Goal: Task Accomplishment & Management: Use online tool/utility

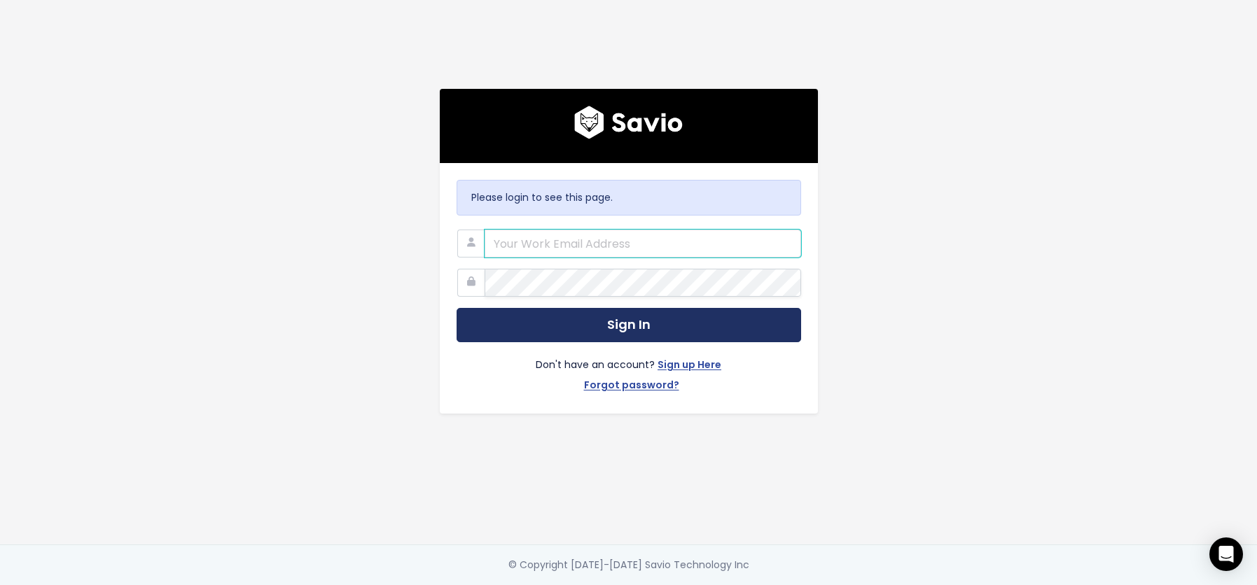
type input "adam.lempriere@tradifyhq.com"
click at [611, 327] on button "Sign In" at bounding box center [629, 325] width 344 height 34
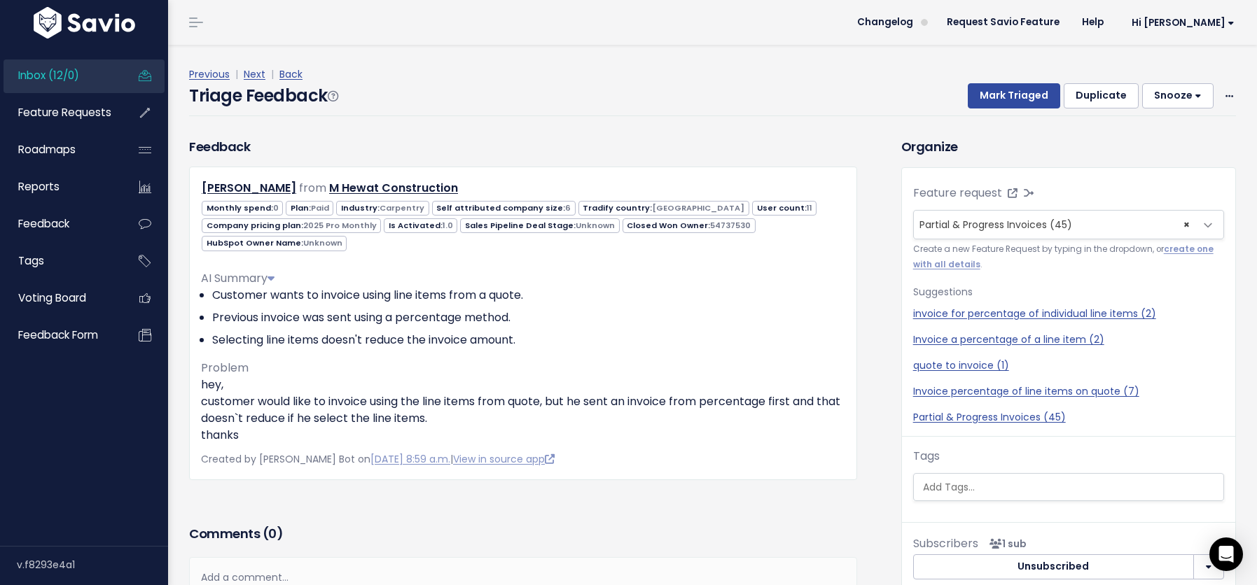
click at [48, 76] on span "Inbox (12/0)" at bounding box center [48, 75] width 61 height 15
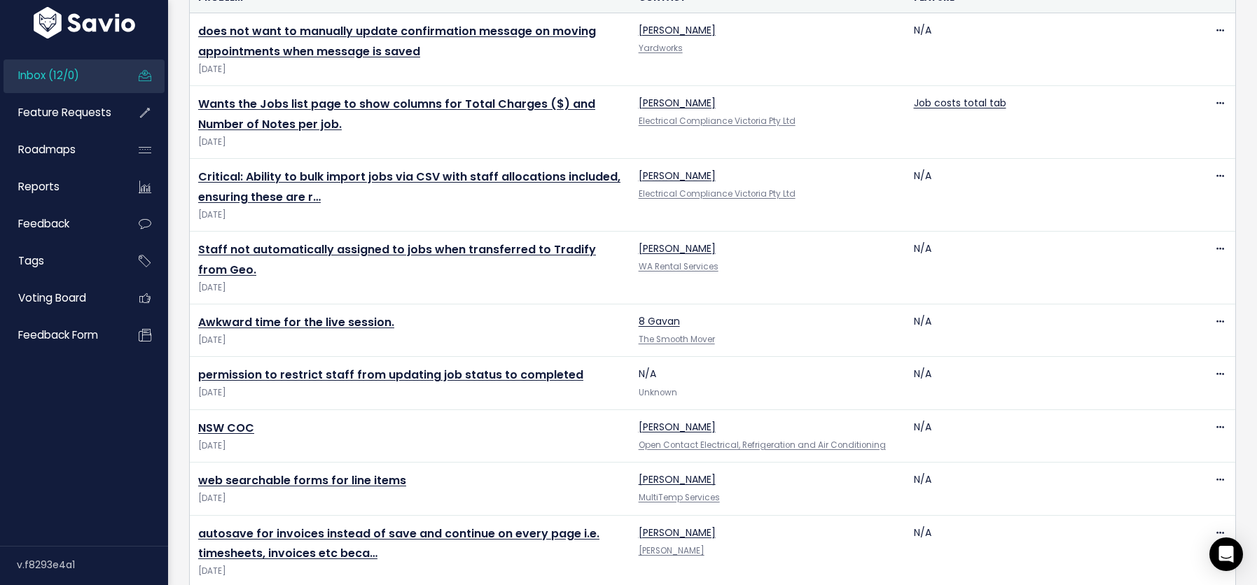
scroll to position [357, 0]
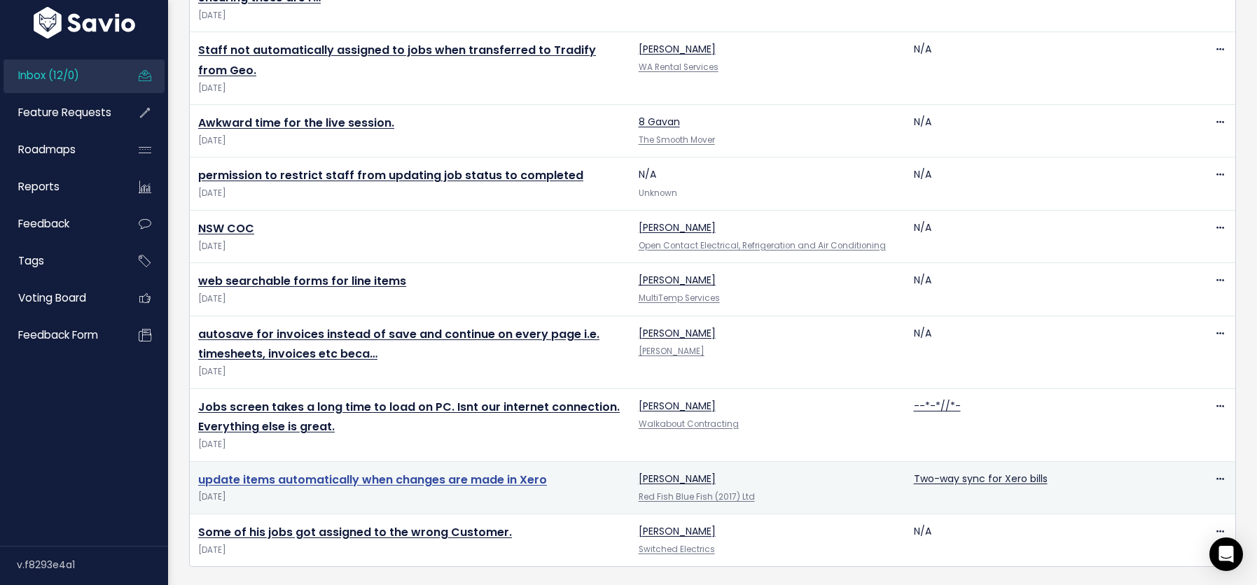
click at [355, 476] on link "update items automatically when changes are made in Xero" at bounding box center [372, 480] width 349 height 16
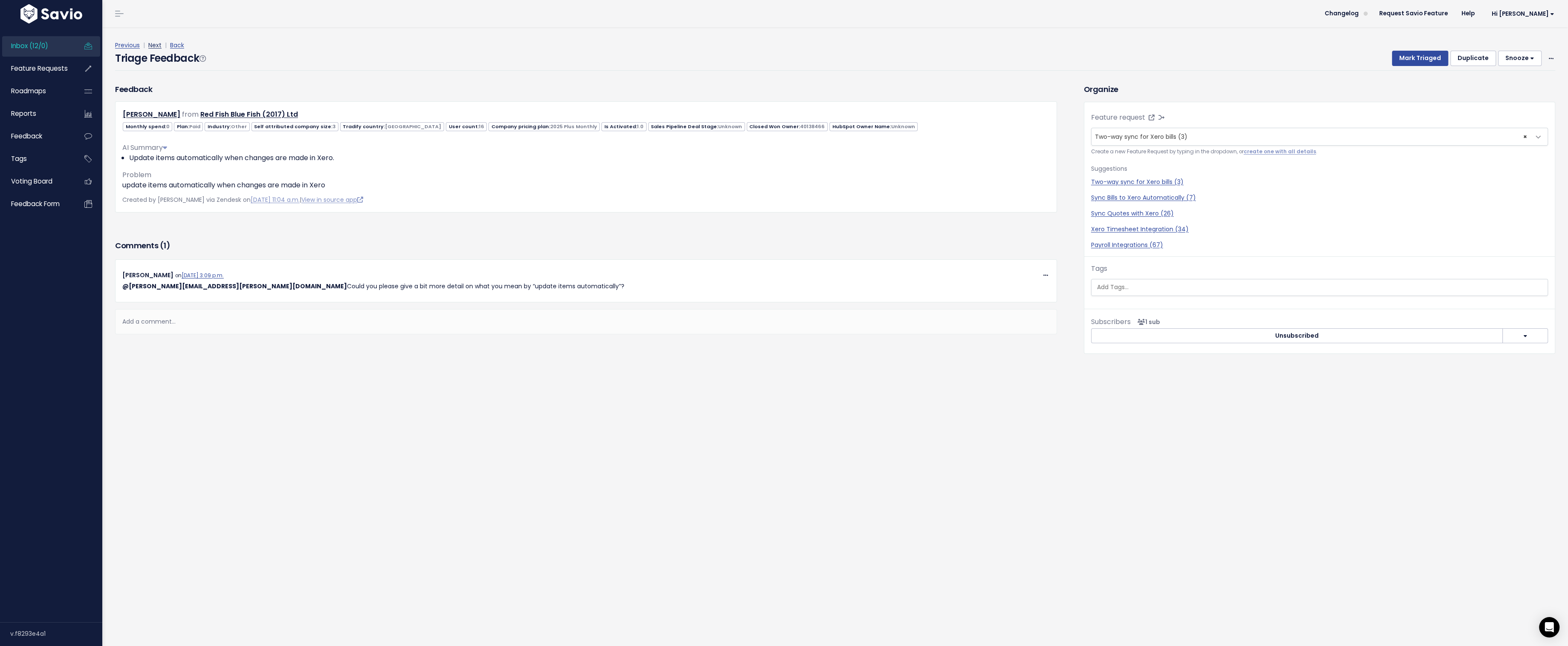
click at [155, 45] on link "Next" at bounding box center [155, 45] width 13 height 9
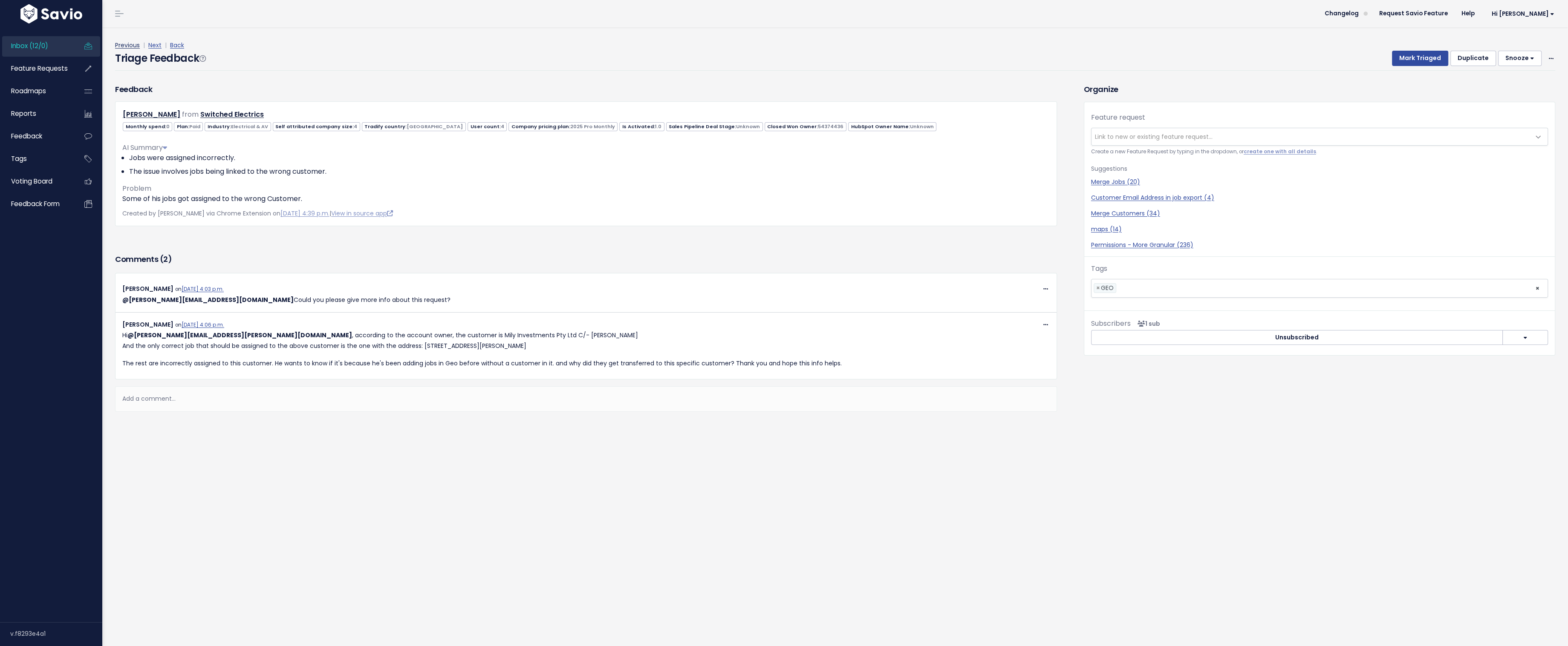
click at [129, 45] on link "Previous" at bounding box center [127, 45] width 25 height 9
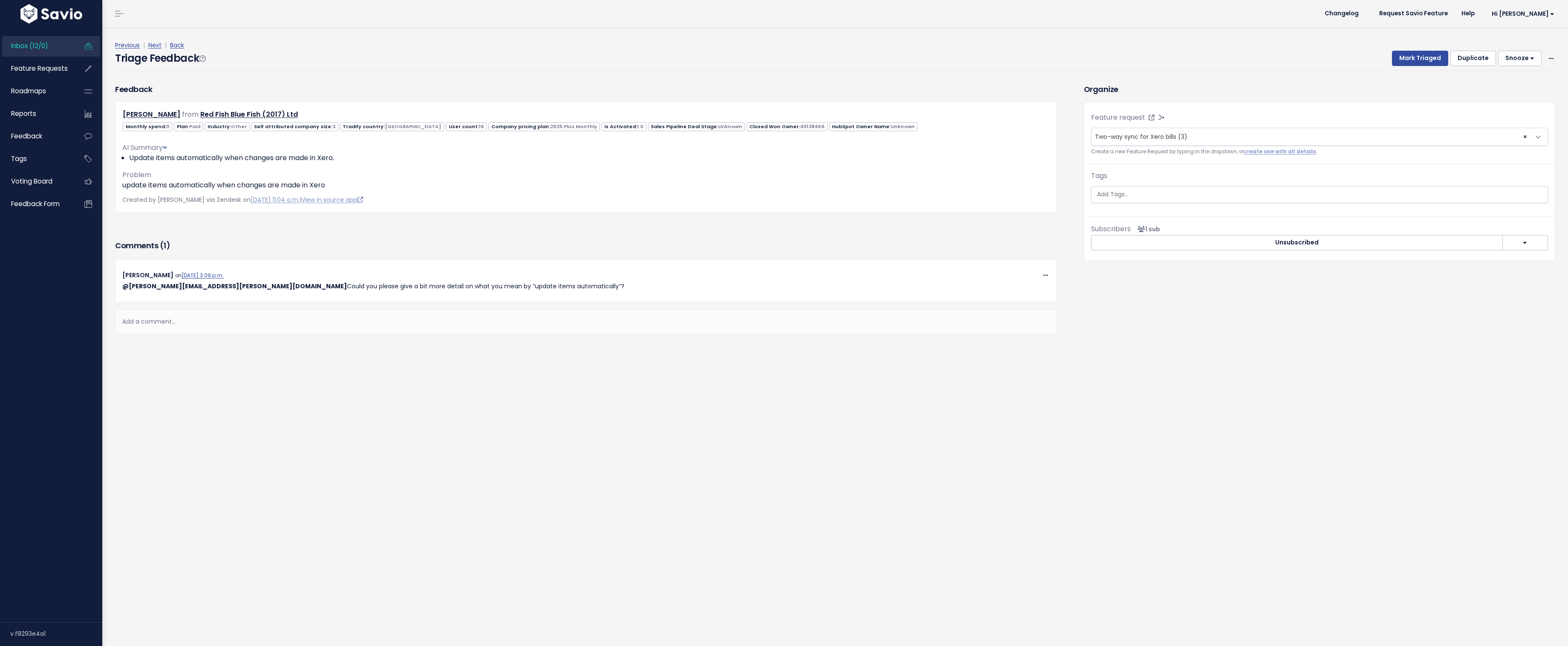
click at [129, 45] on link "Previous" at bounding box center [127, 45] width 25 height 9
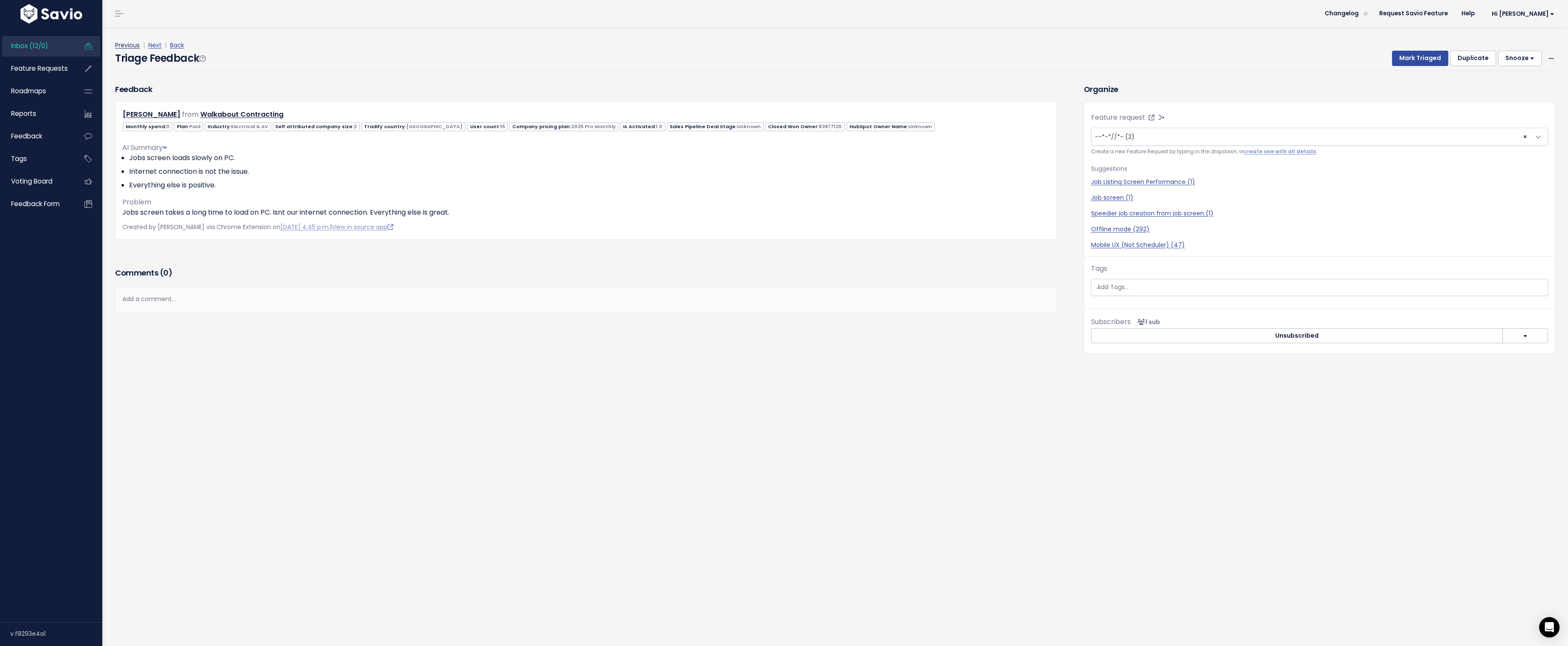
click at [128, 44] on link "Previous" at bounding box center [127, 45] width 25 height 9
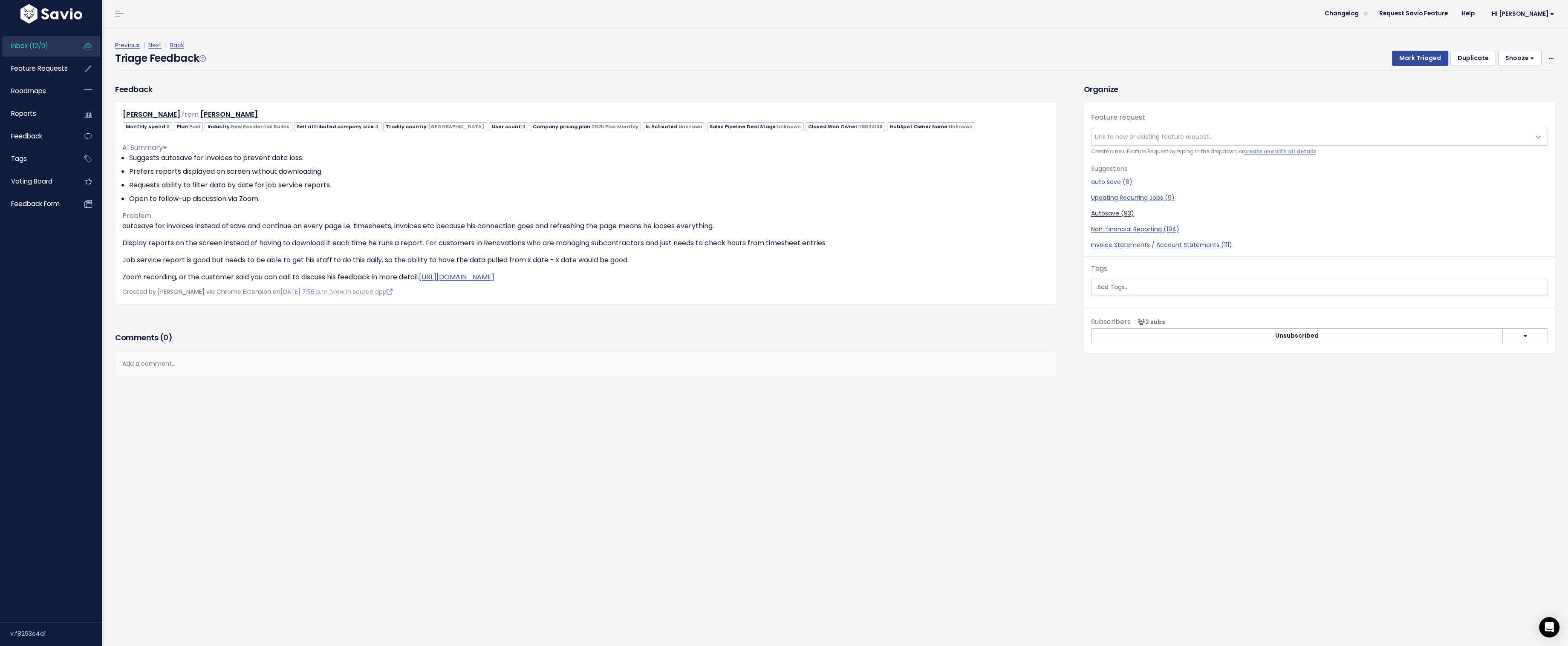
click at [1102, 212] on link "Autosave (93)" at bounding box center [1319, 214] width 457 height 9
select select "16920"
click at [130, 46] on link "Previous" at bounding box center [127, 45] width 25 height 9
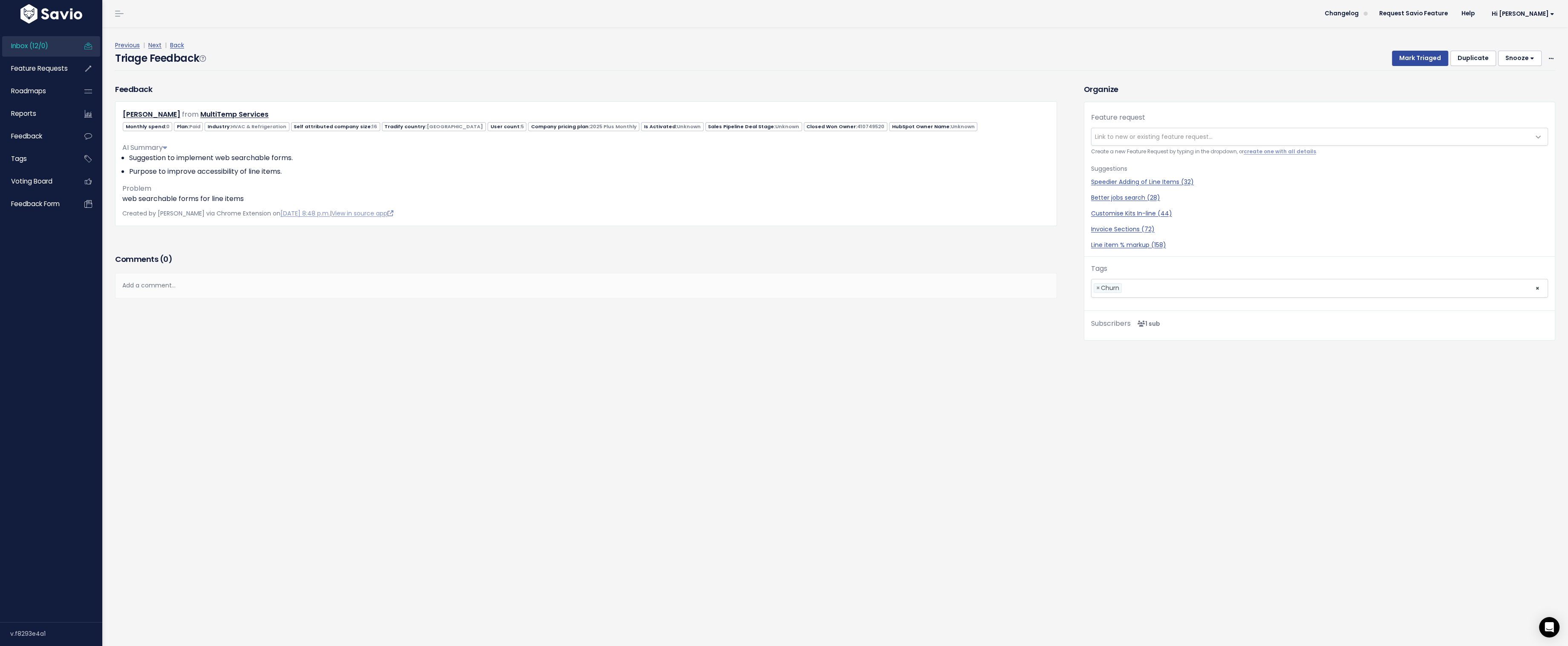
click at [130, 46] on link "Previous" at bounding box center [127, 45] width 25 height 9
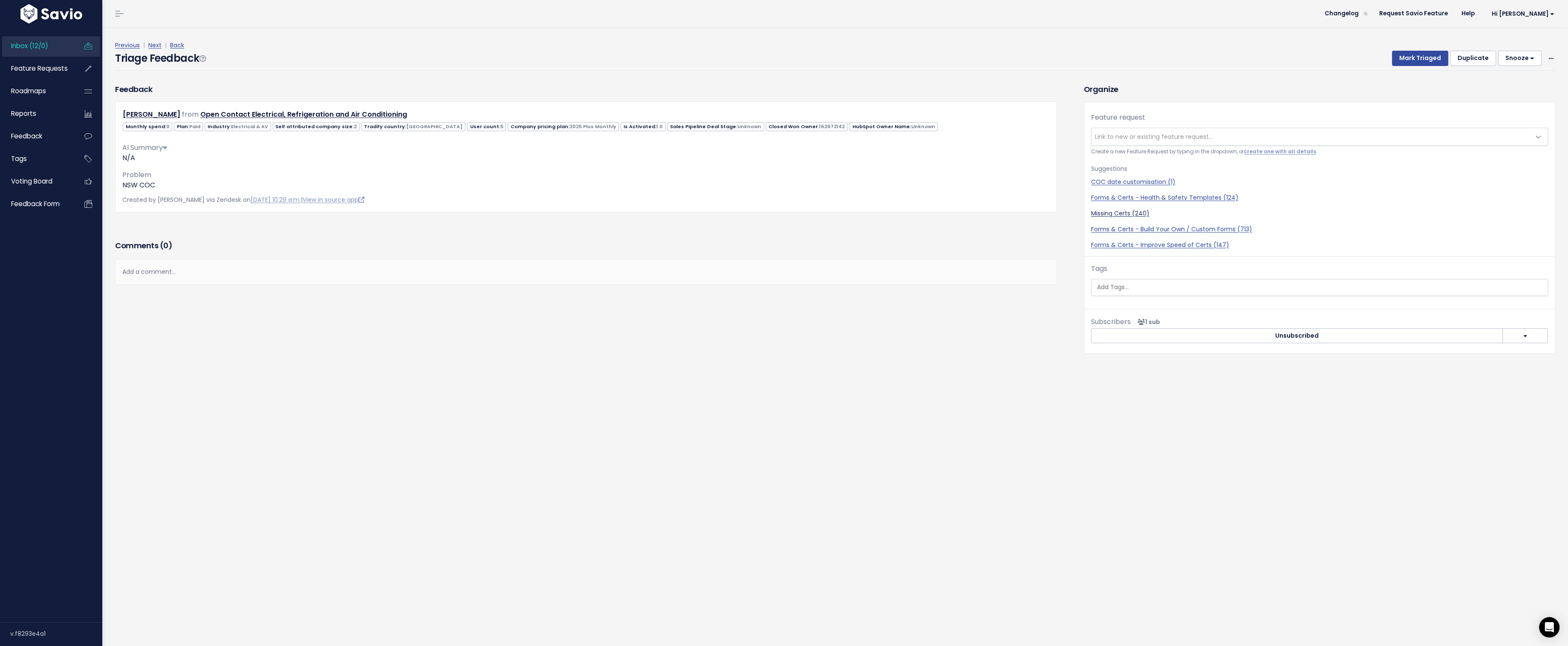
click at [1115, 211] on link "Missing Certs (240)" at bounding box center [1319, 214] width 457 height 9
select select "14564"
click at [1418, 58] on button "Mark Triaged" at bounding box center [1420, 58] width 56 height 15
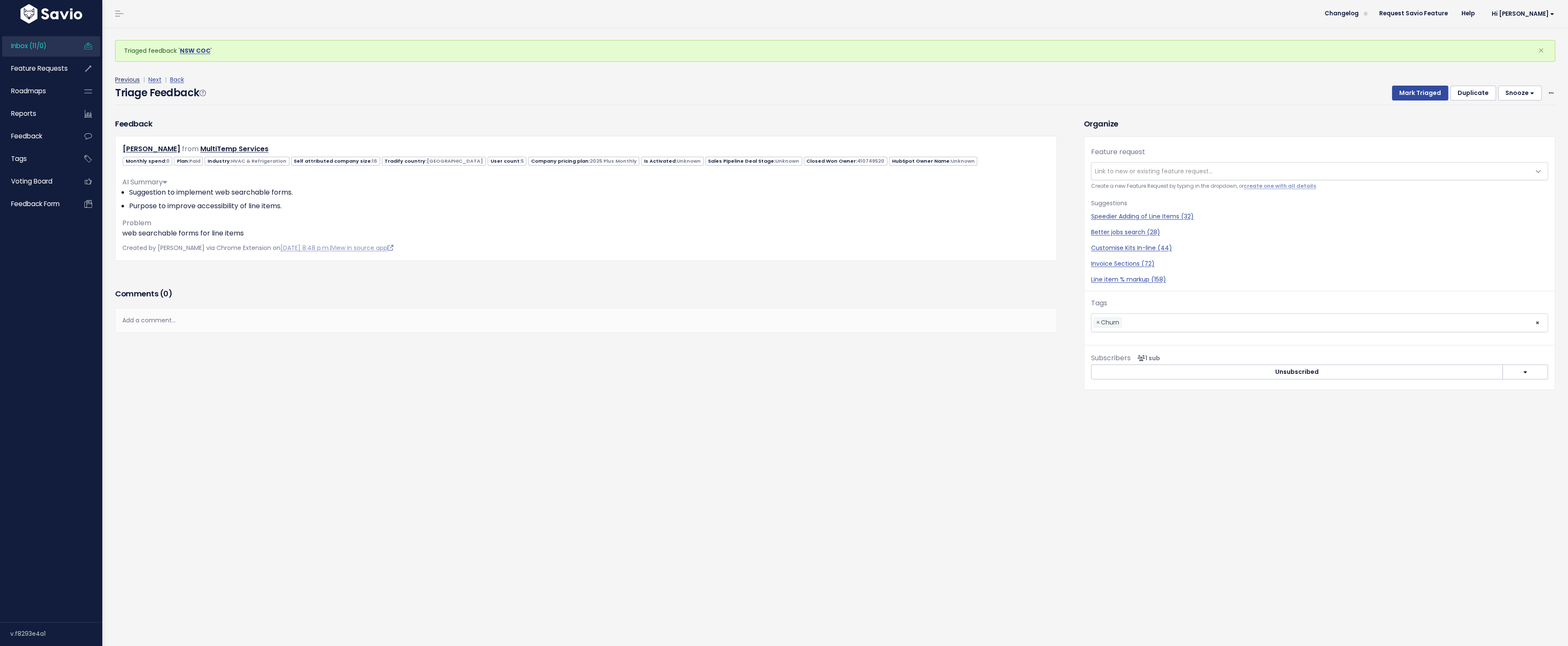
click at [125, 82] on link "Previous" at bounding box center [127, 80] width 25 height 9
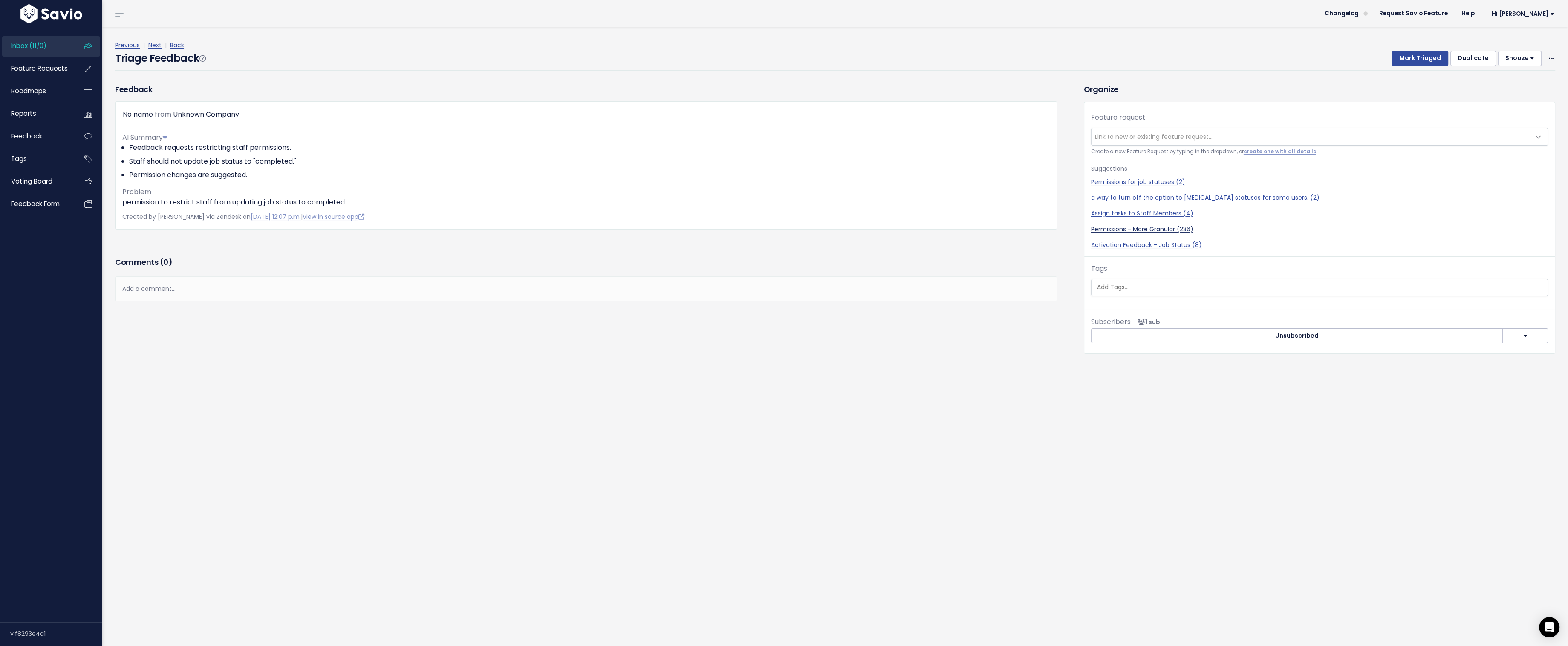
click at [1114, 227] on link "Permissions - More Granular (236)" at bounding box center [1319, 229] width 457 height 9
select select "13494"
click at [1425, 57] on button "Mark Triaged" at bounding box center [1420, 58] width 56 height 15
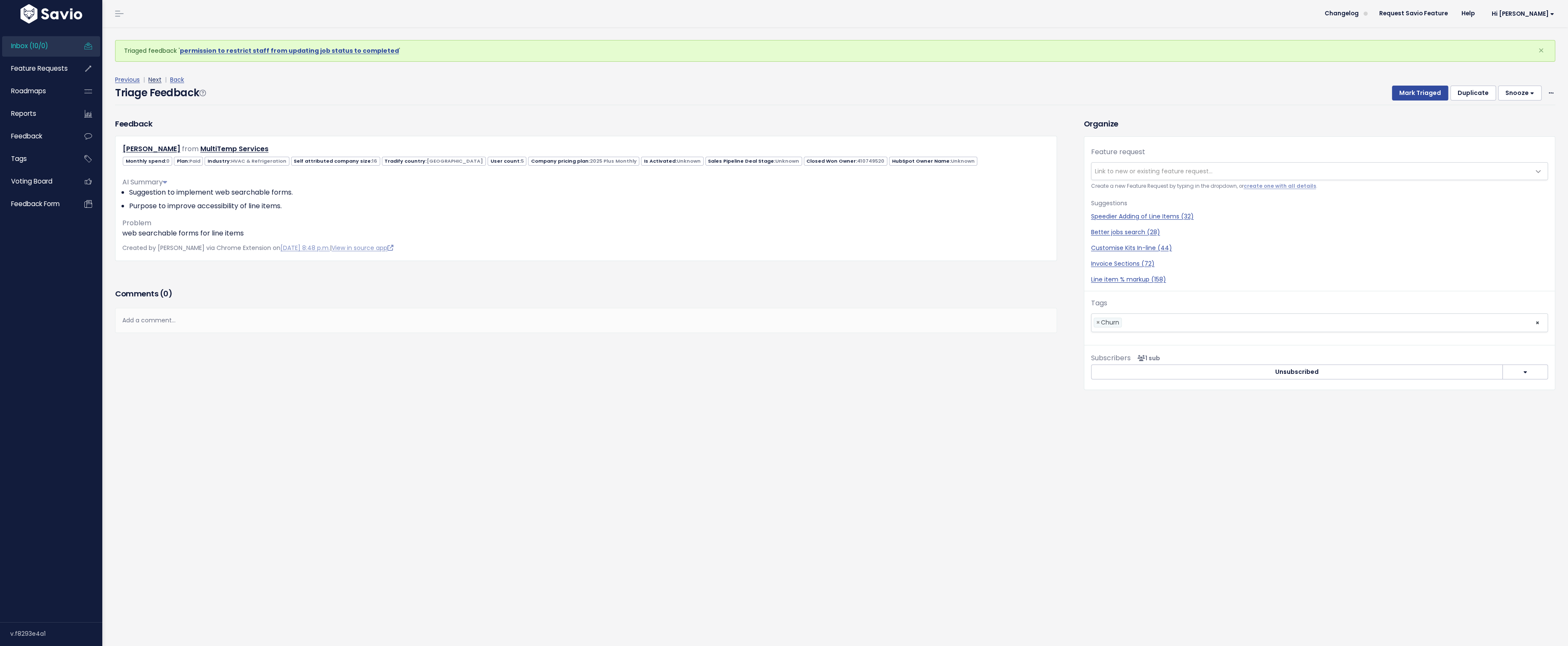
click at [154, 77] on link "Next" at bounding box center [155, 80] width 13 height 9
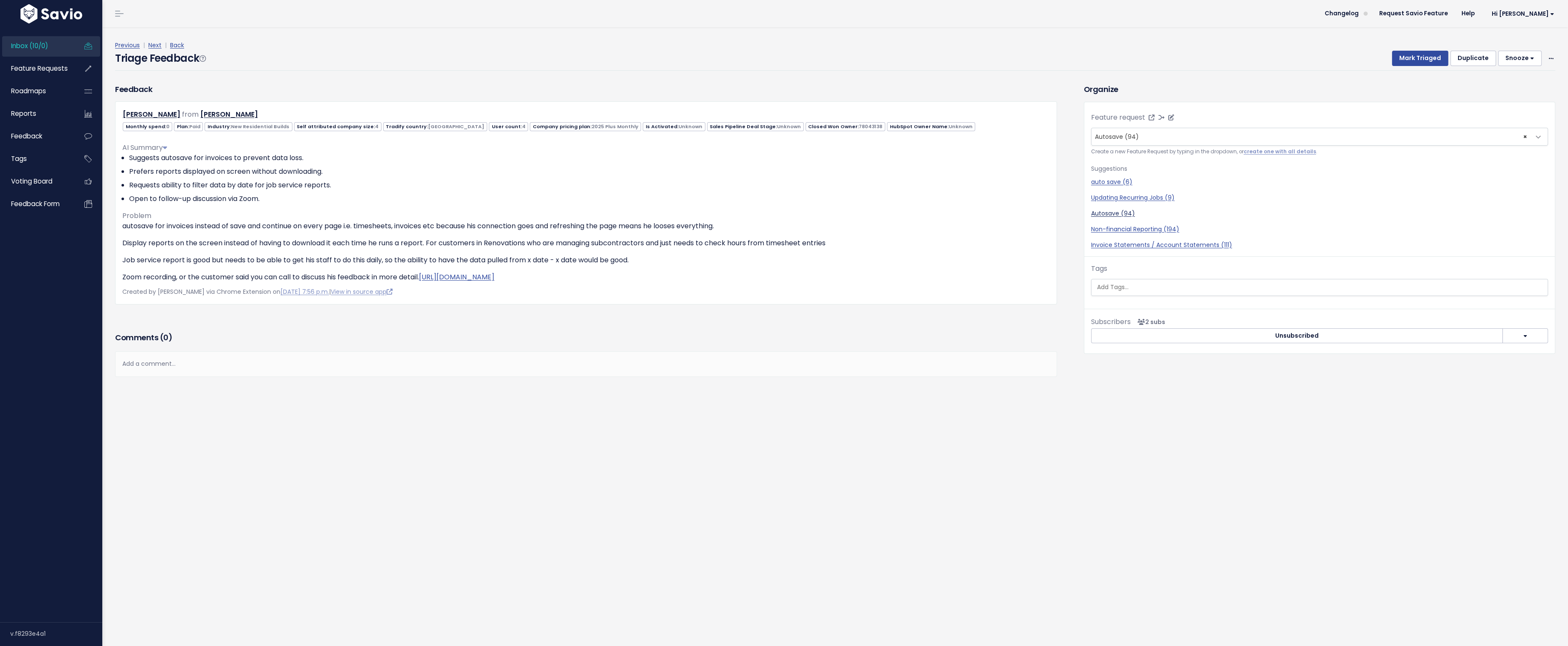
click at [1104, 214] on link "Autosave (94)" at bounding box center [1319, 214] width 457 height 9
click at [1413, 61] on button "Mark Triaged" at bounding box center [1420, 58] width 56 height 15
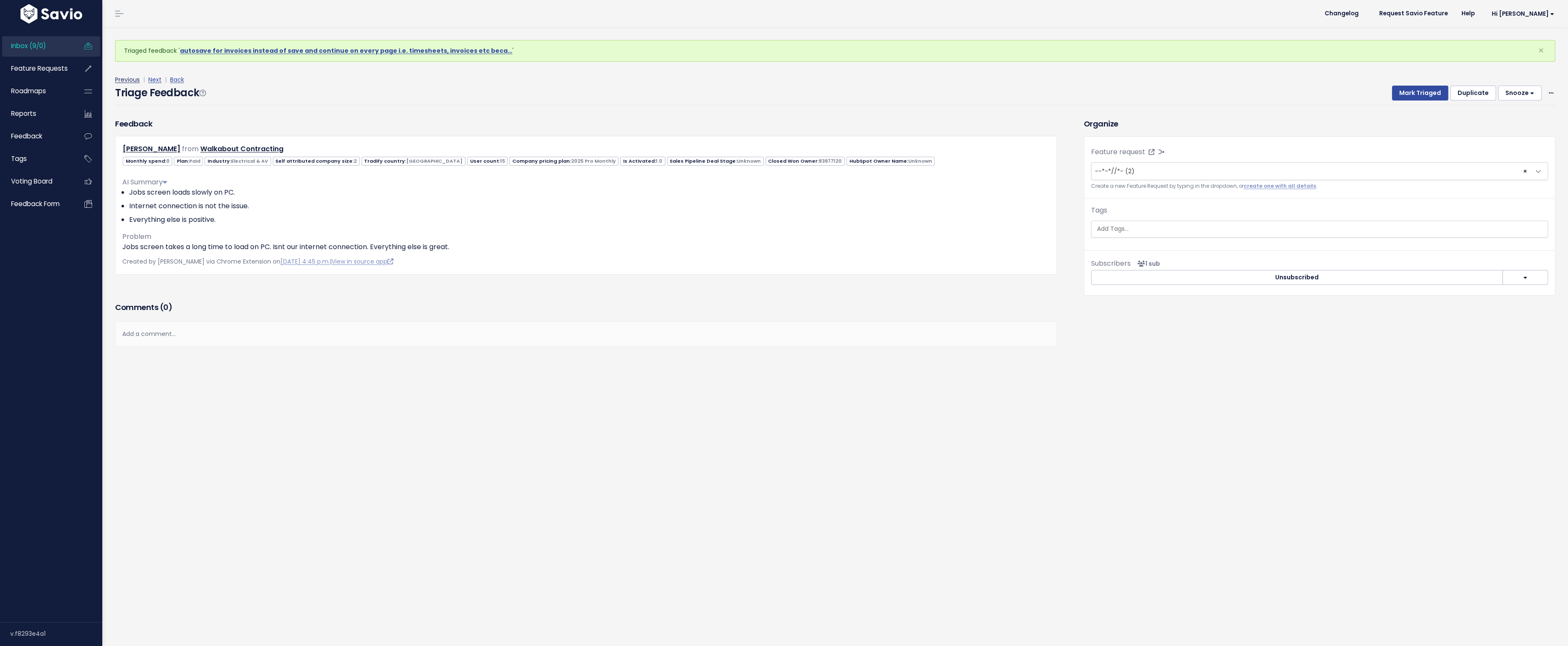
click at [126, 80] on link "Previous" at bounding box center [127, 80] width 25 height 9
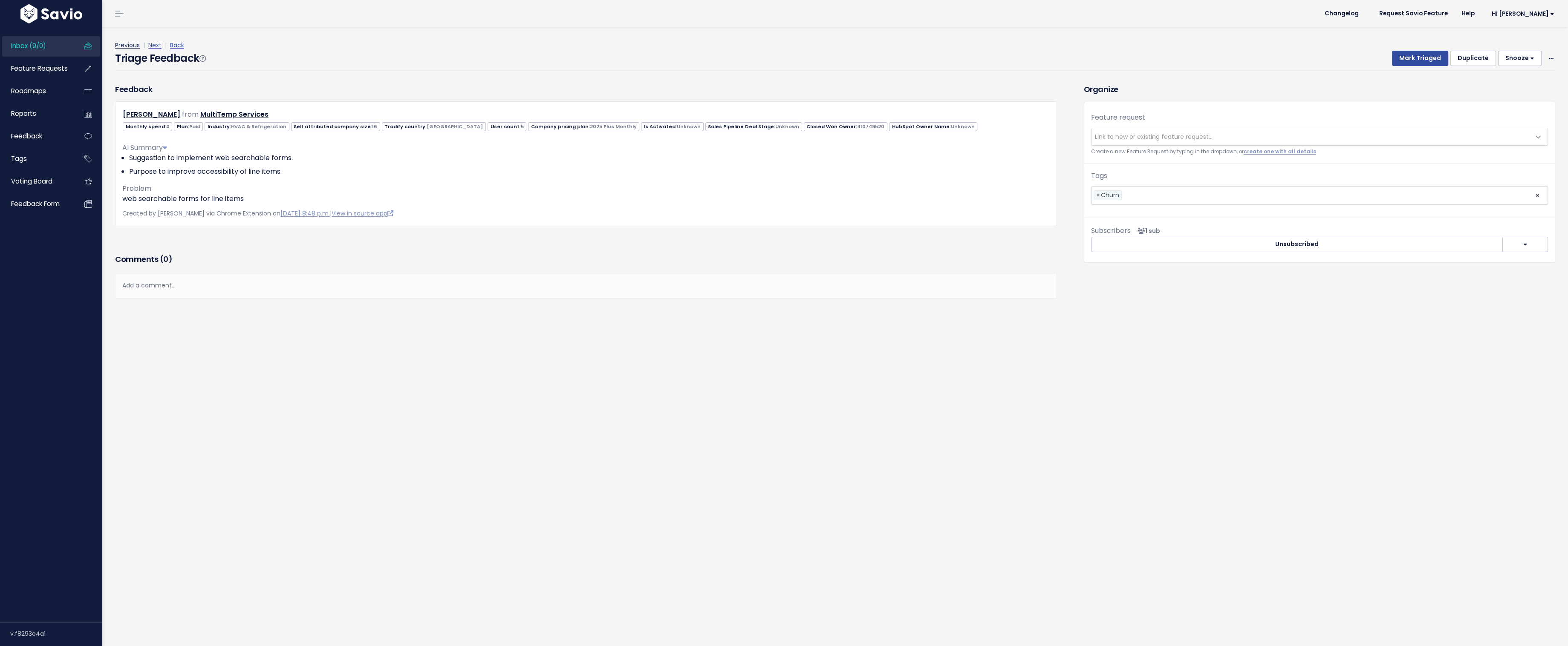
click at [124, 44] on link "Previous" at bounding box center [127, 45] width 25 height 9
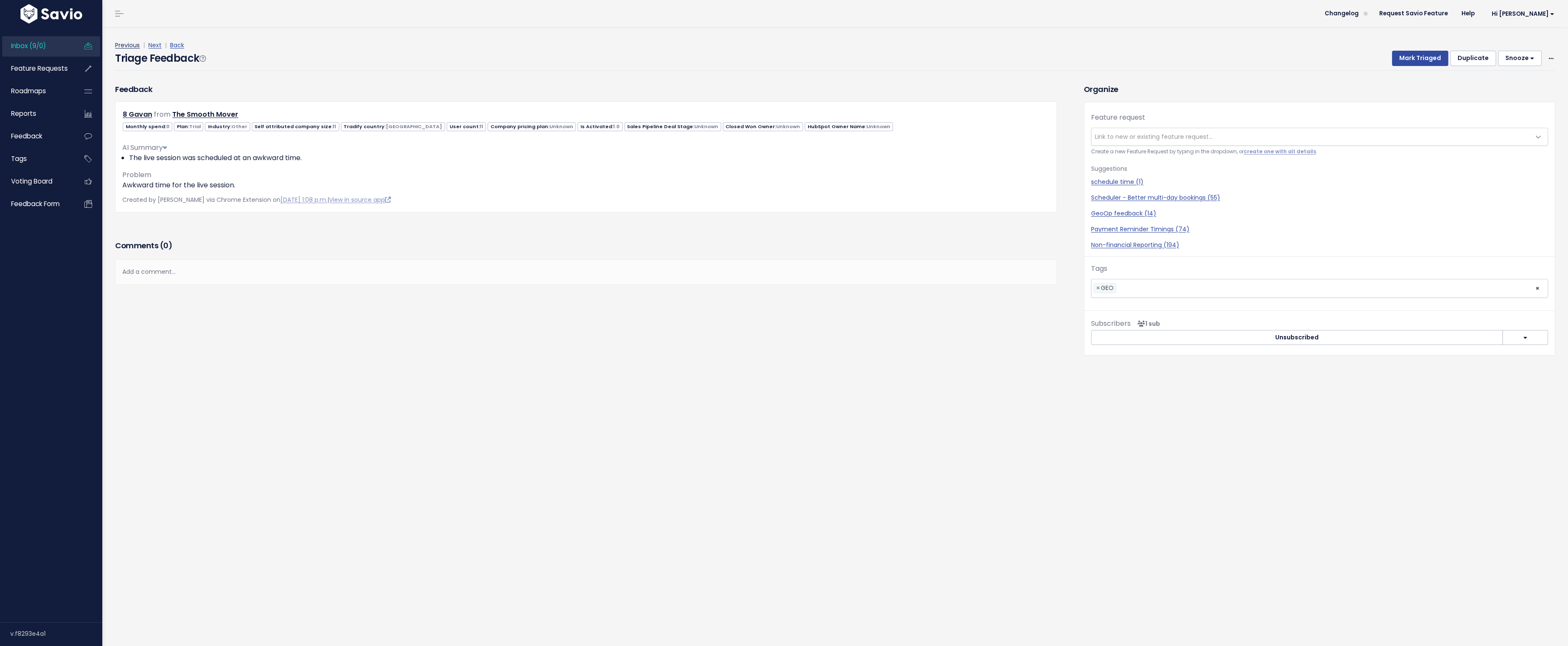
click at [130, 44] on link "Previous" at bounding box center [127, 45] width 25 height 9
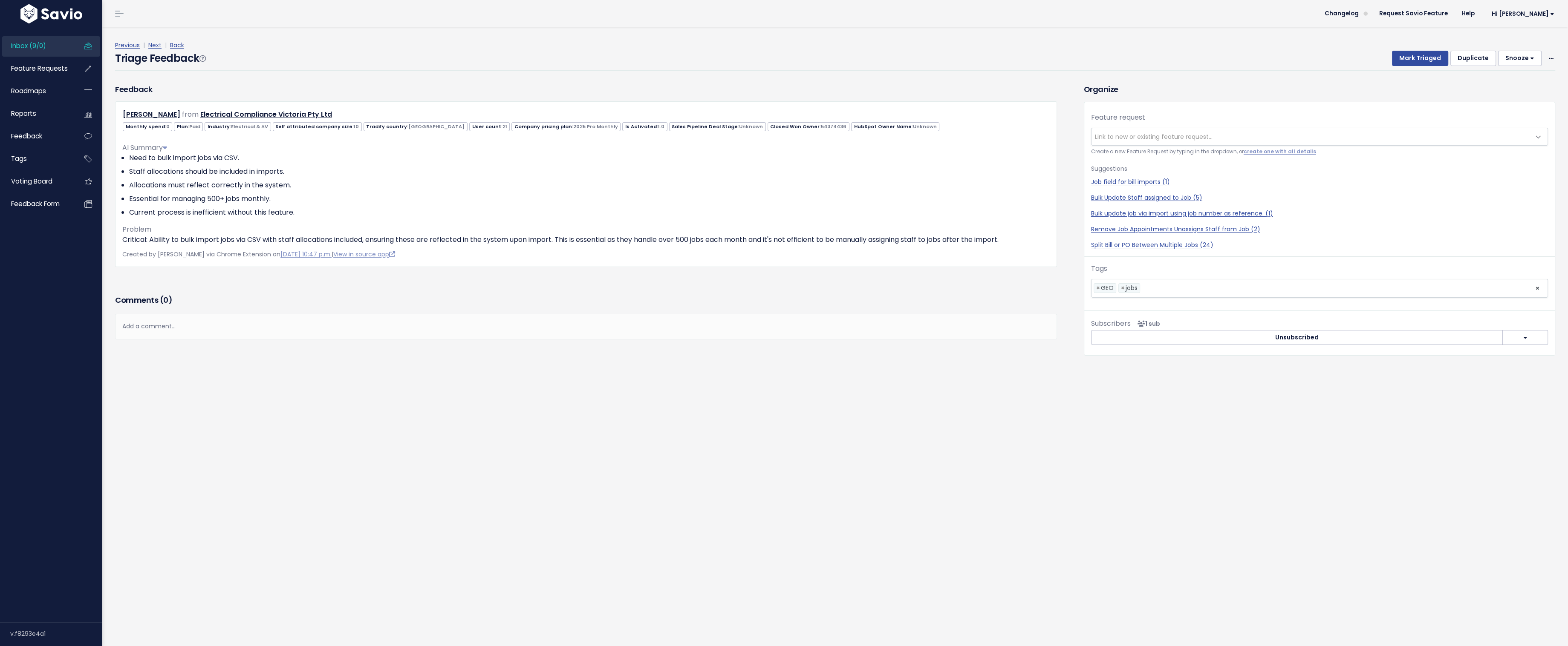
click at [130, 44] on link "Previous" at bounding box center [127, 45] width 25 height 9
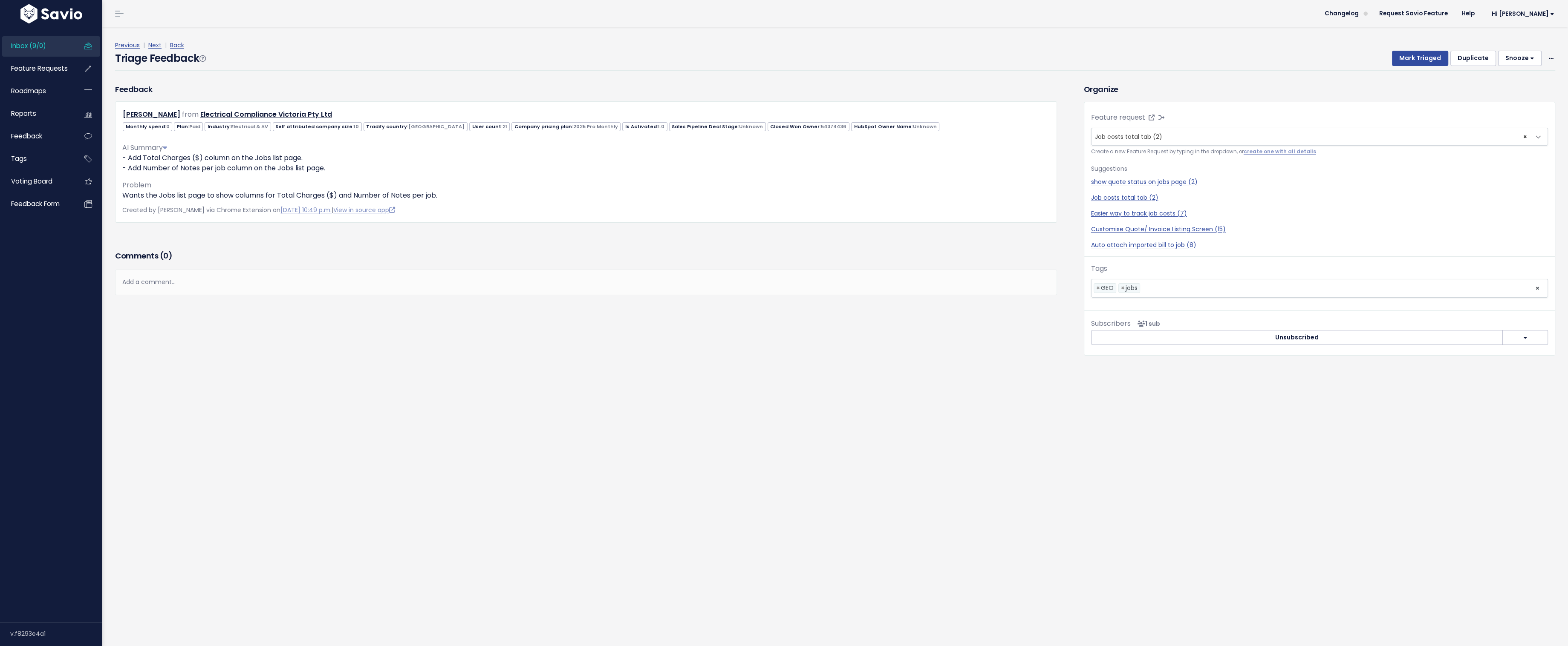
click at [130, 44] on link "Previous" at bounding box center [127, 45] width 25 height 9
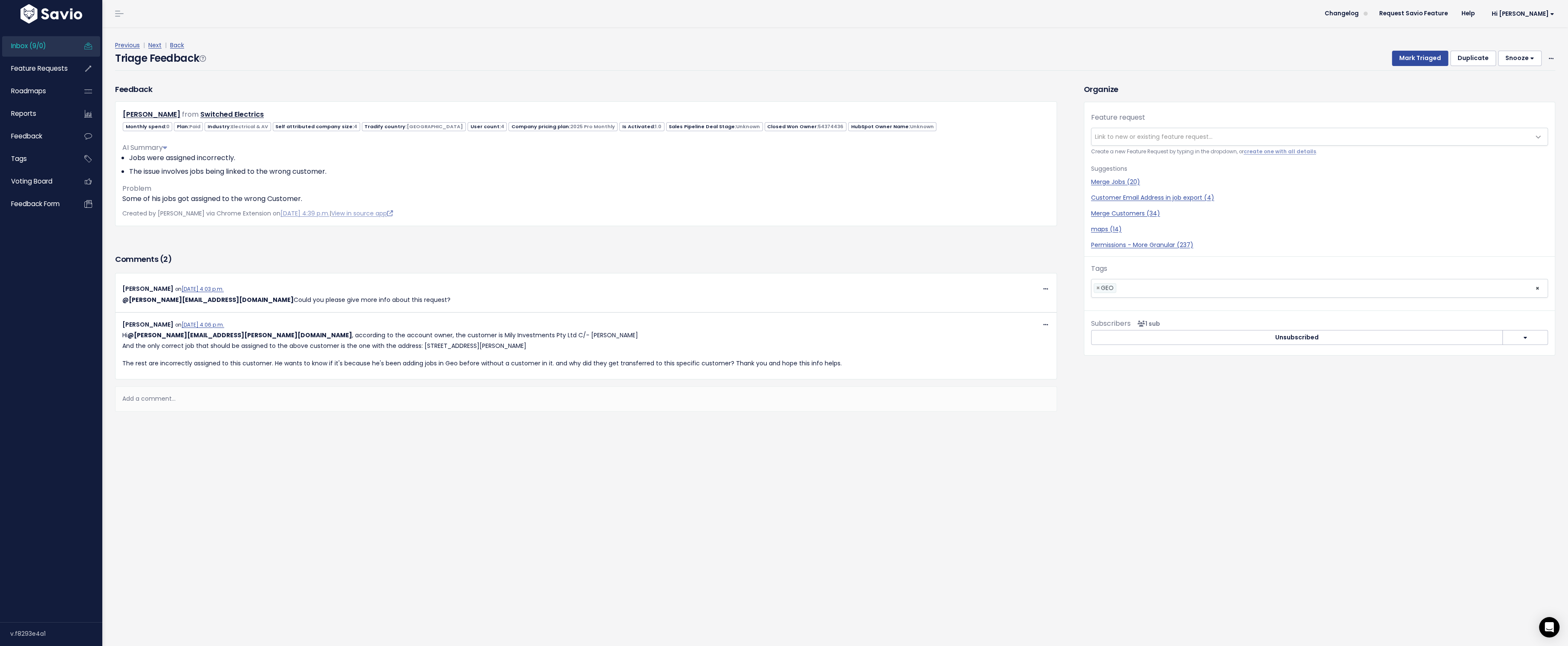
click at [130, 44] on link "Previous" at bounding box center [127, 45] width 25 height 9
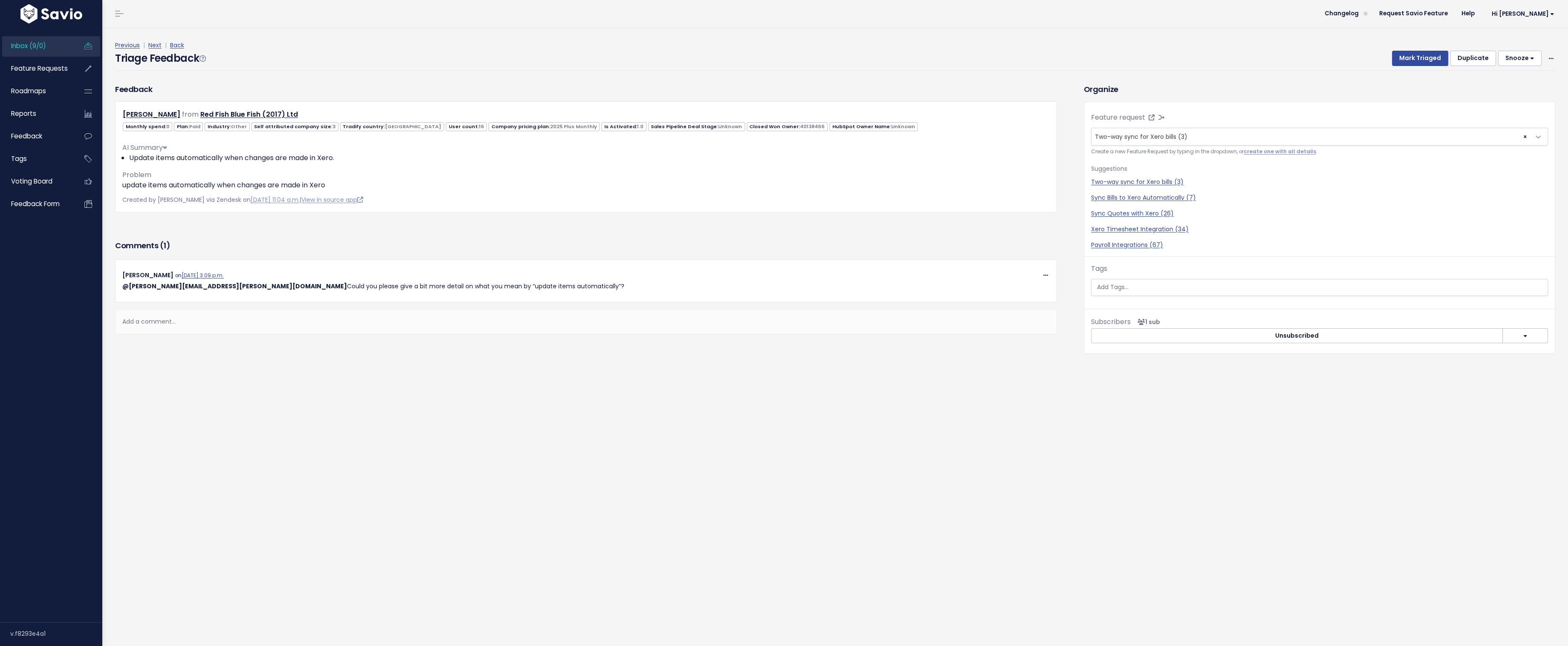
click at [130, 44] on link "Previous" at bounding box center [127, 45] width 25 height 9
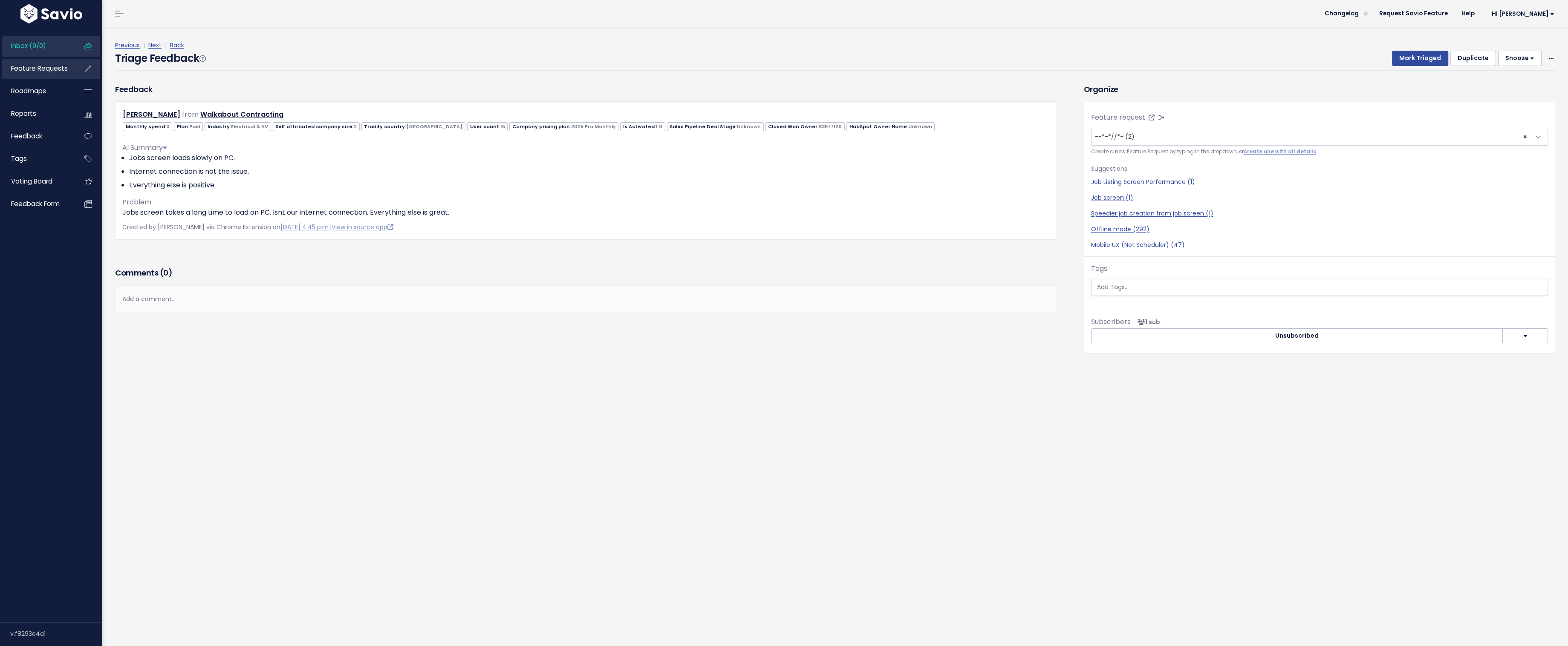
click at [41, 68] on span "Feature Requests" at bounding box center [39, 68] width 57 height 9
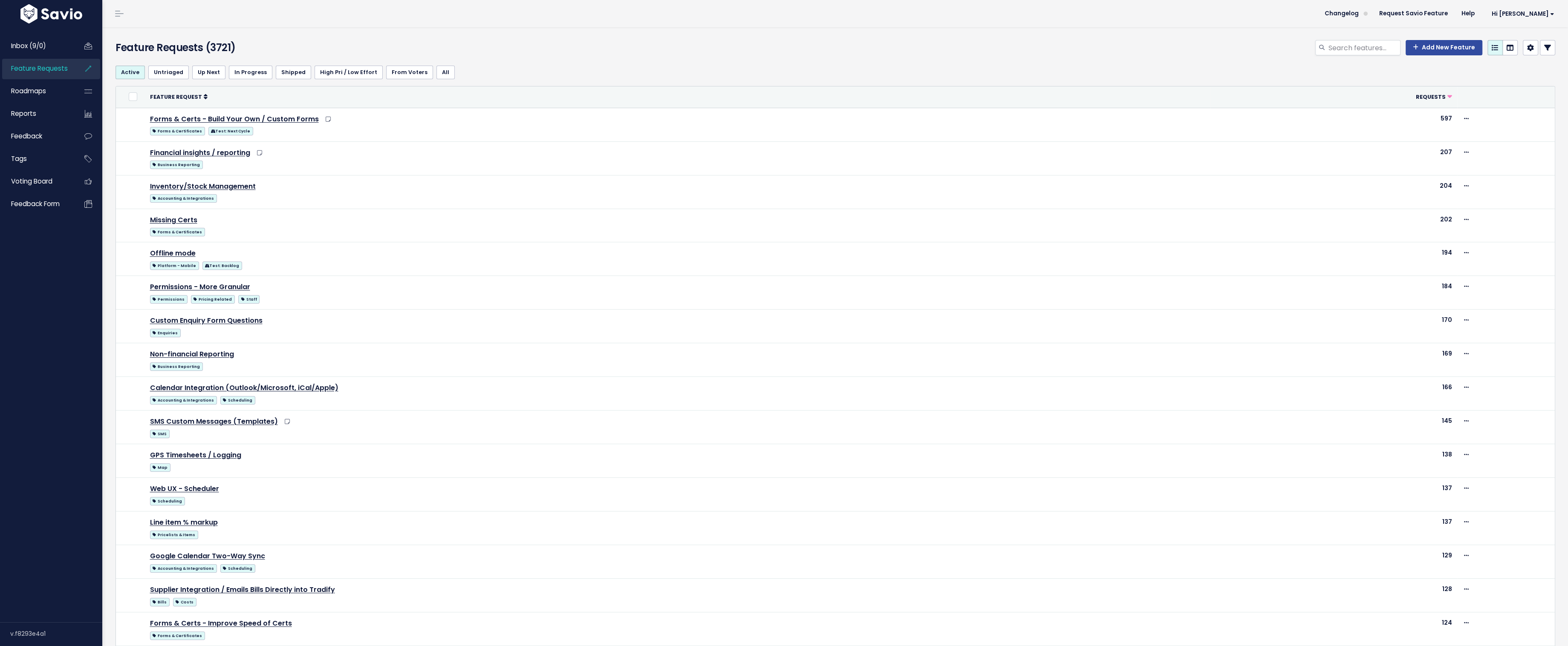
click at [1256, 58] on div "Add New Feature" at bounding box center [1078, 49] width 969 height 19
click at [1546, 47] on icon at bounding box center [1547, 47] width 7 height 7
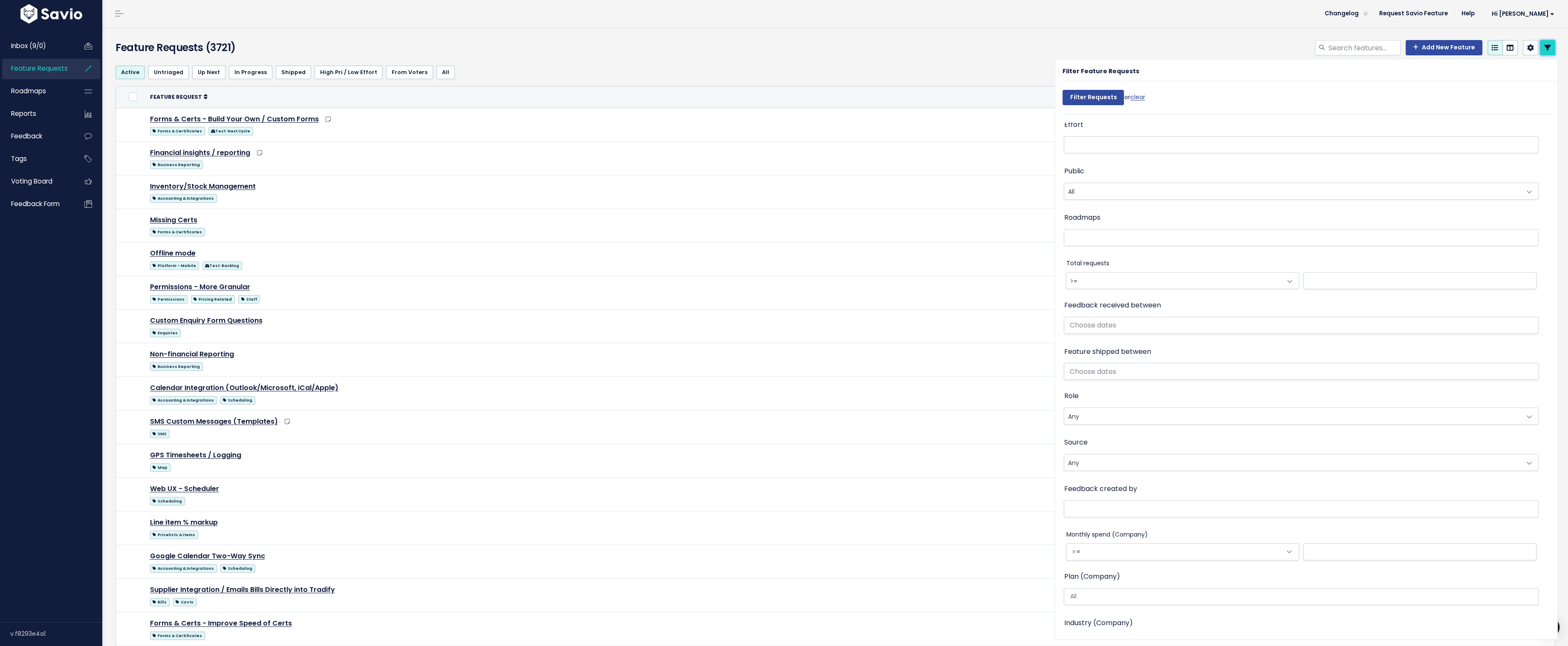
scroll to position [363, 0]
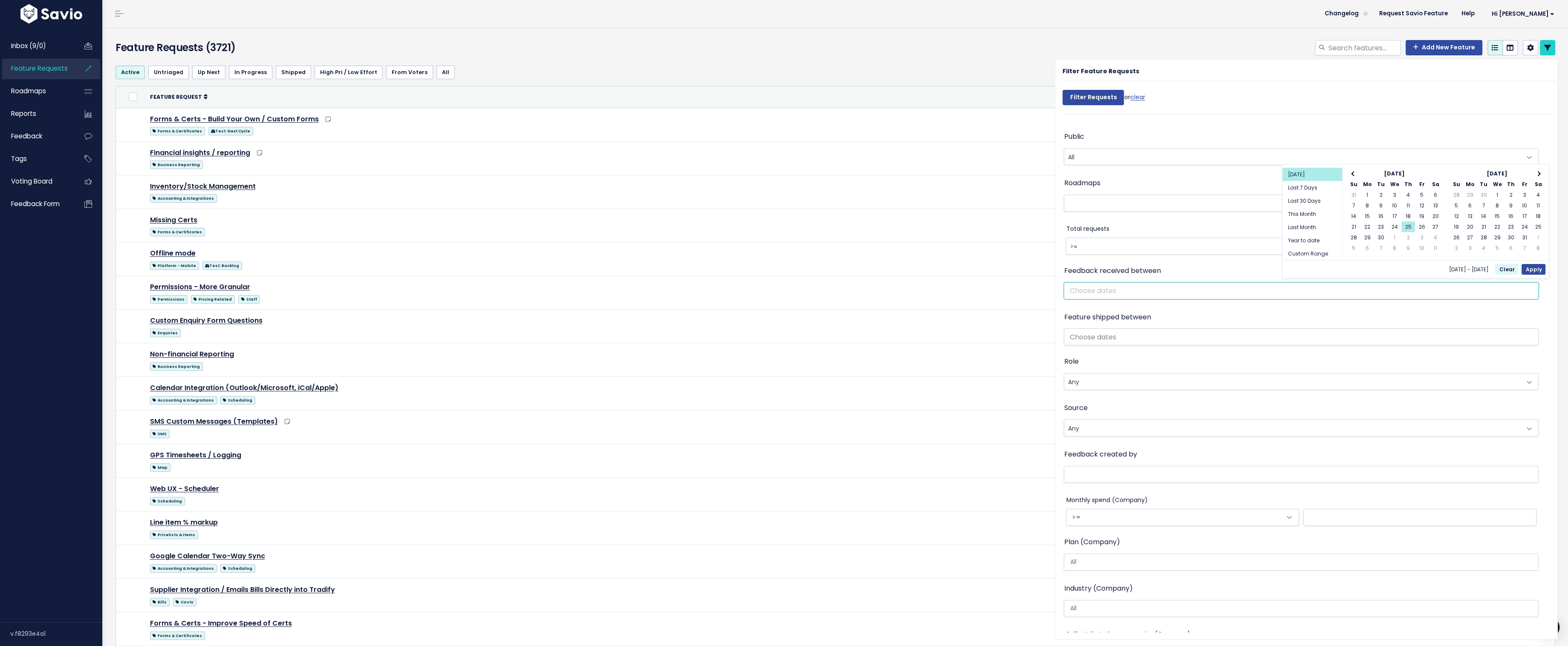
click at [1192, 292] on input "text" at bounding box center [1301, 291] width 475 height 17
click at [1352, 174] on th at bounding box center [1354, 174] width 13 height 11
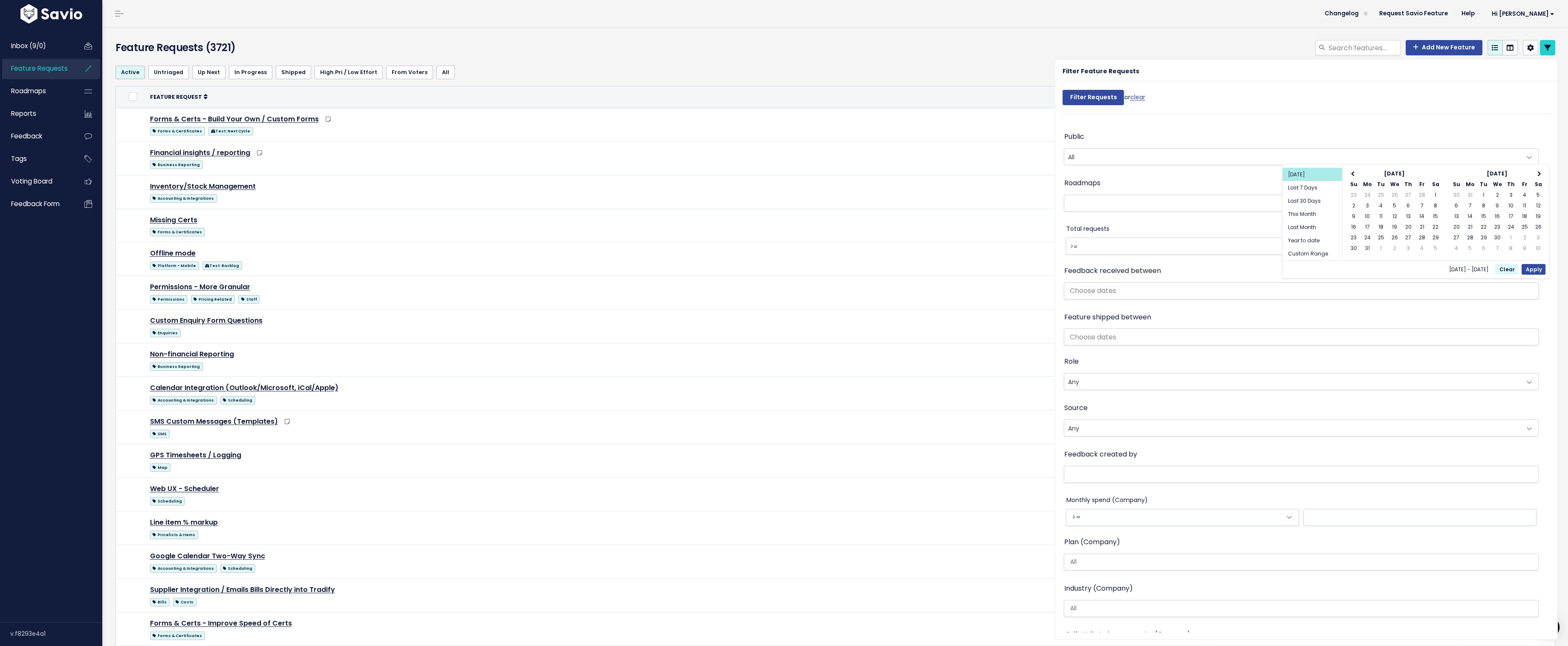
click at [1352, 174] on th at bounding box center [1354, 174] width 13 height 11
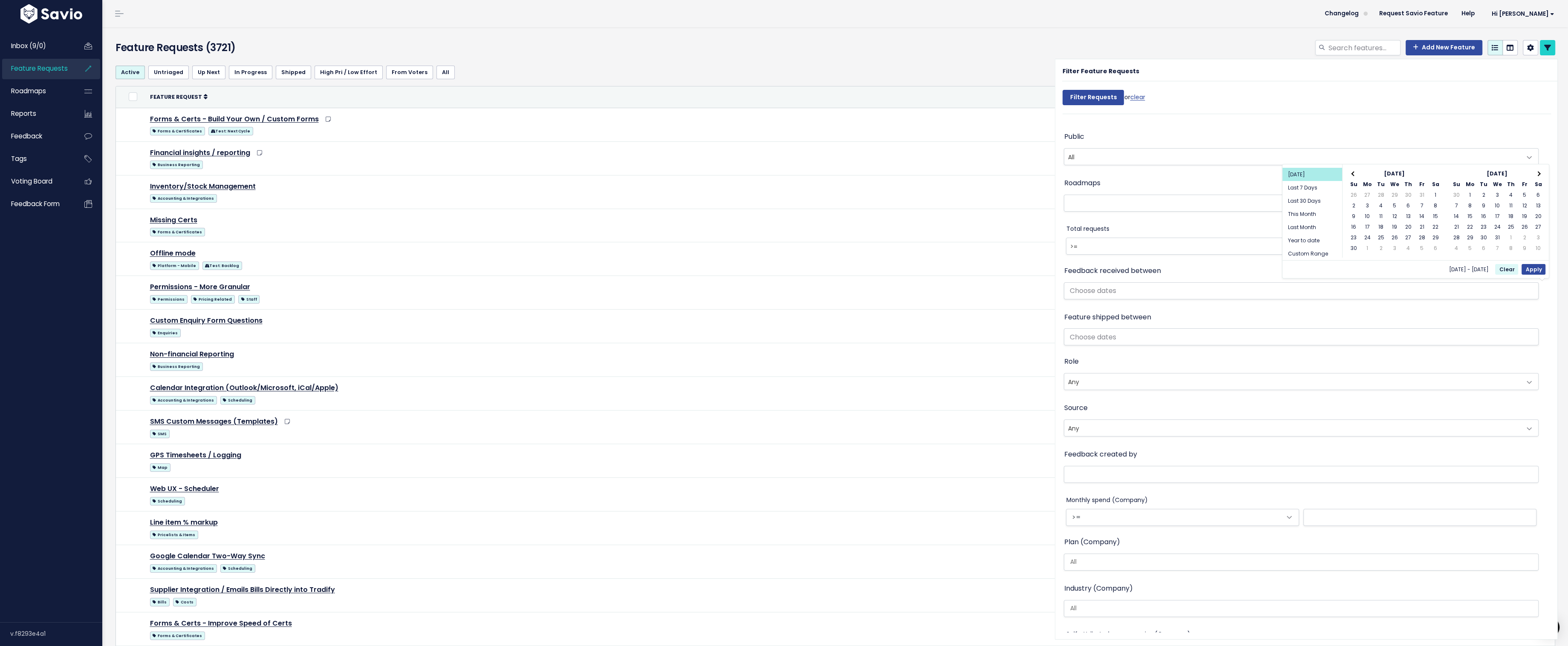
click at [1352, 174] on th at bounding box center [1354, 174] width 13 height 11
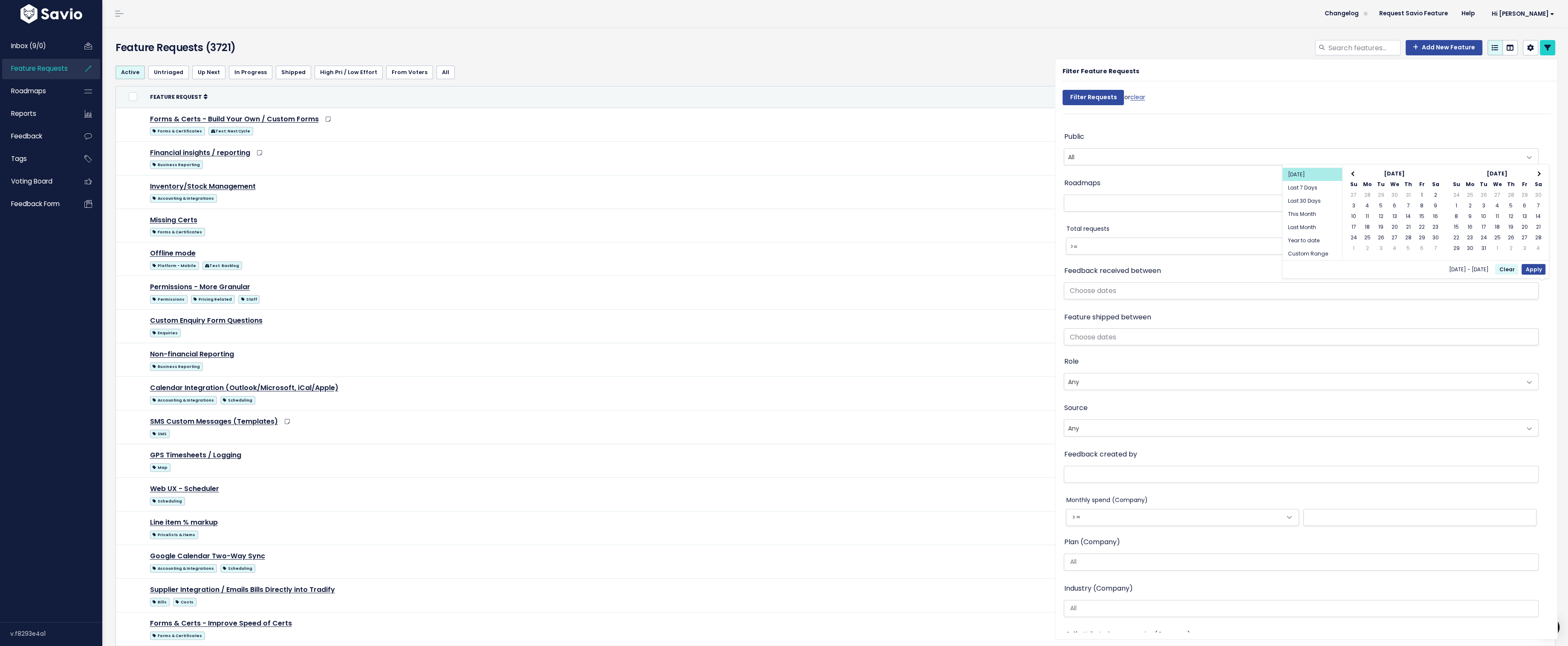
click at [1352, 174] on th at bounding box center [1354, 174] width 13 height 11
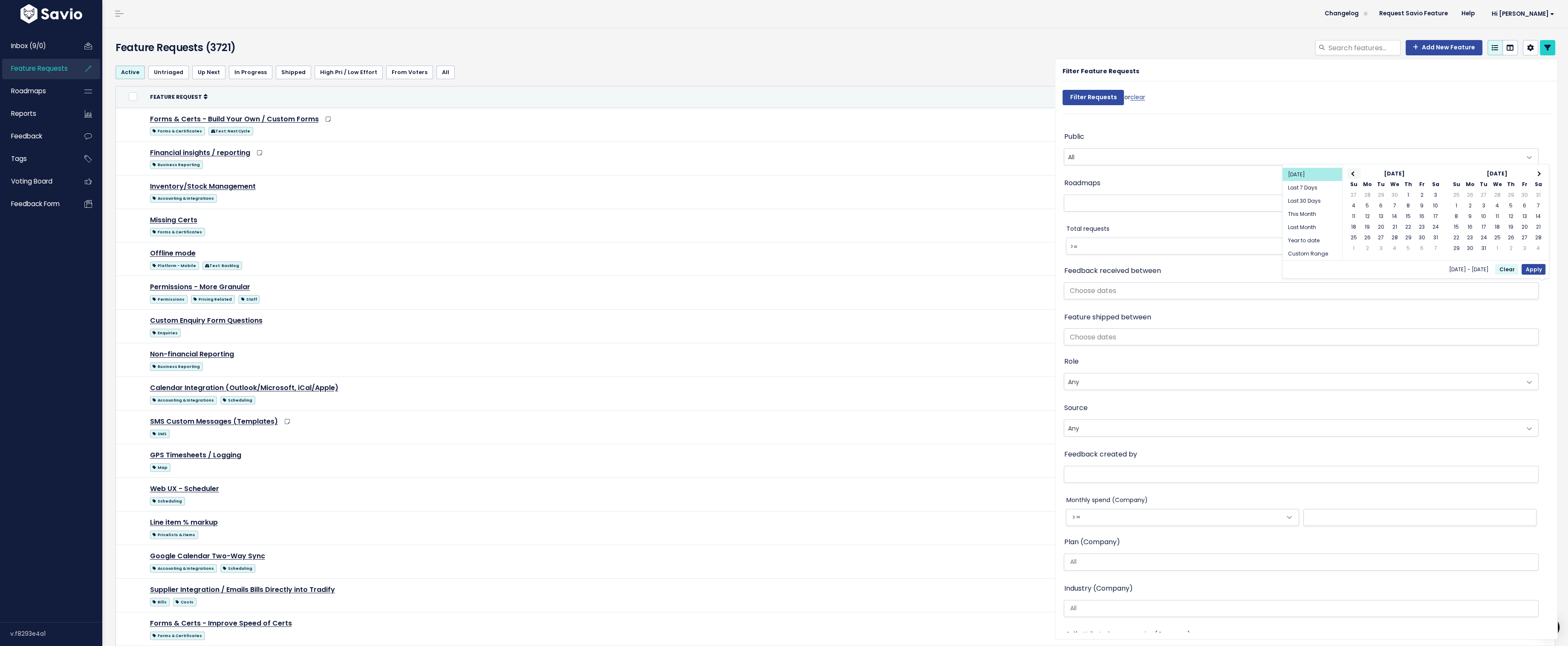
click at [1352, 174] on th at bounding box center [1354, 174] width 13 height 11
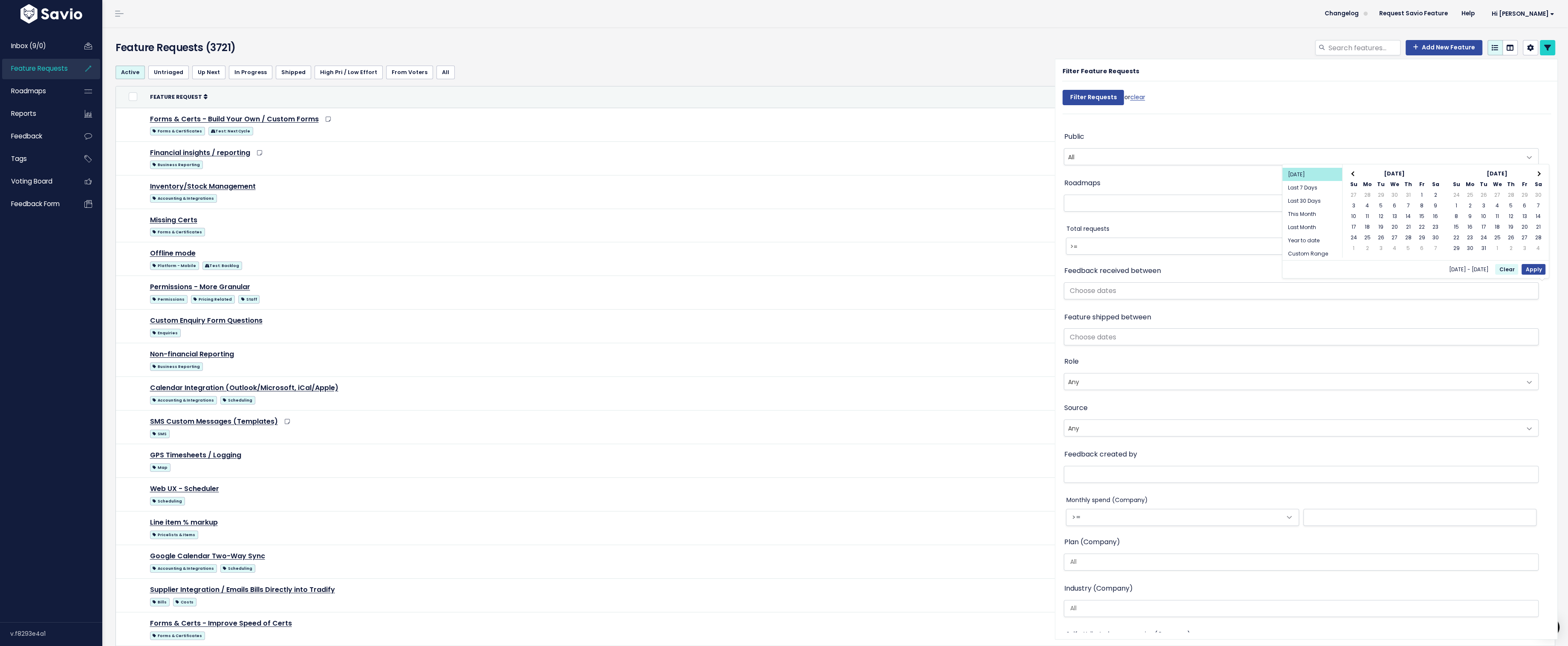
click at [1352, 174] on th at bounding box center [1354, 174] width 13 height 11
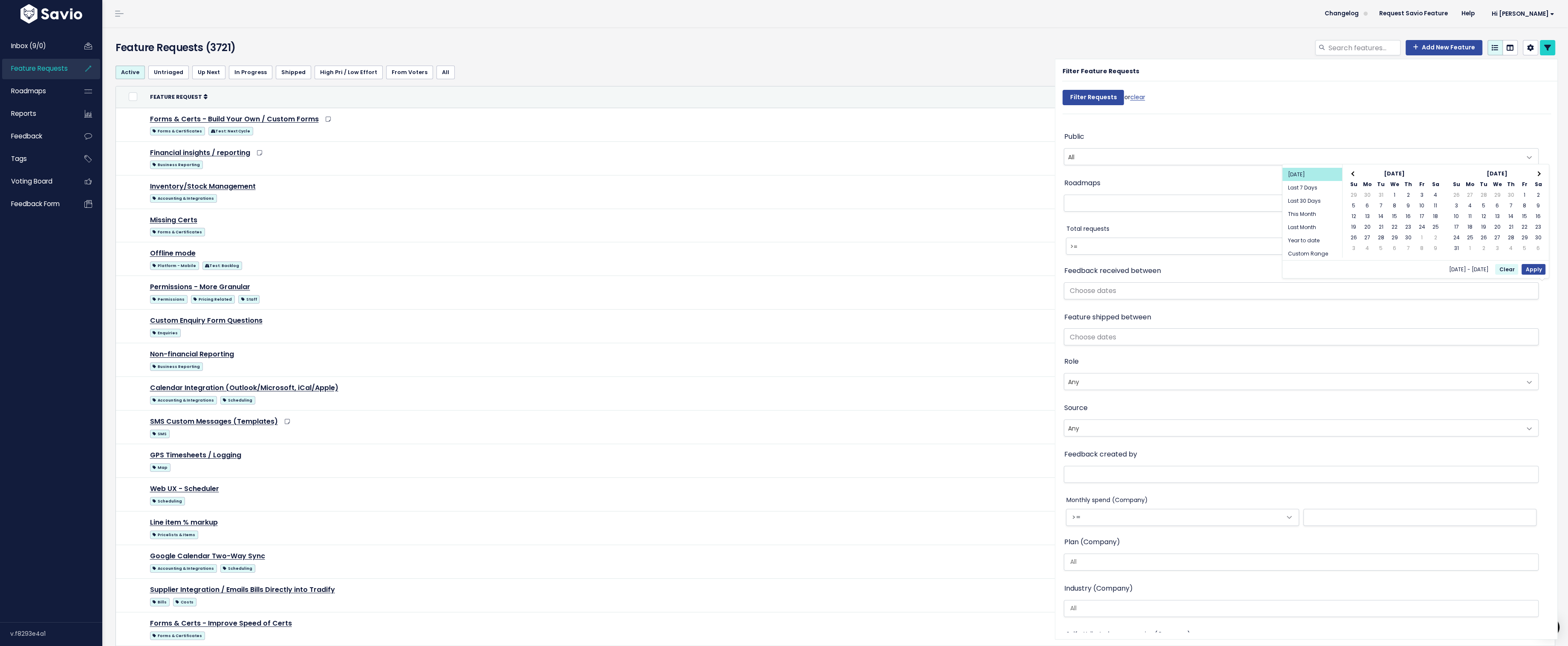
click at [1352, 174] on th at bounding box center [1354, 174] width 13 height 11
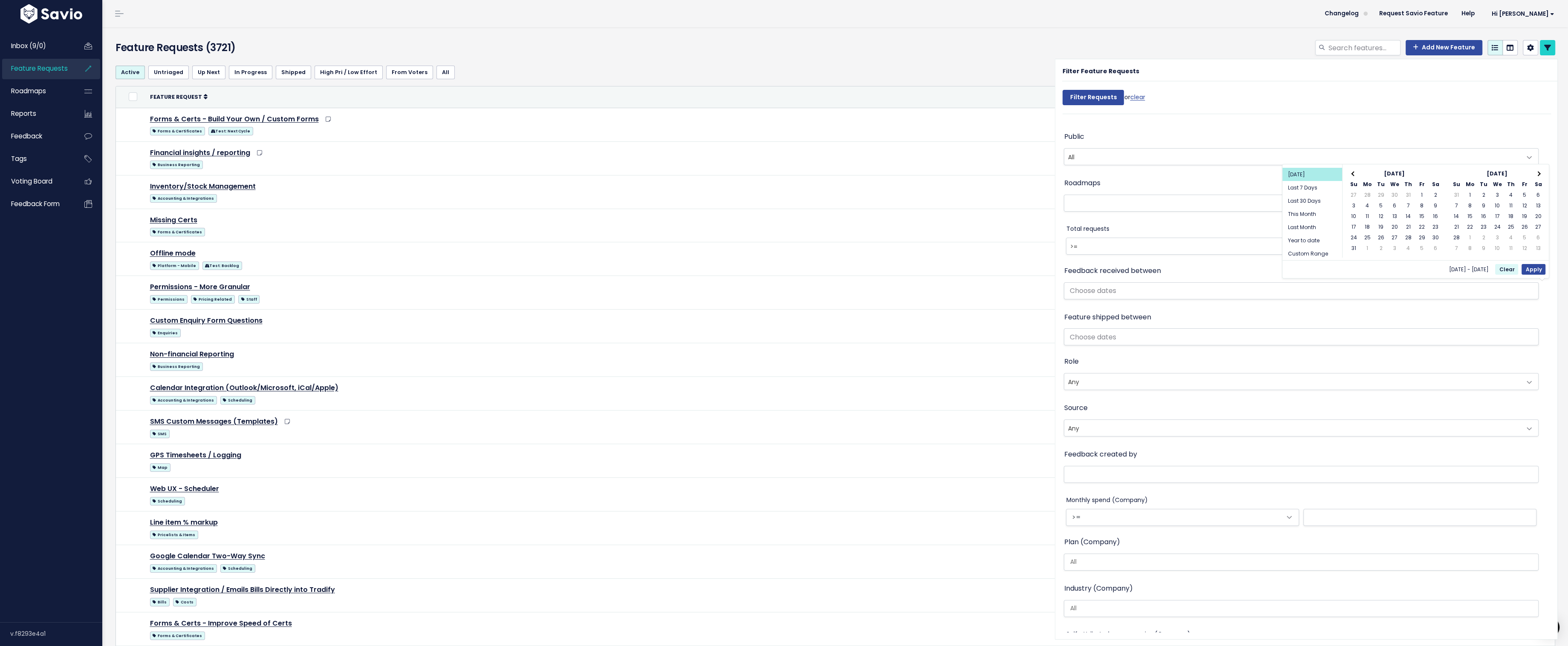
click at [1352, 174] on th at bounding box center [1354, 174] width 13 height 11
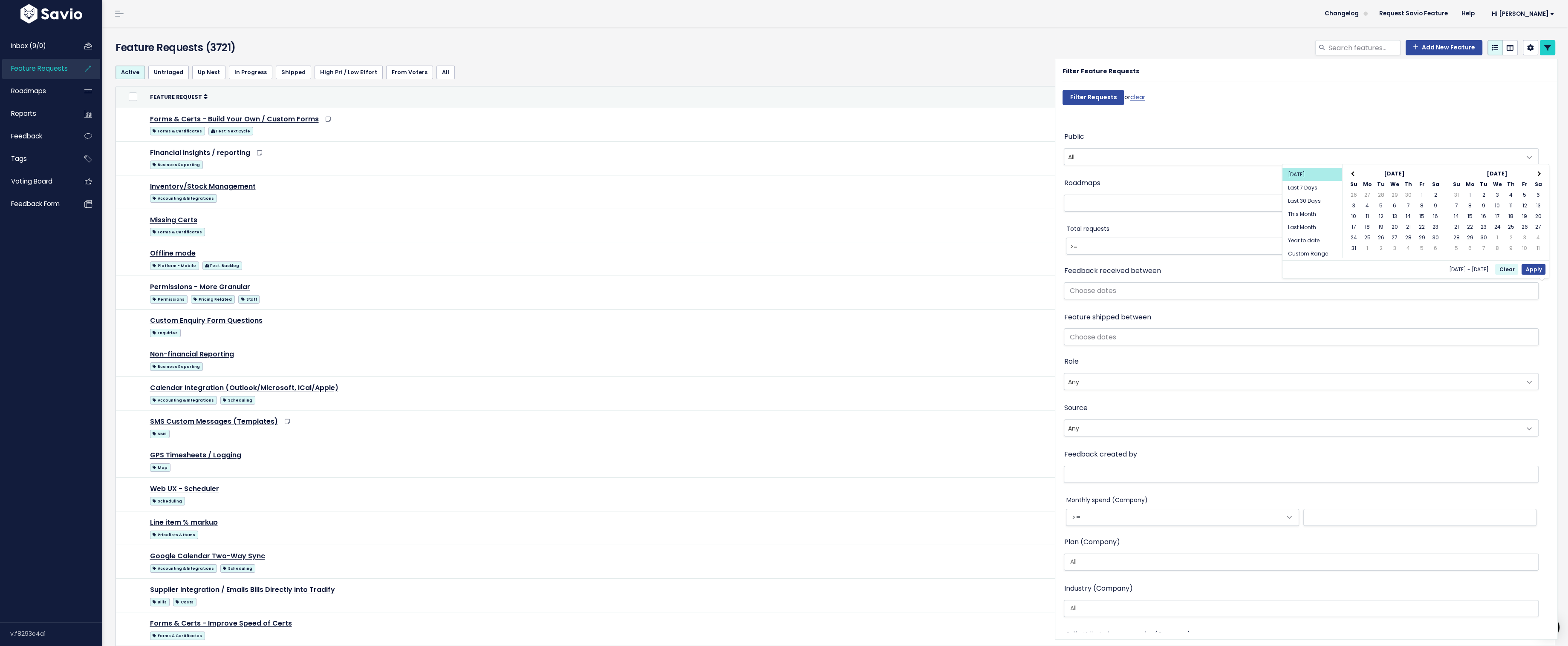
click at [1352, 174] on th at bounding box center [1354, 174] width 13 height 11
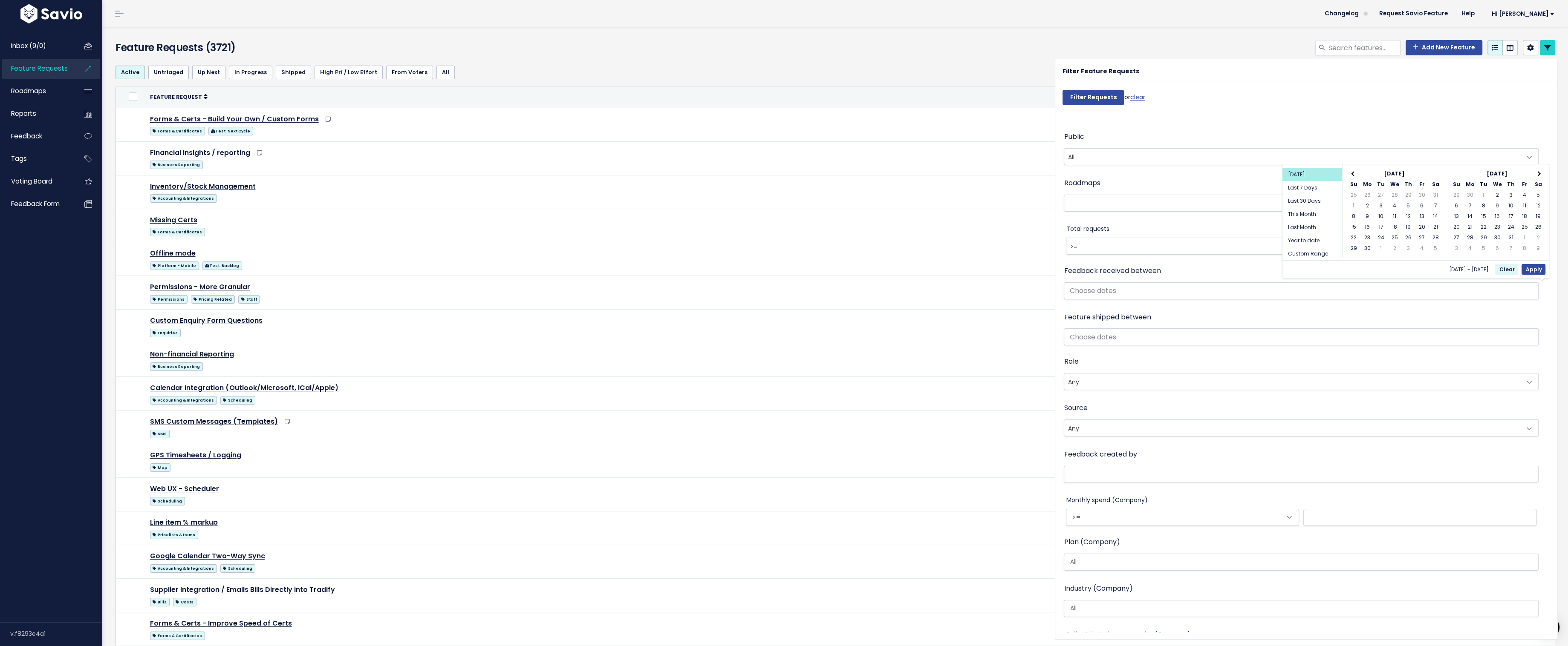
click at [1352, 174] on th at bounding box center [1354, 174] width 13 height 11
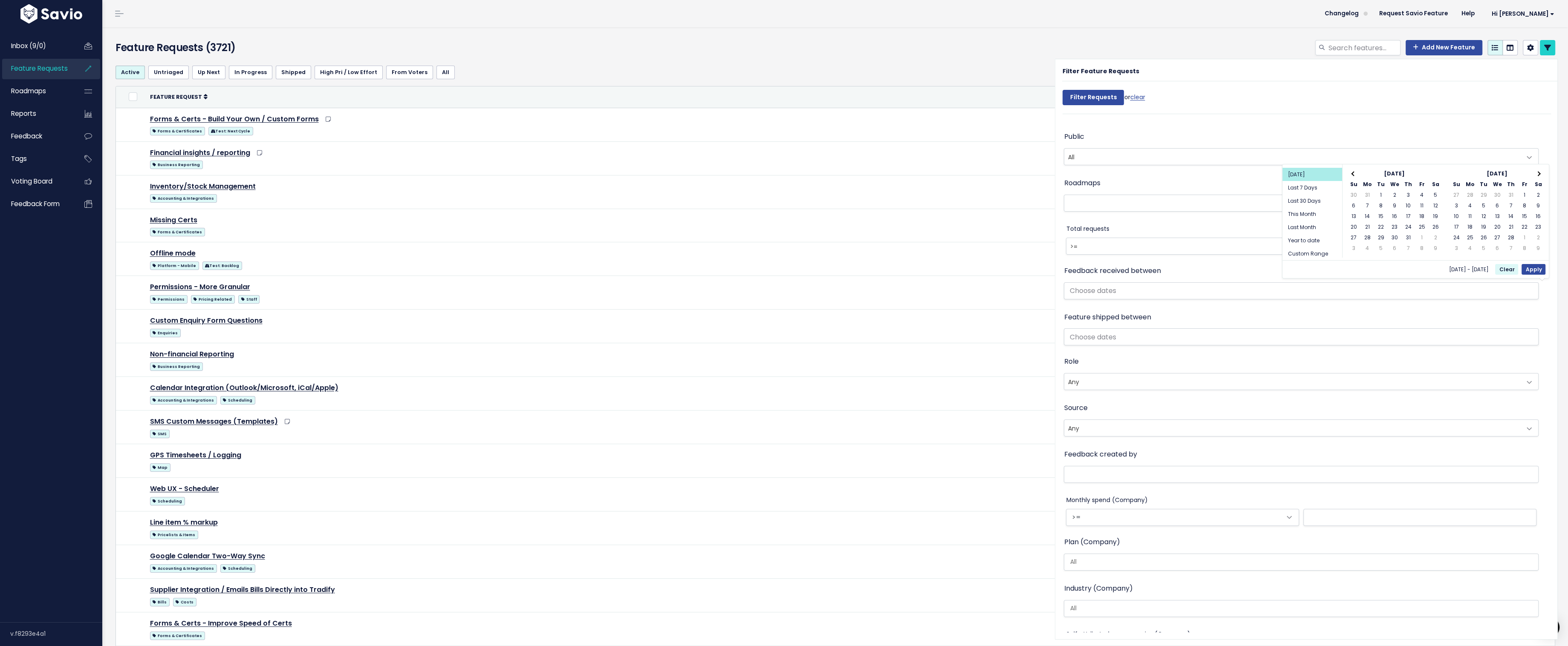
click at [1352, 174] on th at bounding box center [1354, 174] width 13 height 11
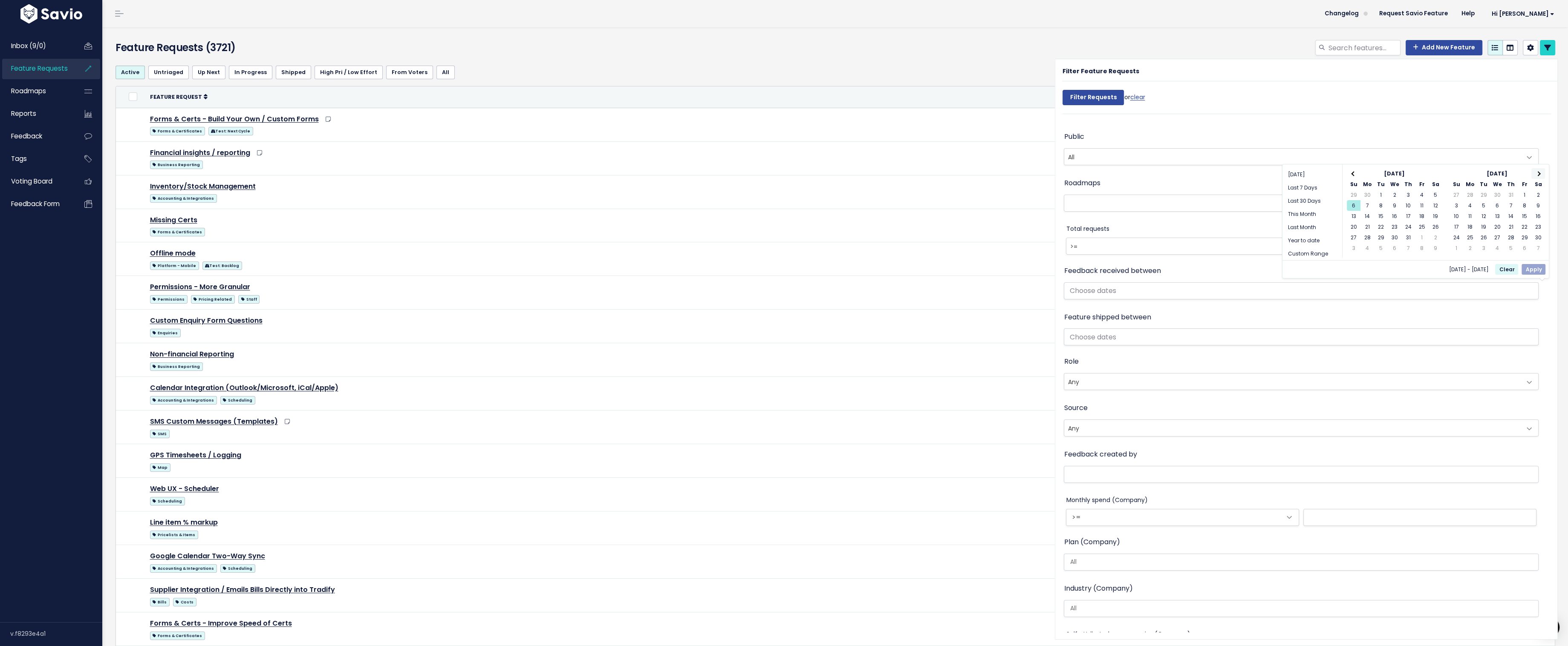
click at [1538, 172] on span at bounding box center [1538, 173] width 5 height 5
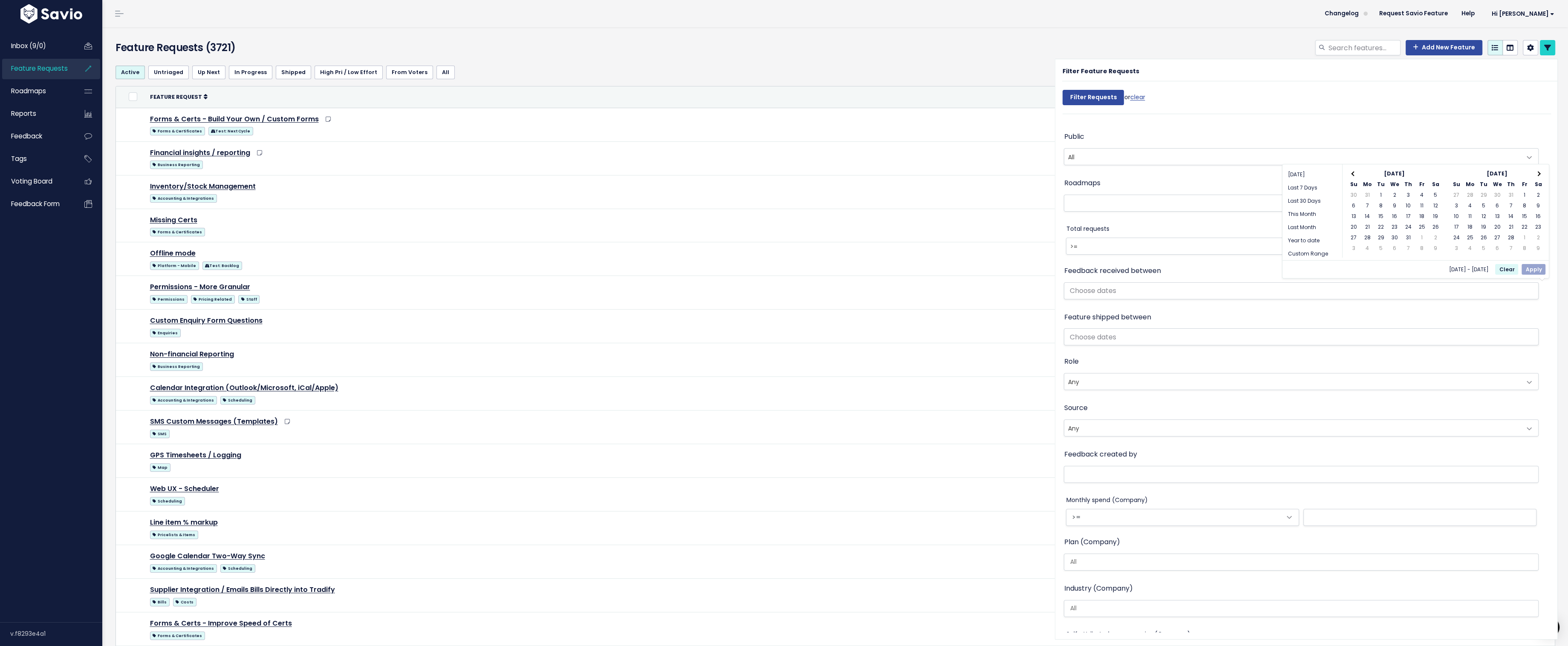
click at [1538, 172] on span at bounding box center [1538, 173] width 5 height 5
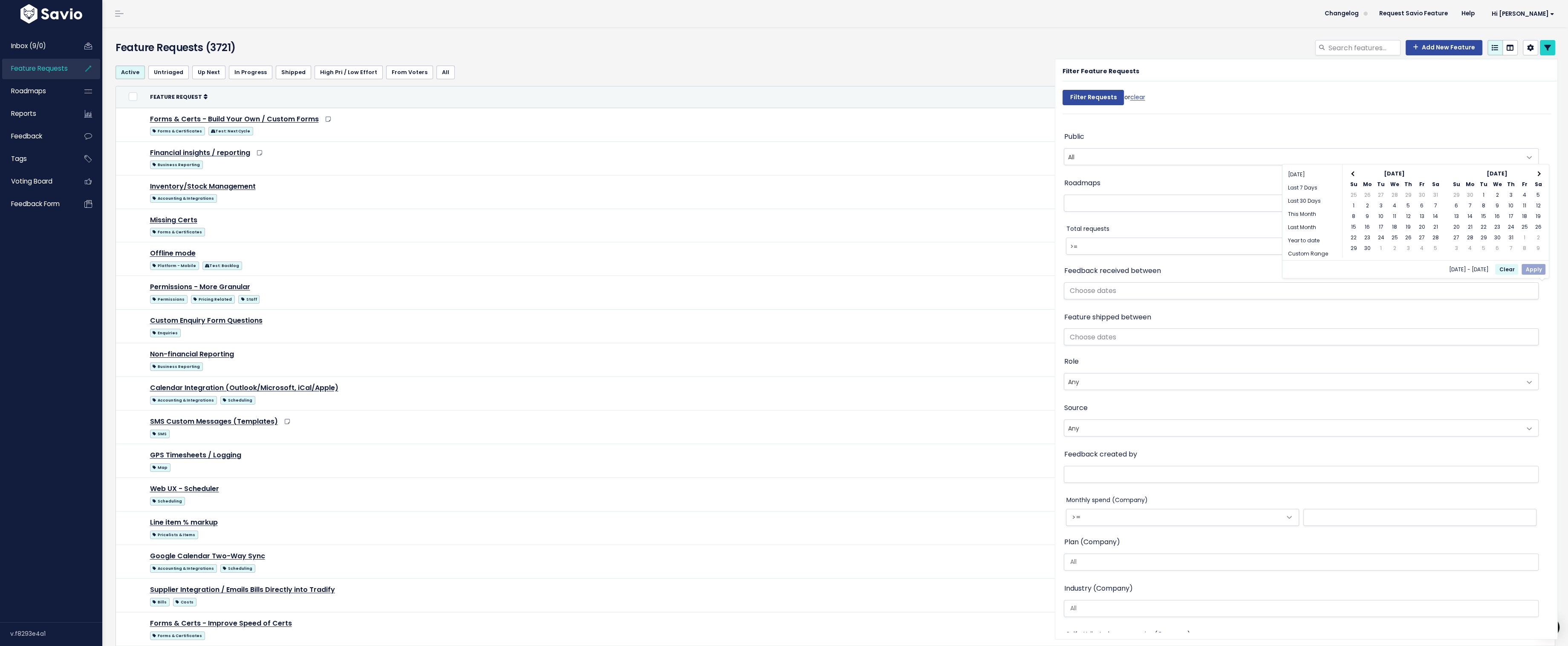
click at [1538, 172] on span at bounding box center [1538, 173] width 5 height 5
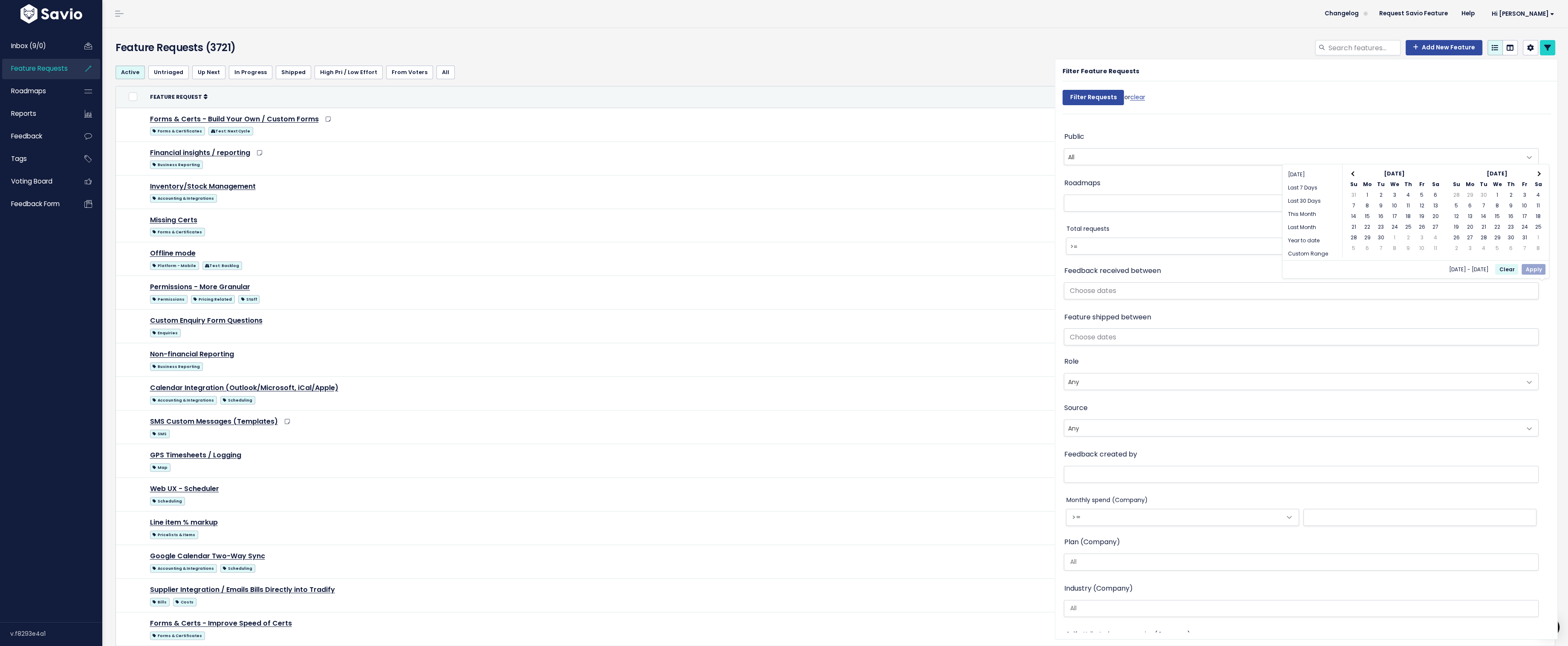
click at [1538, 172] on span at bounding box center [1538, 173] width 5 height 5
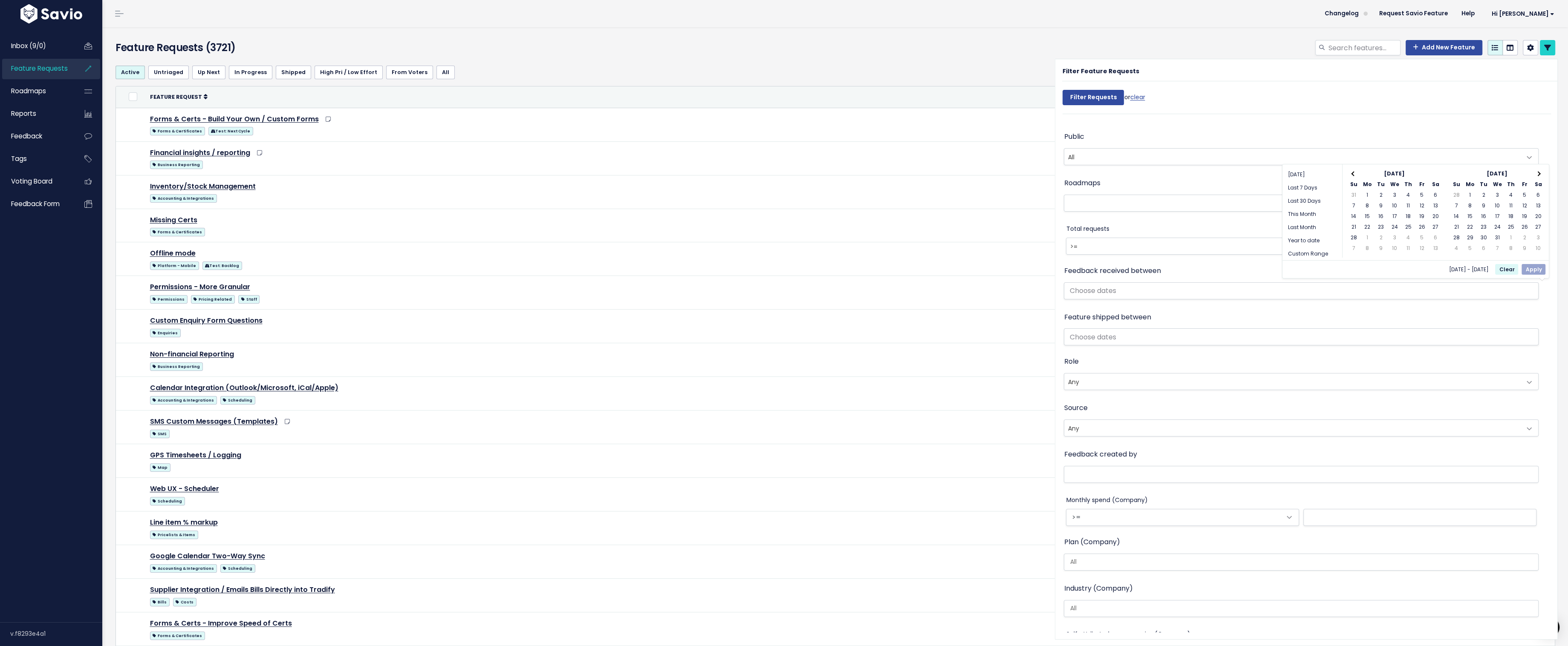
click at [1538, 172] on span at bounding box center [1538, 173] width 5 height 5
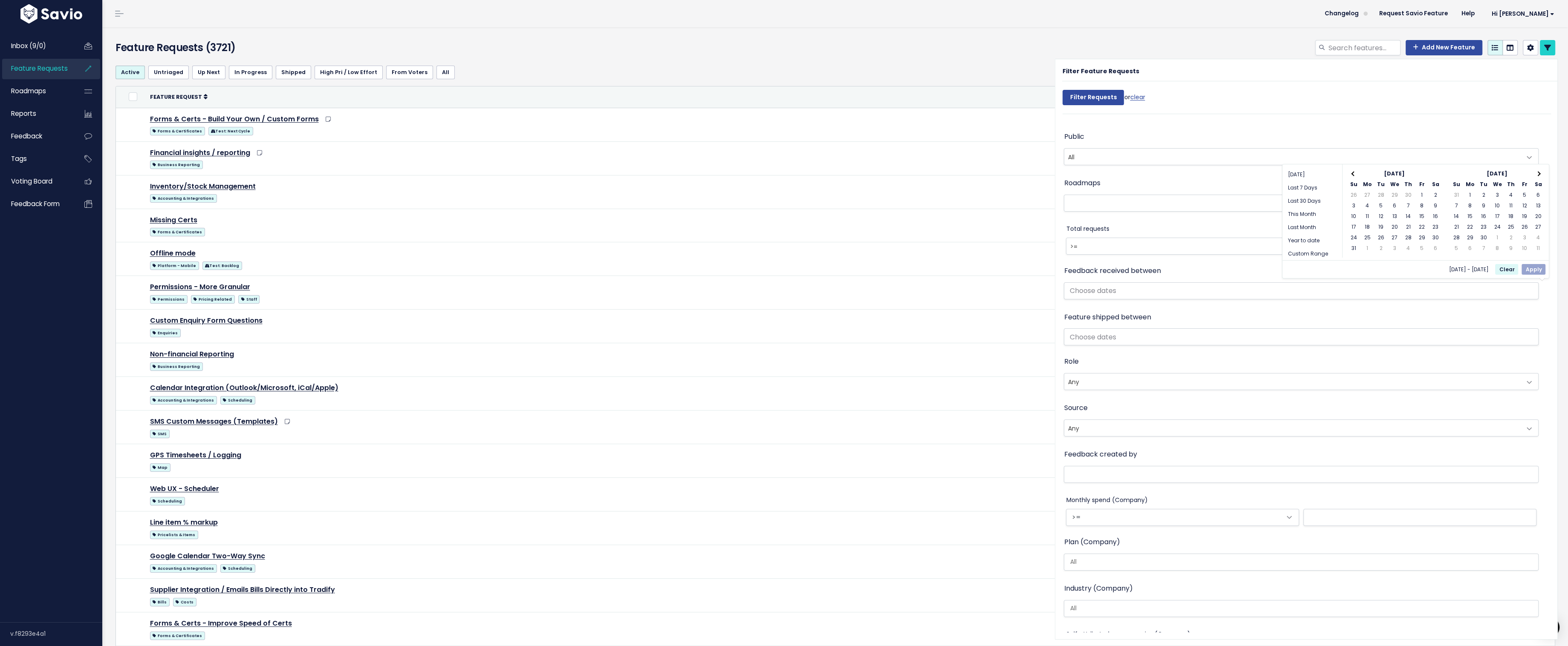
click at [1538, 172] on span at bounding box center [1538, 173] width 5 height 5
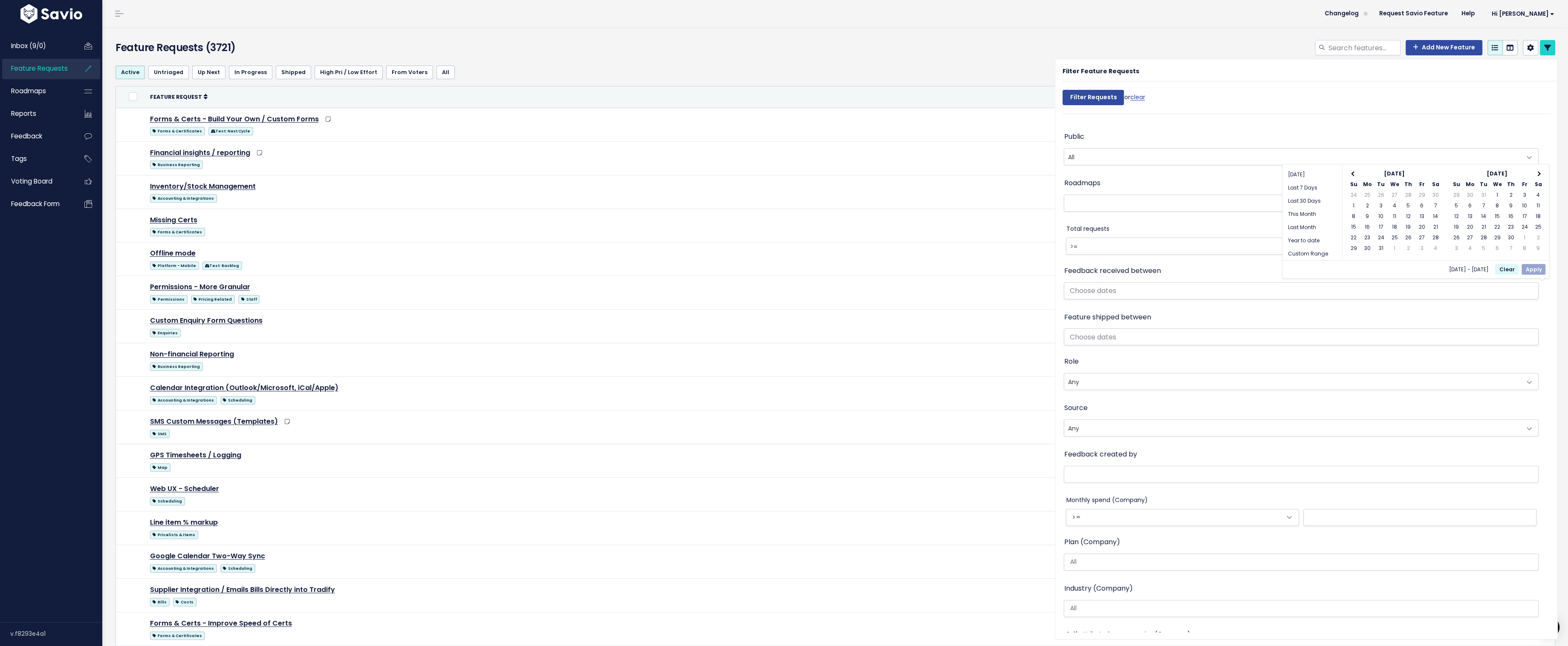
click at [1538, 172] on span at bounding box center [1538, 173] width 5 height 5
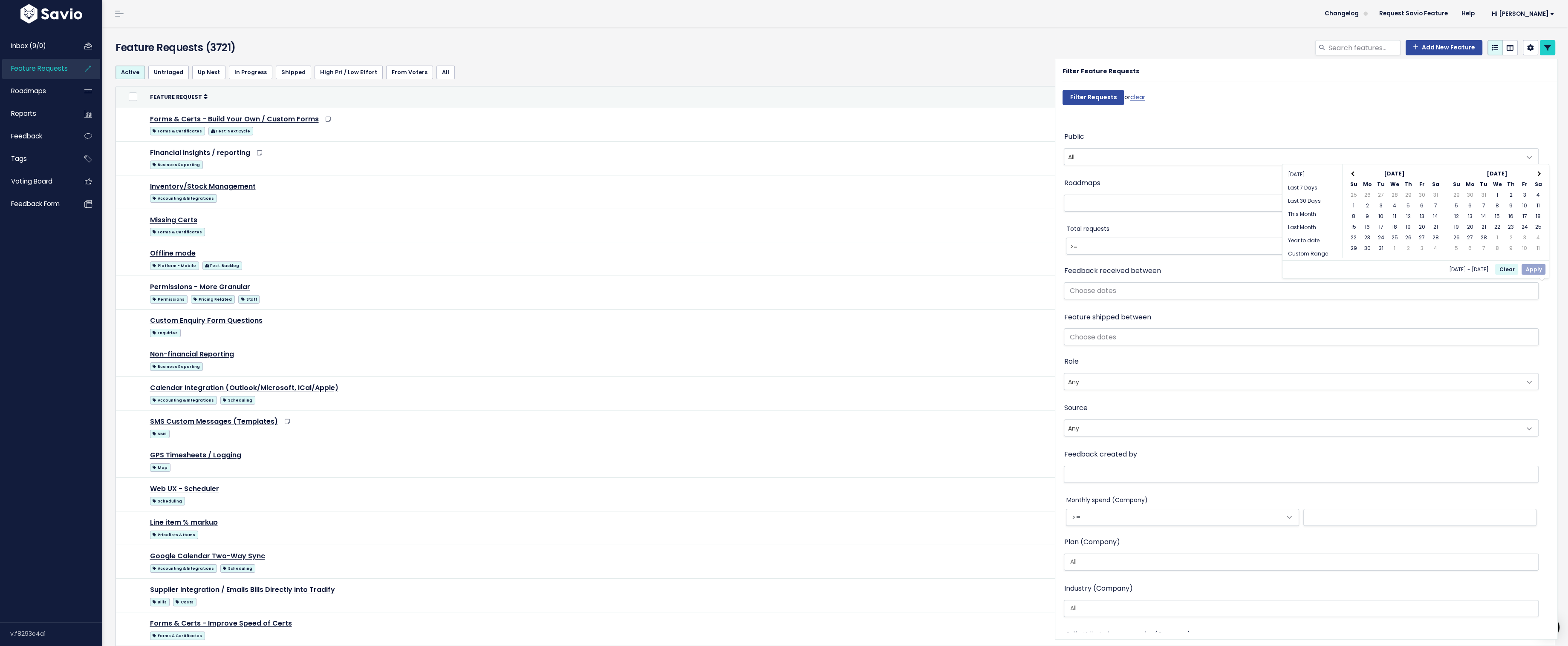
click at [1538, 172] on span at bounding box center [1538, 173] width 5 height 5
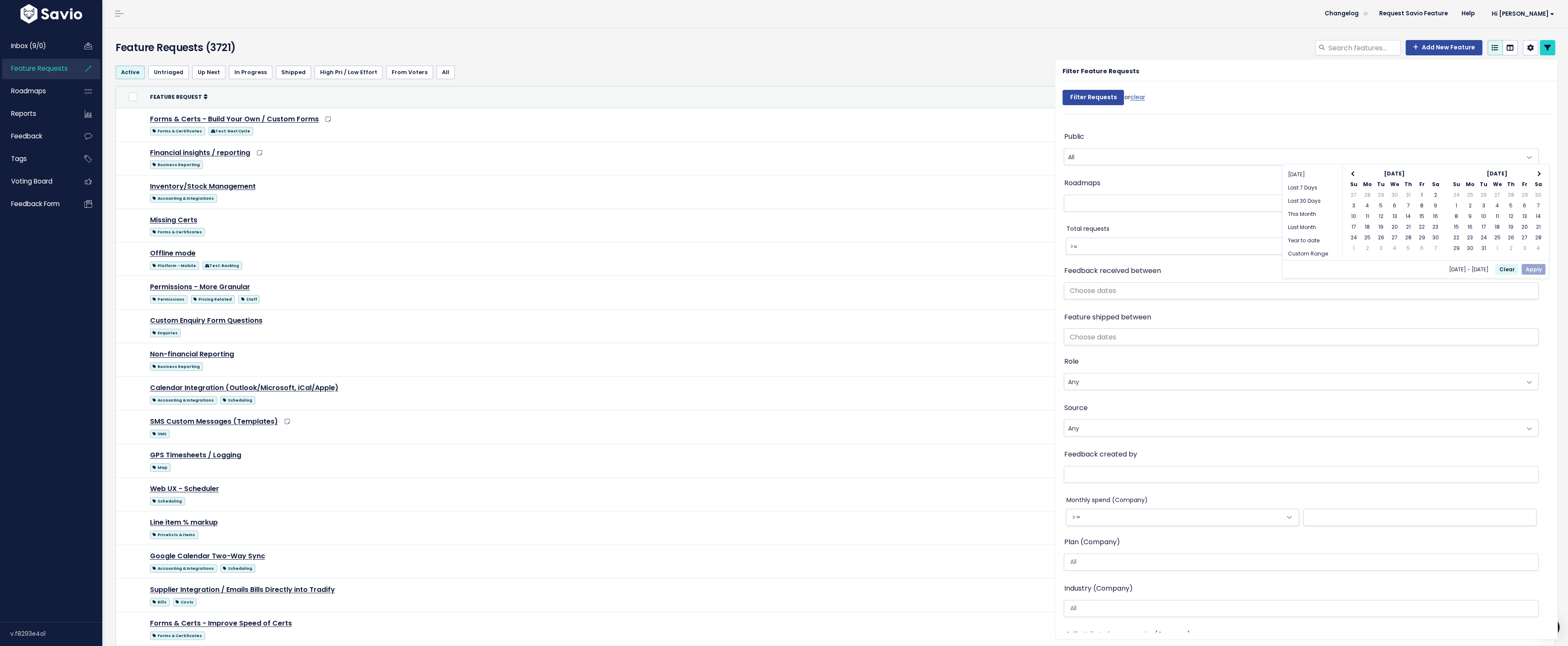
click at [1538, 172] on span at bounding box center [1538, 173] width 5 height 5
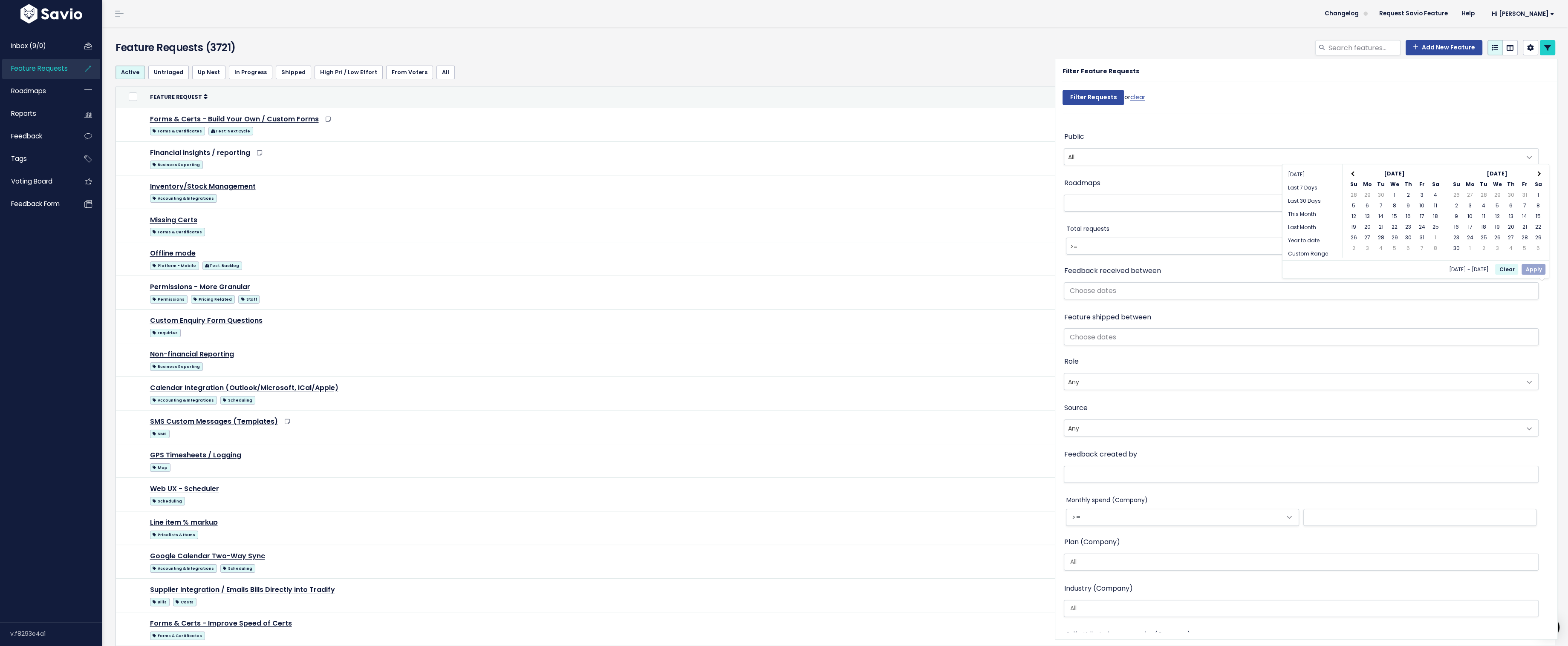
click at [1538, 172] on span at bounding box center [1538, 173] width 5 height 5
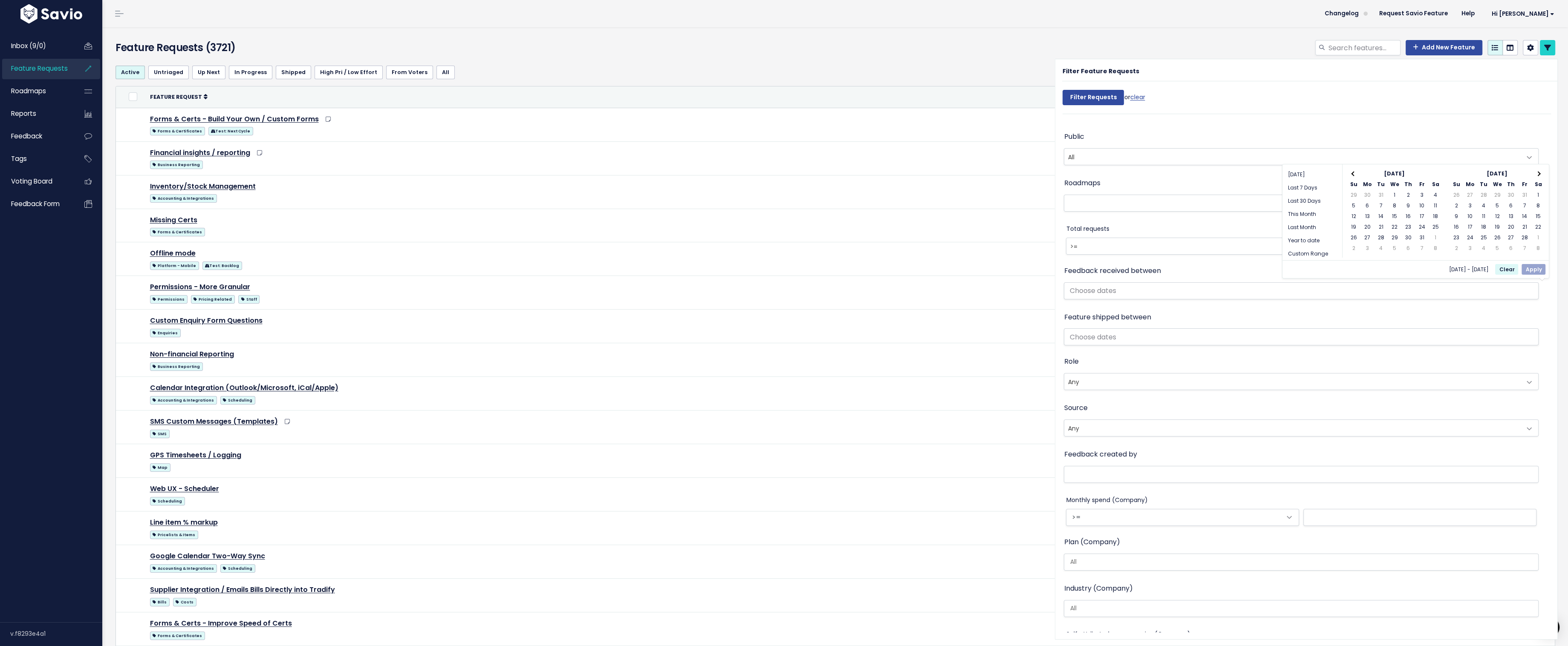
click at [1538, 172] on span at bounding box center [1538, 173] width 5 height 5
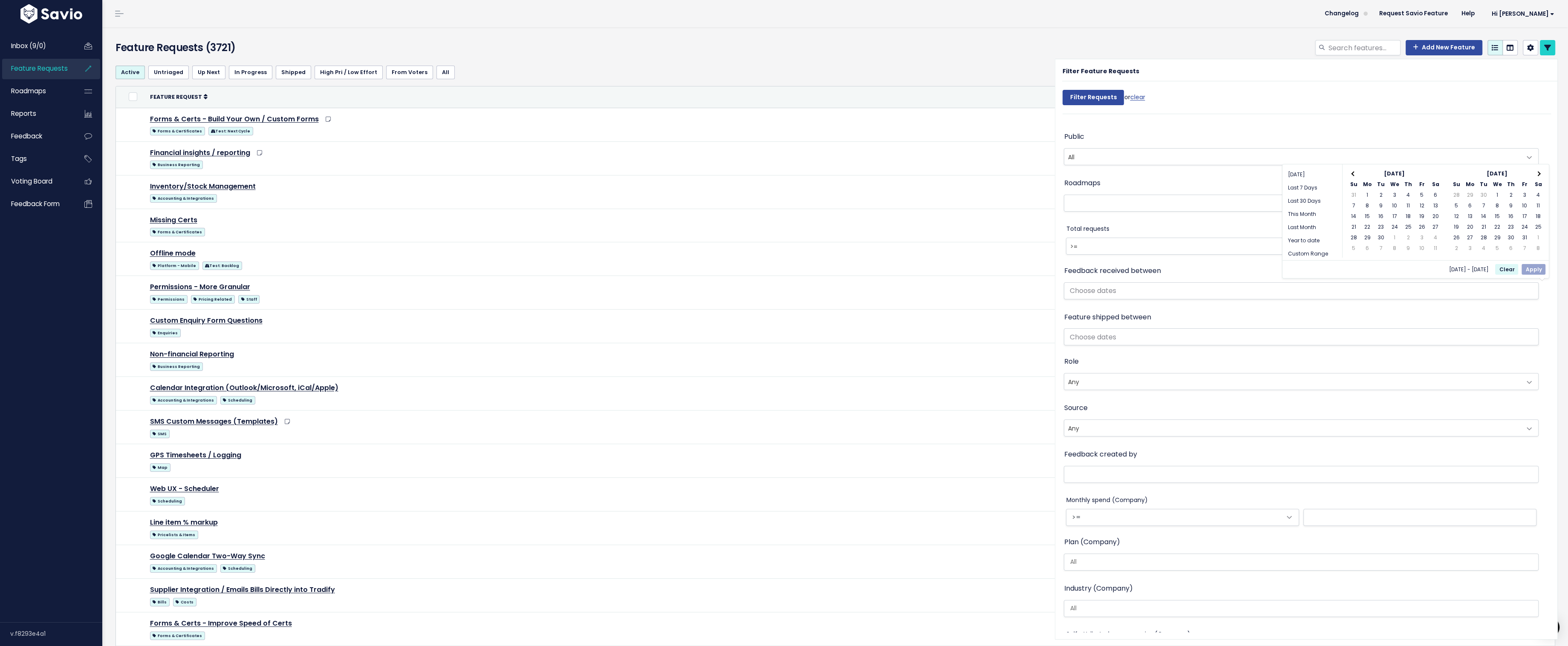
click at [1538, 172] on span at bounding box center [1538, 173] width 5 height 5
click at [1534, 268] on button "Apply" at bounding box center [1533, 269] width 24 height 11
type input "May 6 2018 - Dec 26 2025"
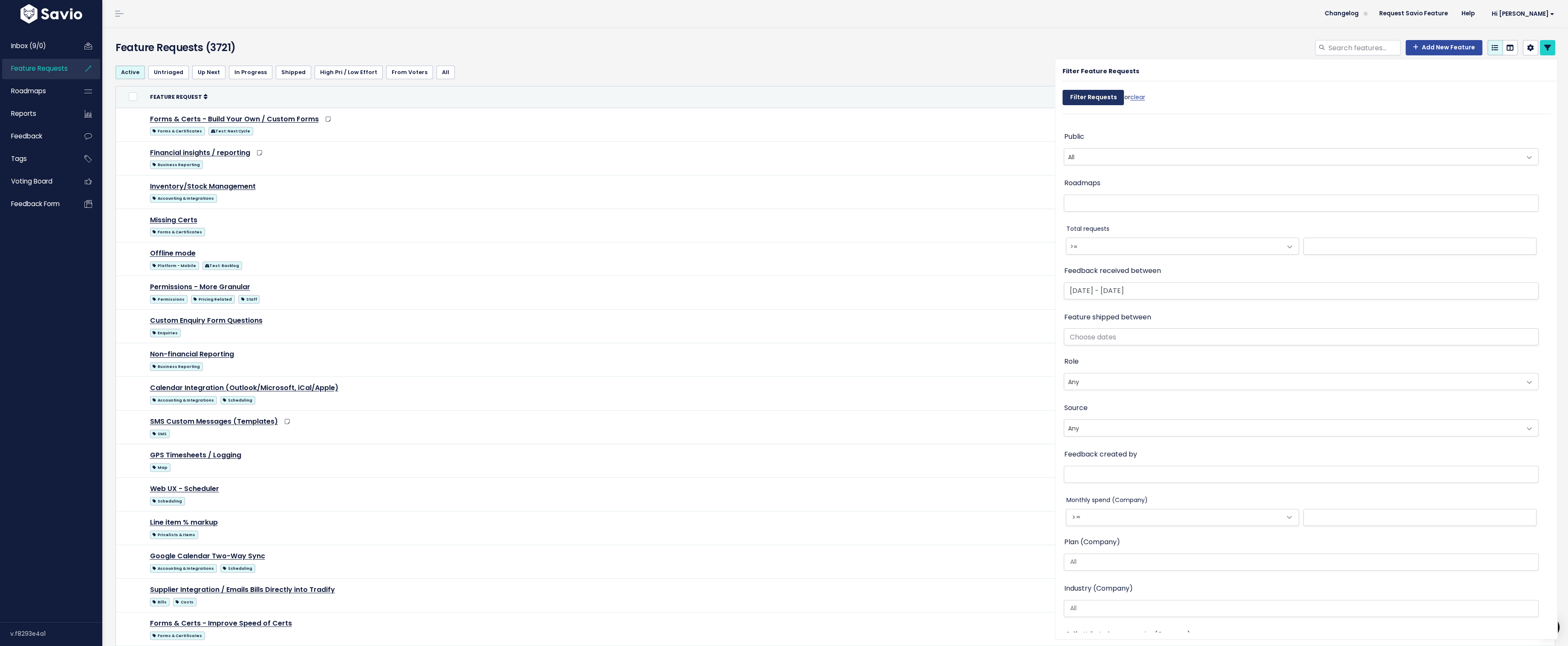
click at [1096, 99] on input "Filter Requests" at bounding box center [1093, 97] width 61 height 15
select select
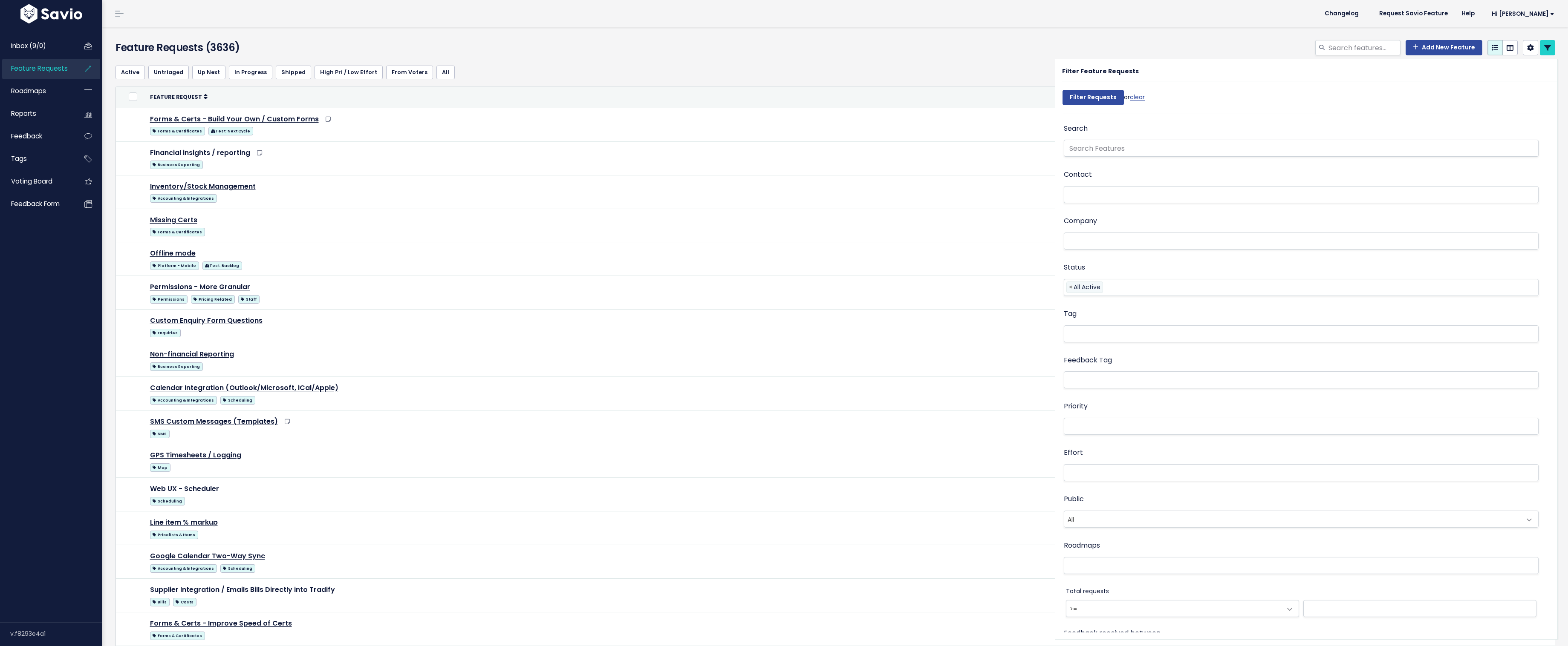
select select
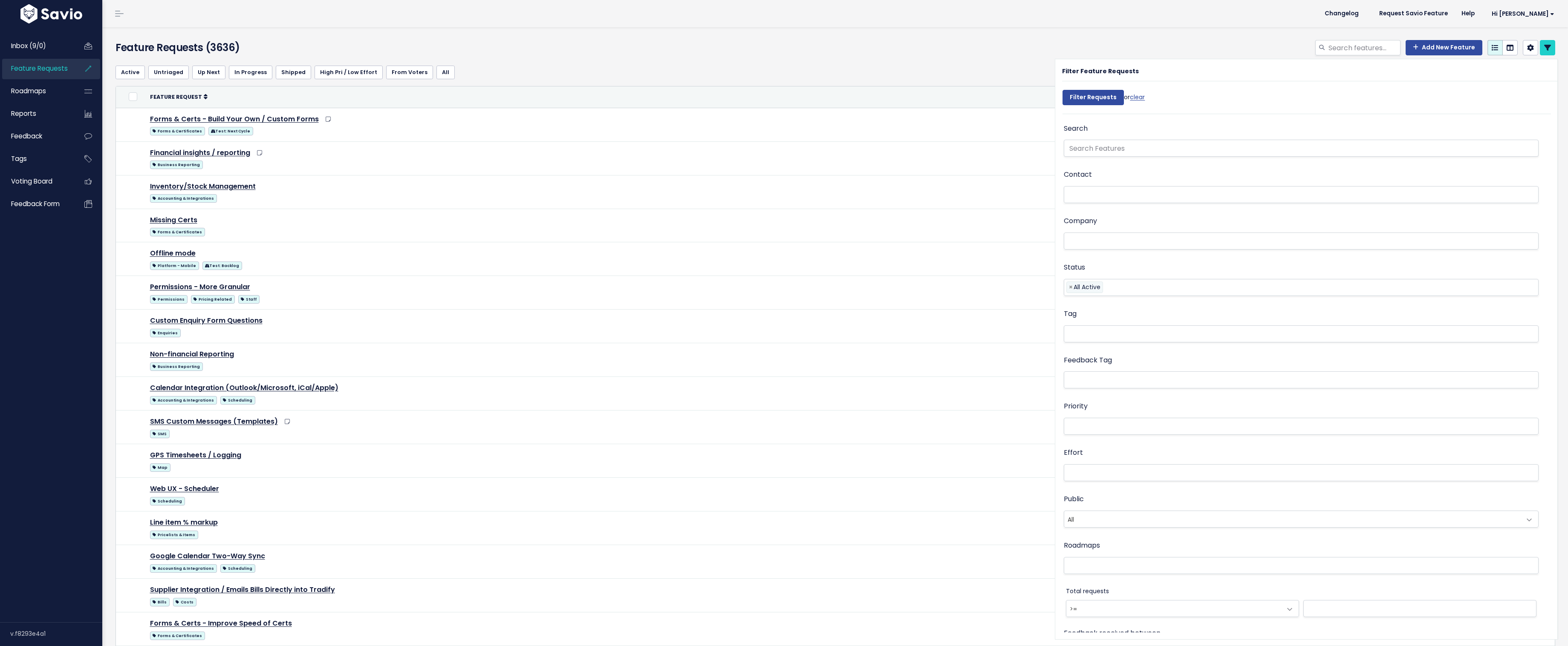
select select
click at [1550, 49] on icon at bounding box center [1547, 47] width 7 height 7
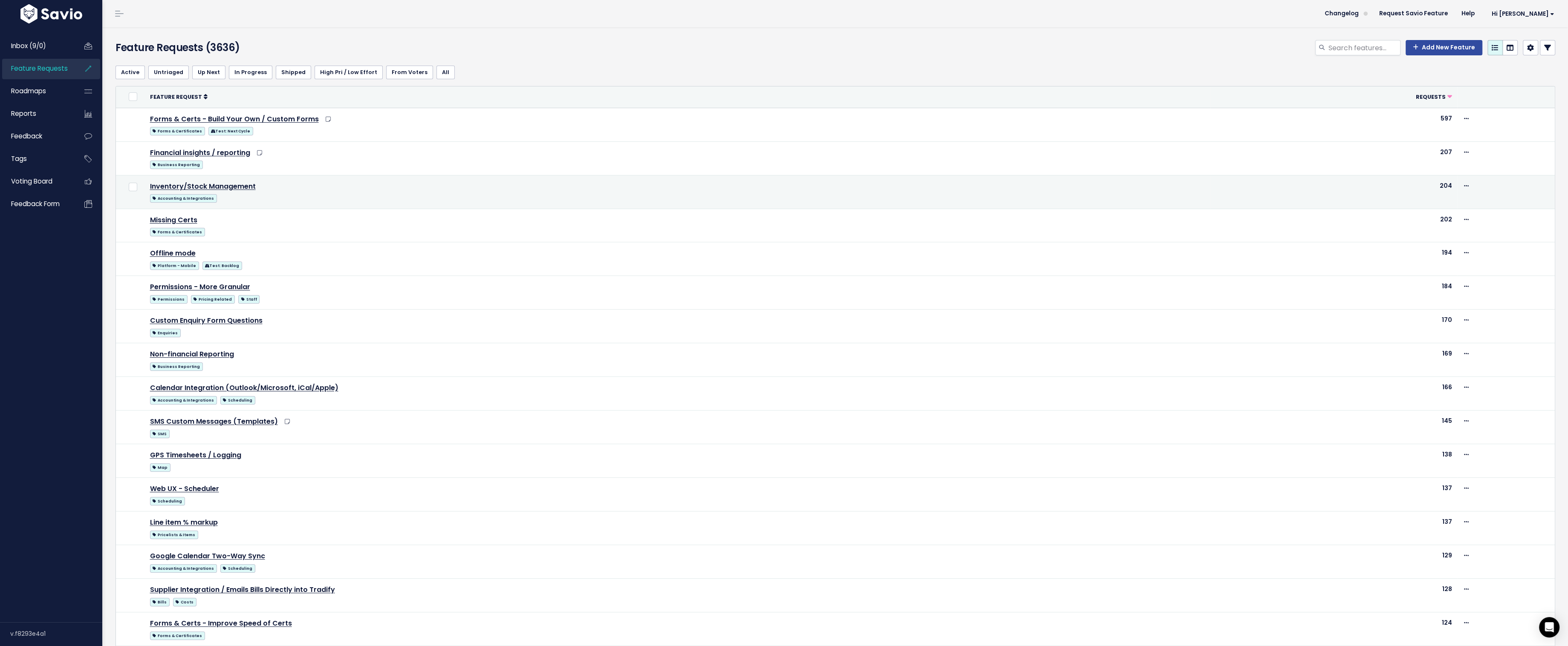
scroll to position [163, 0]
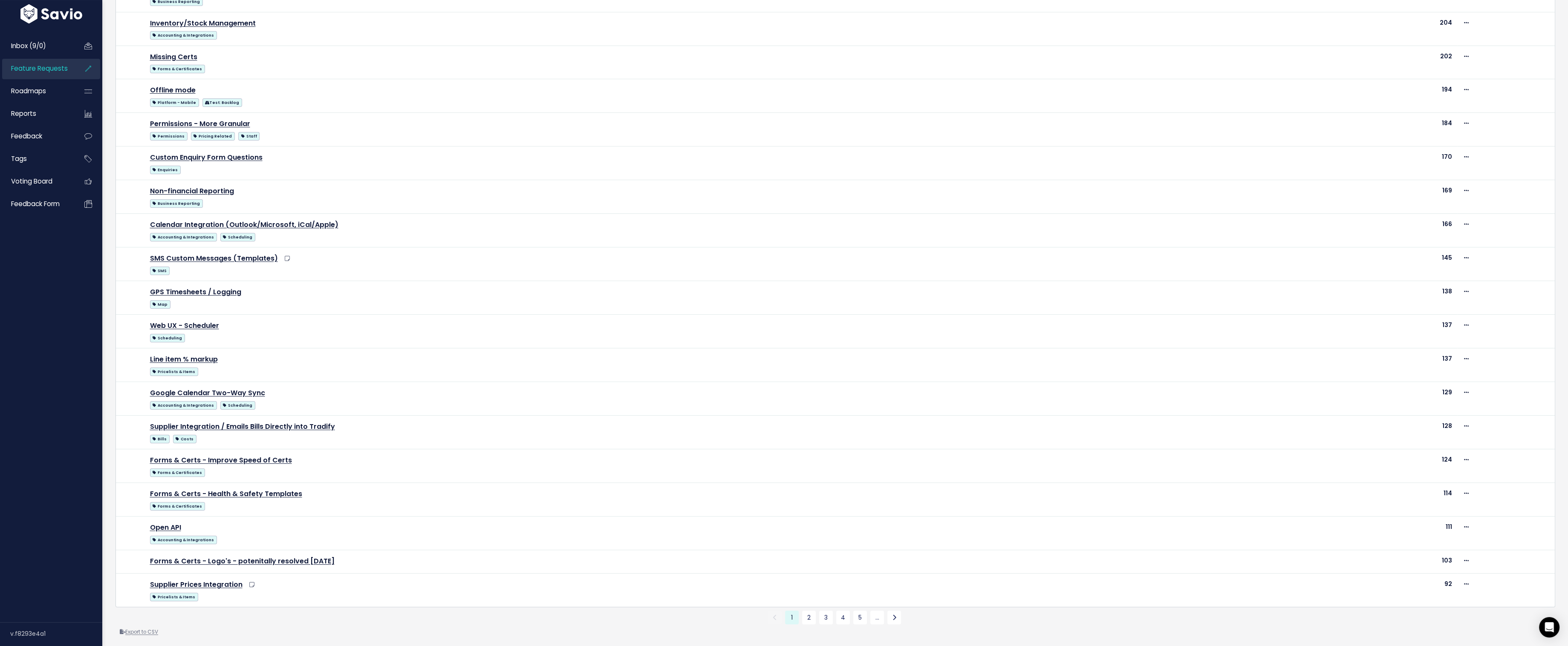
click at [147, 628] on link "Export to CSV" at bounding box center [139, 631] width 38 height 7
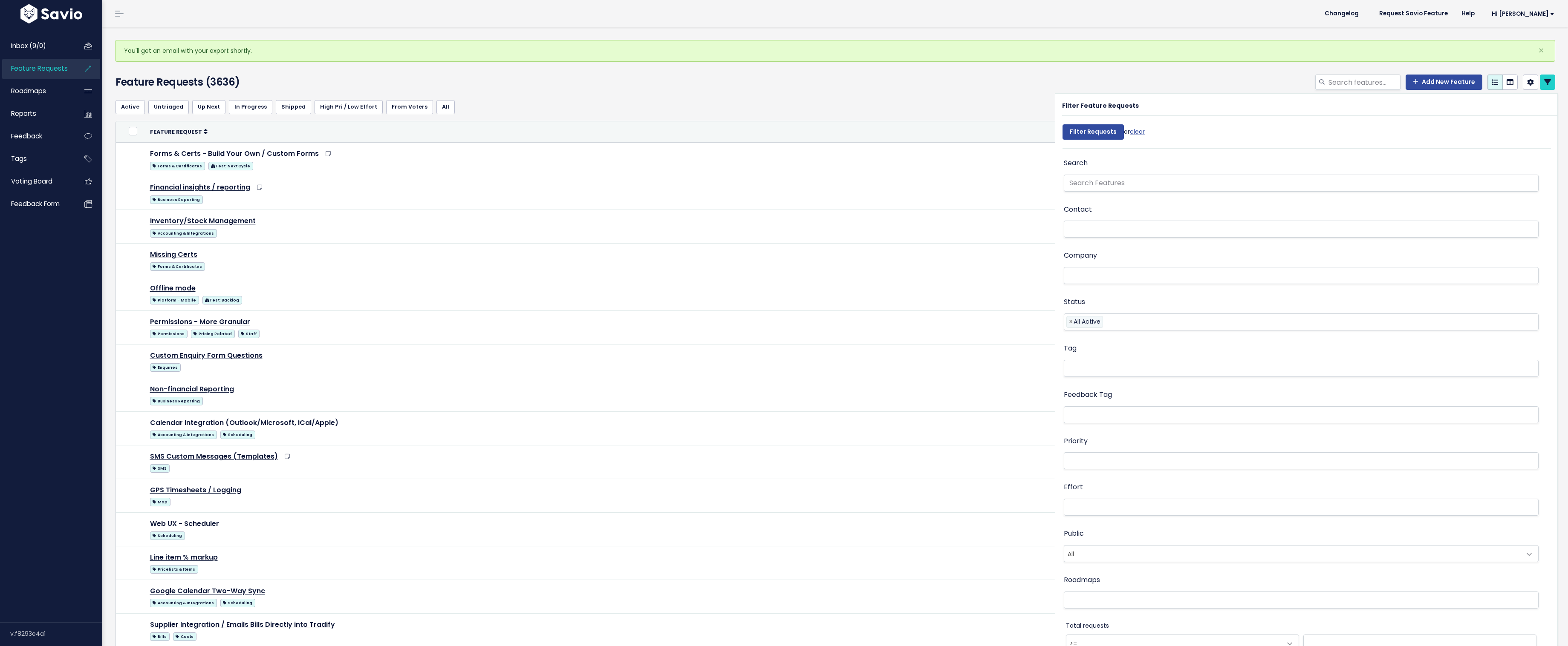
select select
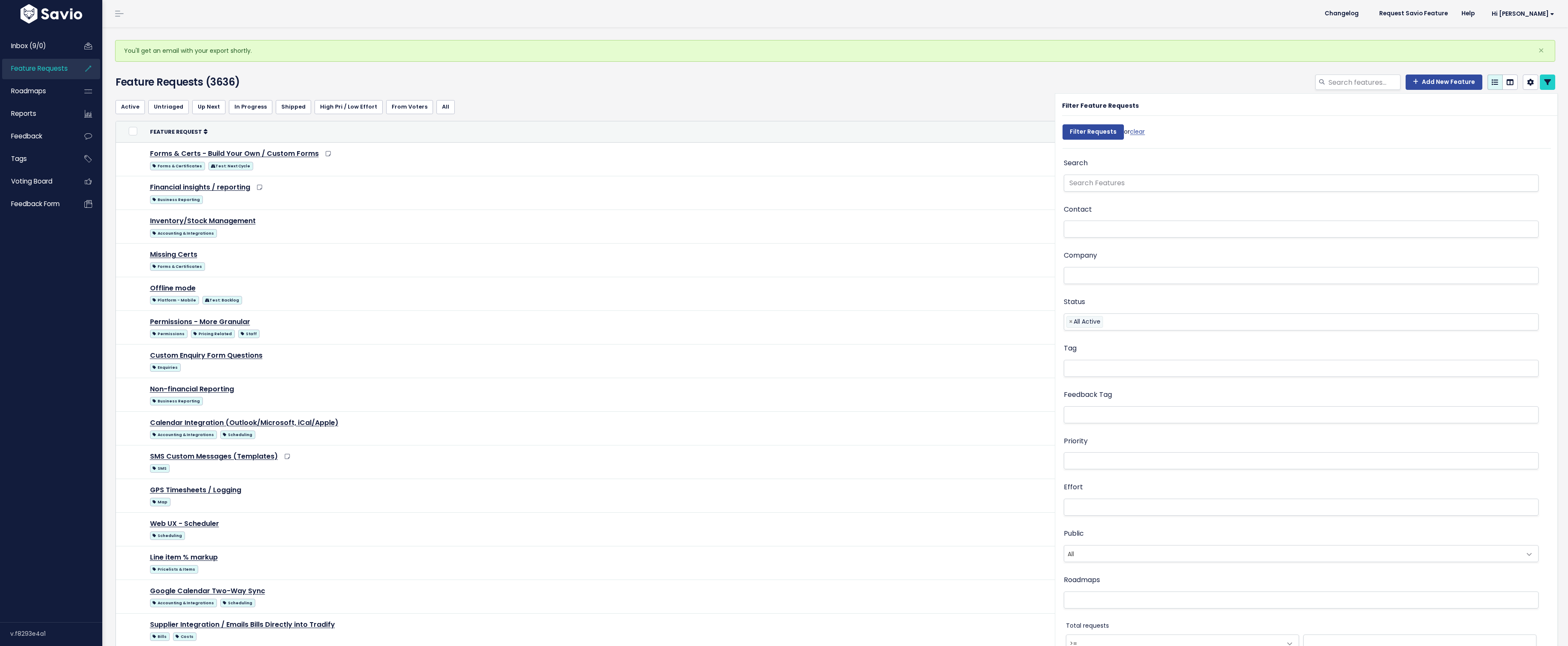
select select
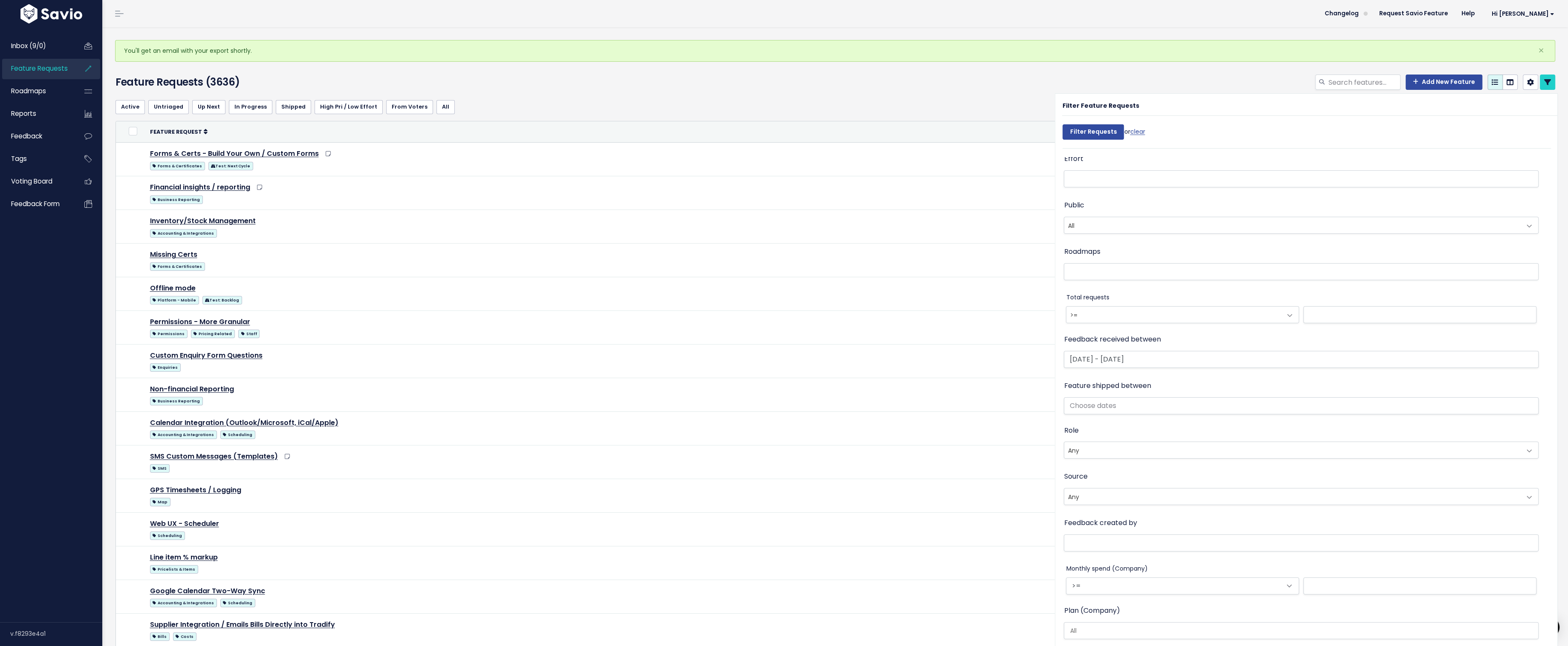
scroll to position [235, 0]
click at [1152, 453] on input "[DATE] - [DATE]" at bounding box center [1301, 453] width 475 height 17
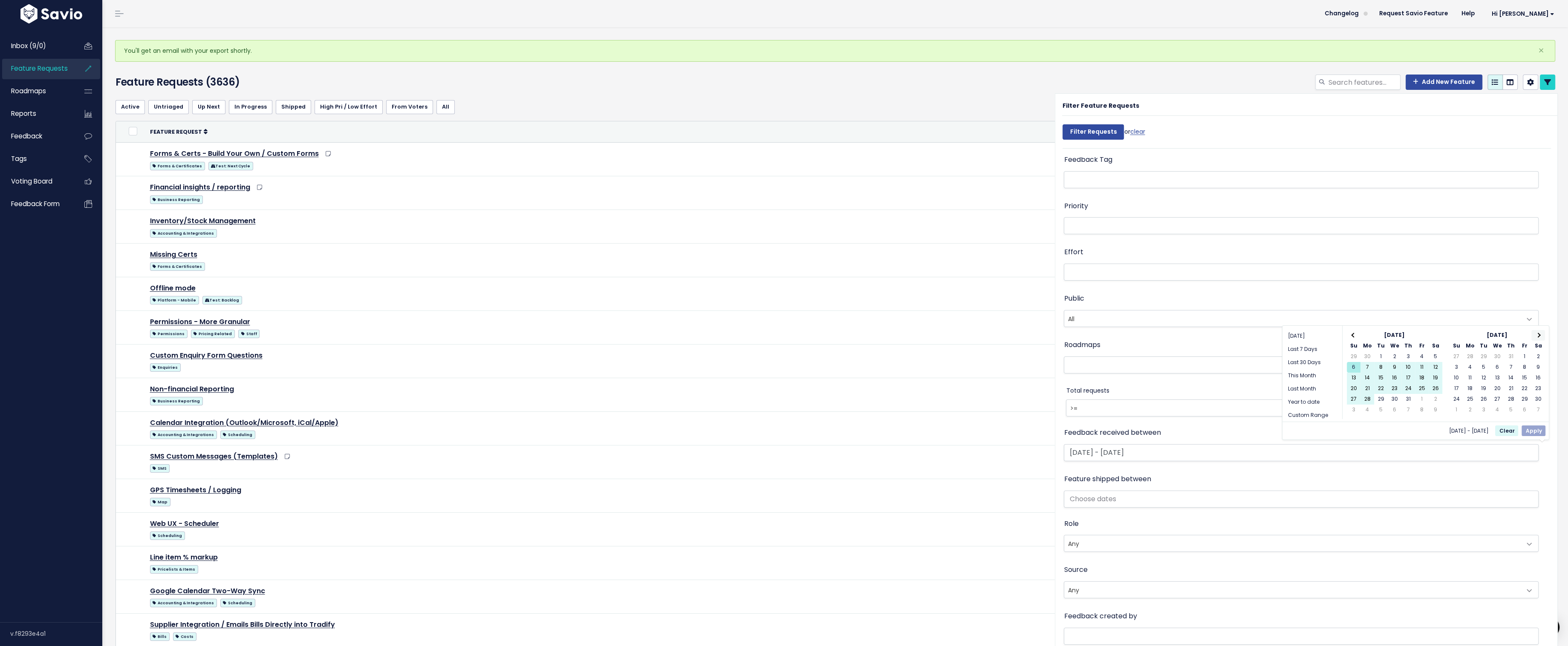
click at [1542, 336] on th at bounding box center [1538, 336] width 13 height 11
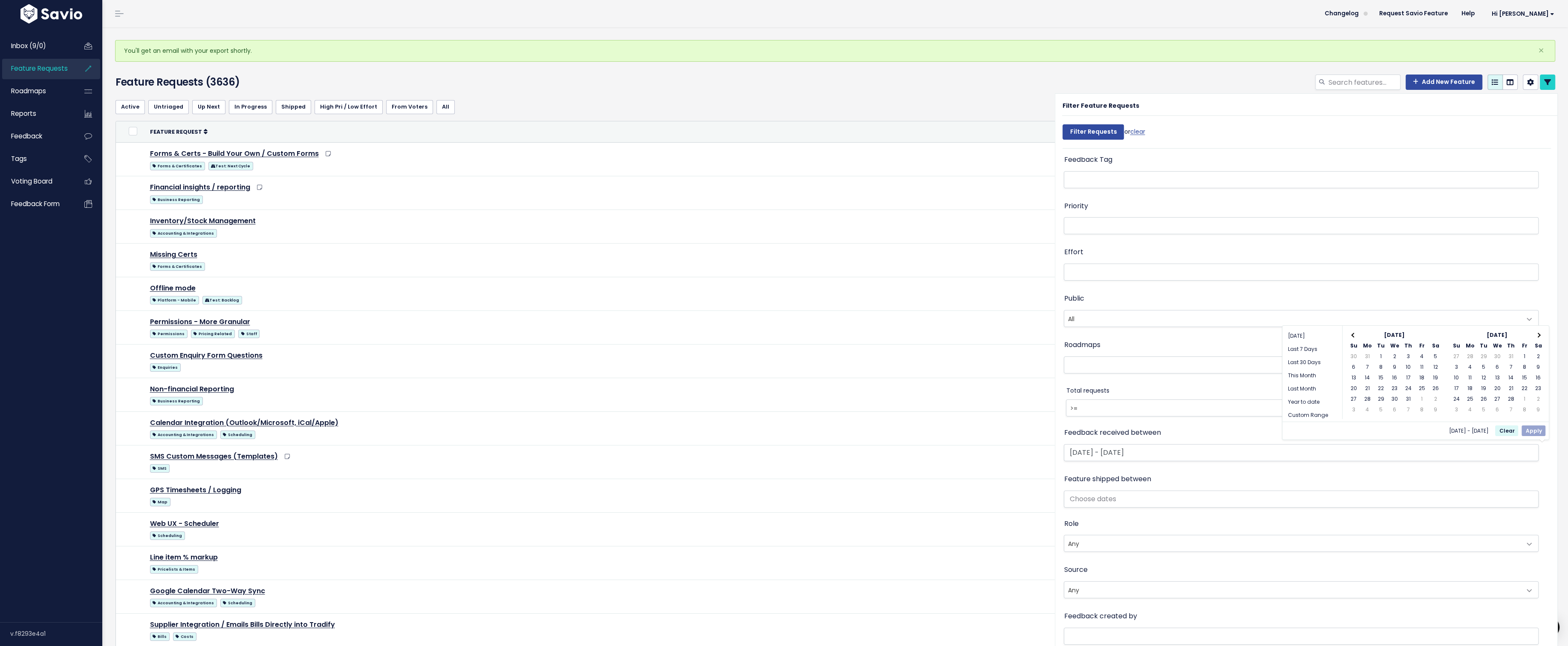
click at [1542, 336] on th at bounding box center [1538, 336] width 13 height 11
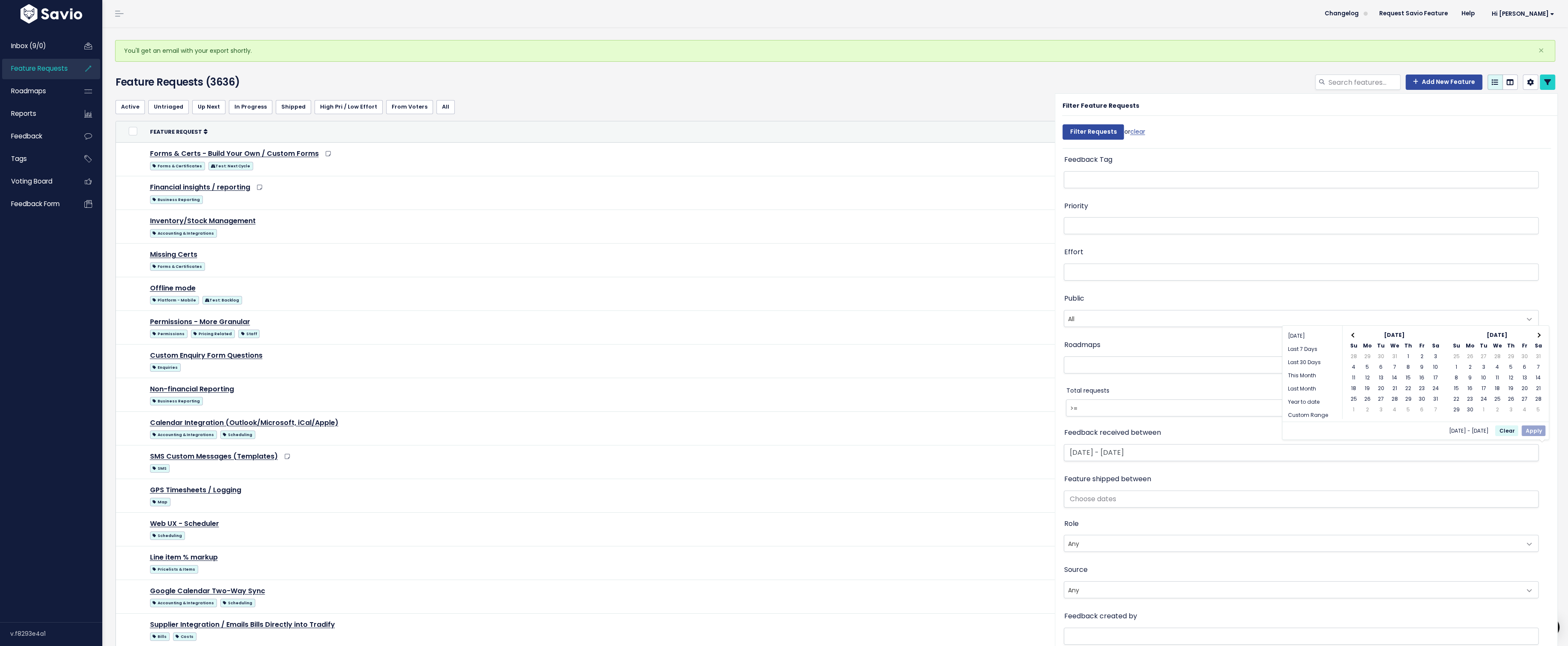
click at [1542, 336] on th at bounding box center [1538, 336] width 13 height 11
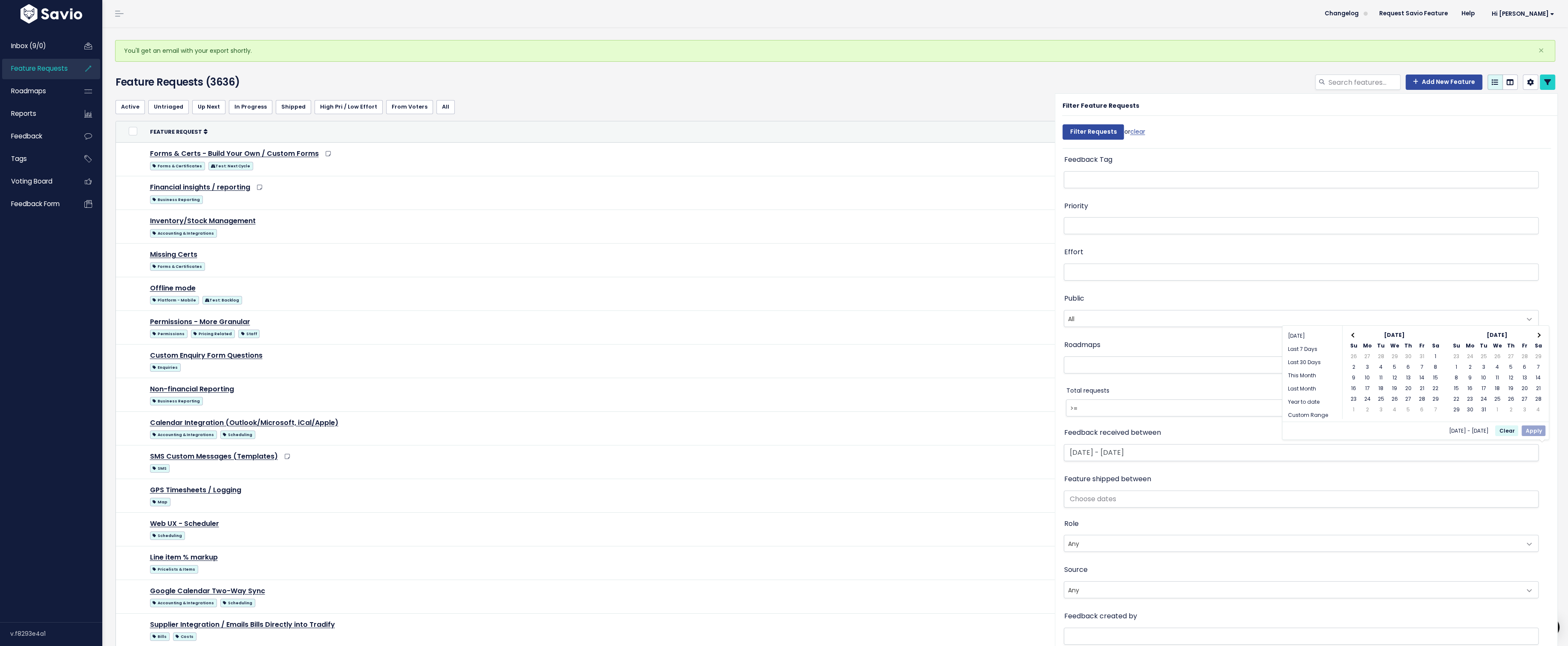
click at [1542, 336] on th at bounding box center [1538, 336] width 13 height 11
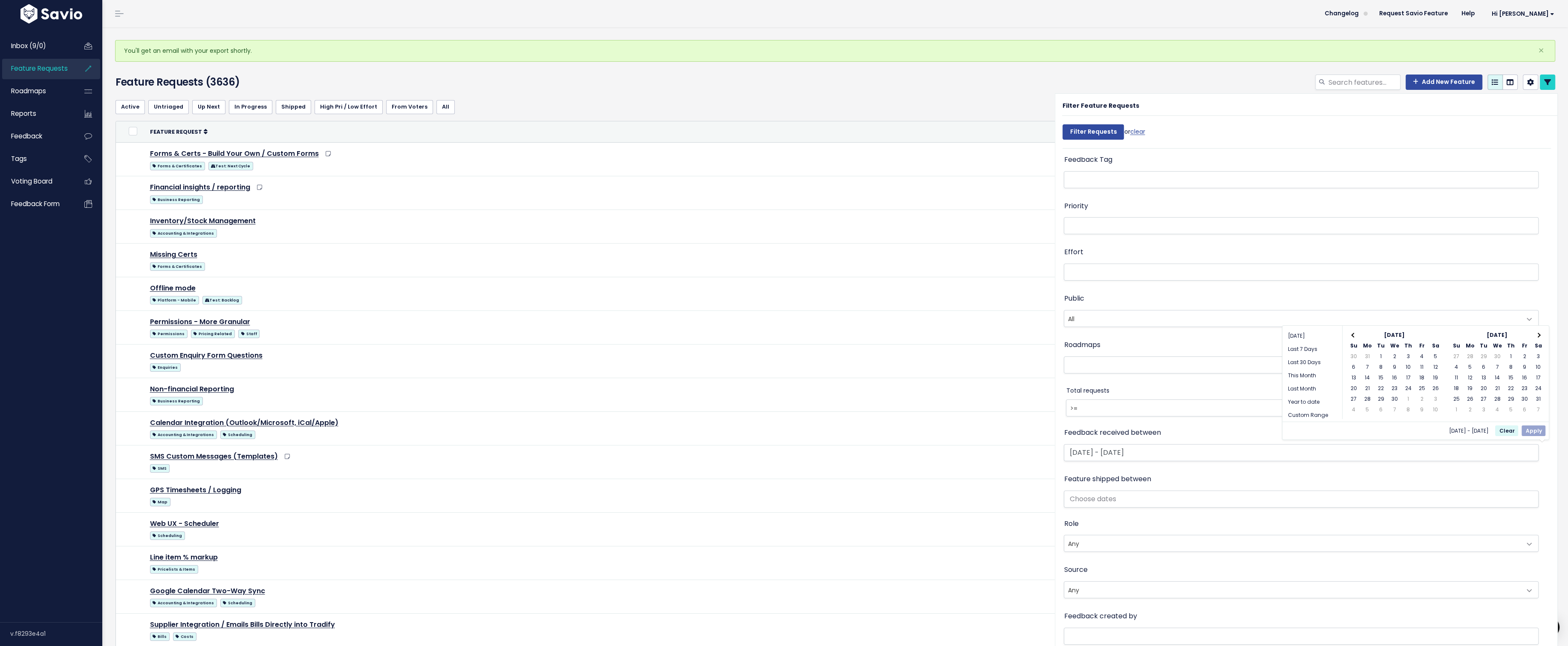
click at [1542, 336] on th at bounding box center [1538, 336] width 13 height 11
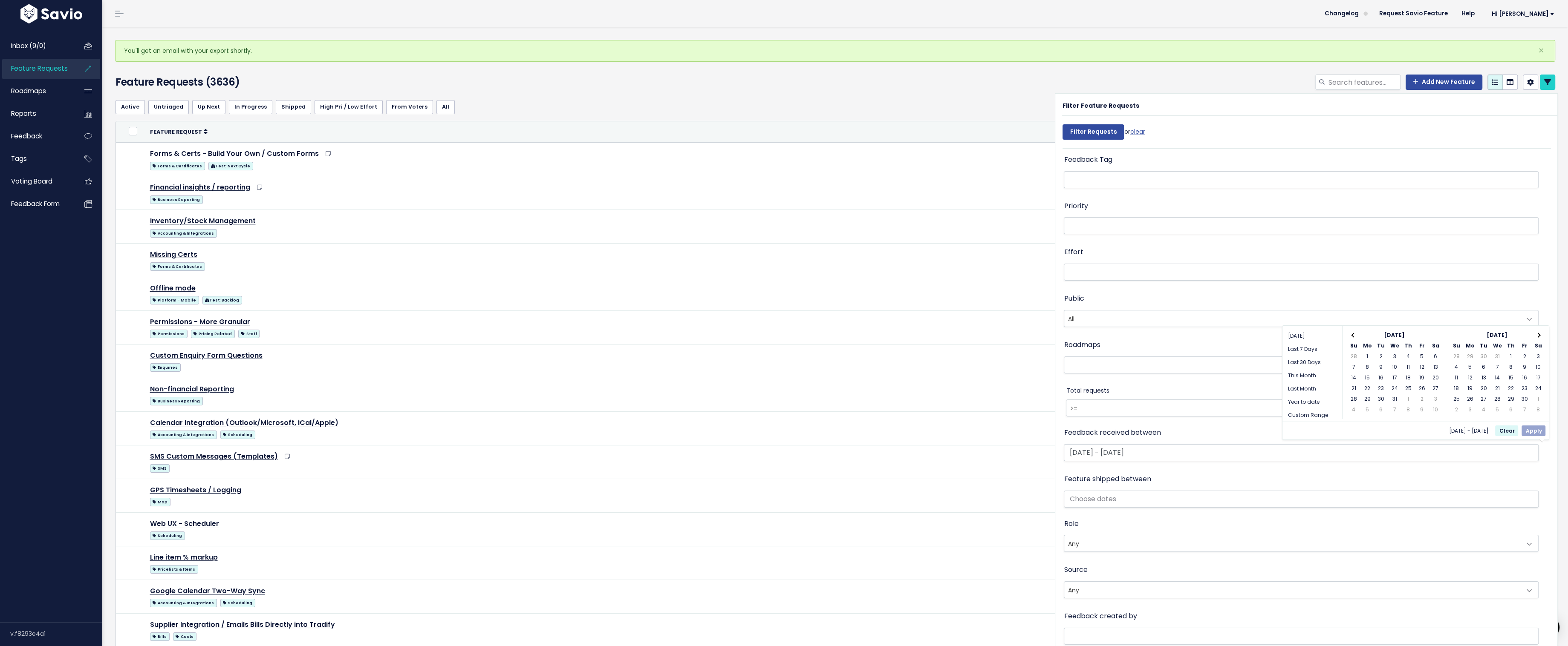
click at [1542, 336] on th at bounding box center [1538, 336] width 13 height 11
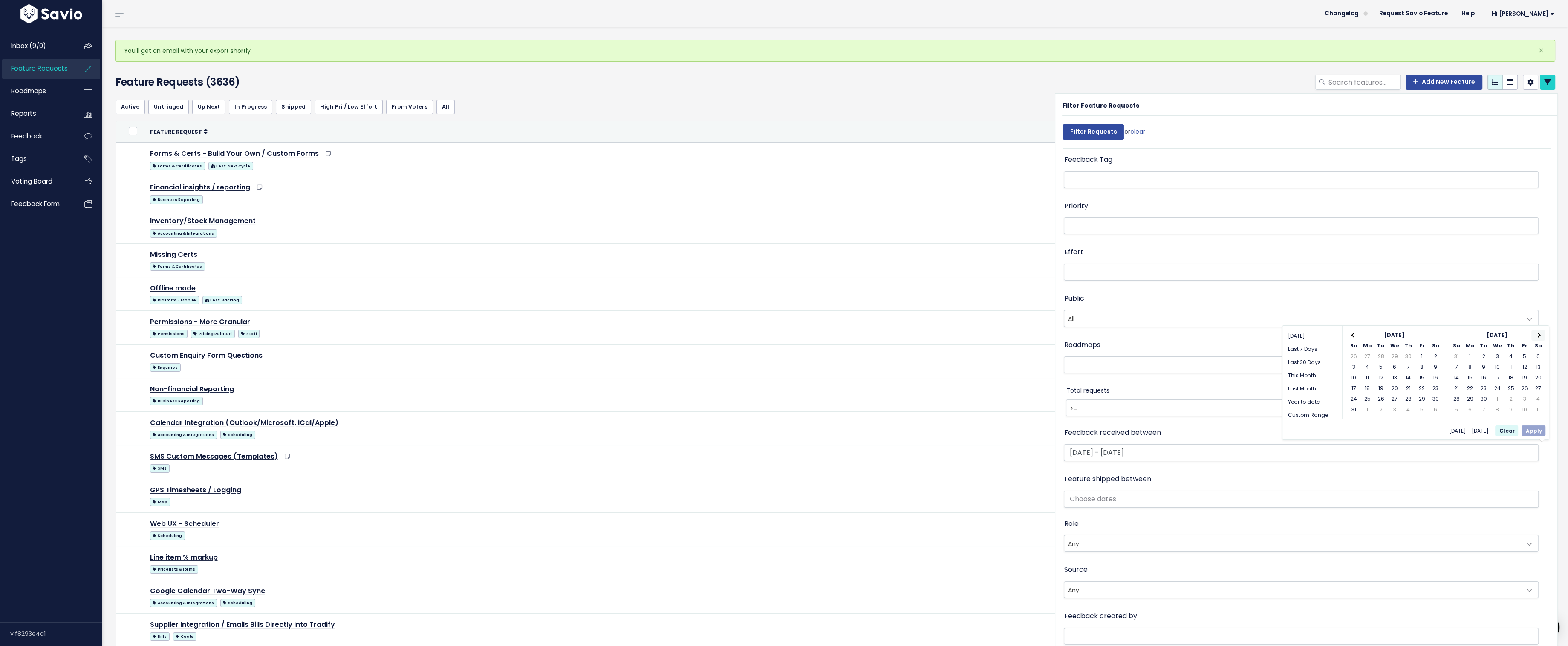
click at [1540, 333] on th at bounding box center [1538, 336] width 13 height 11
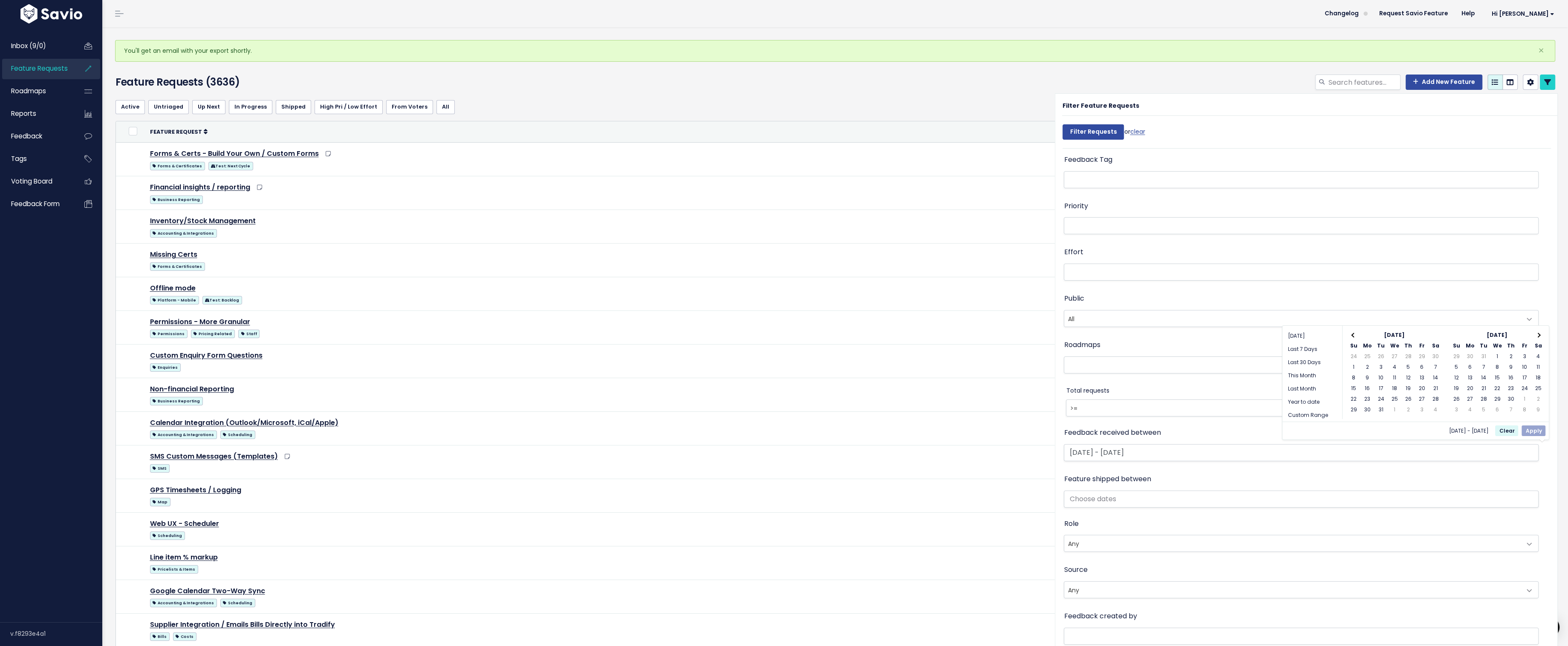
click at [1540, 333] on th at bounding box center [1538, 336] width 13 height 11
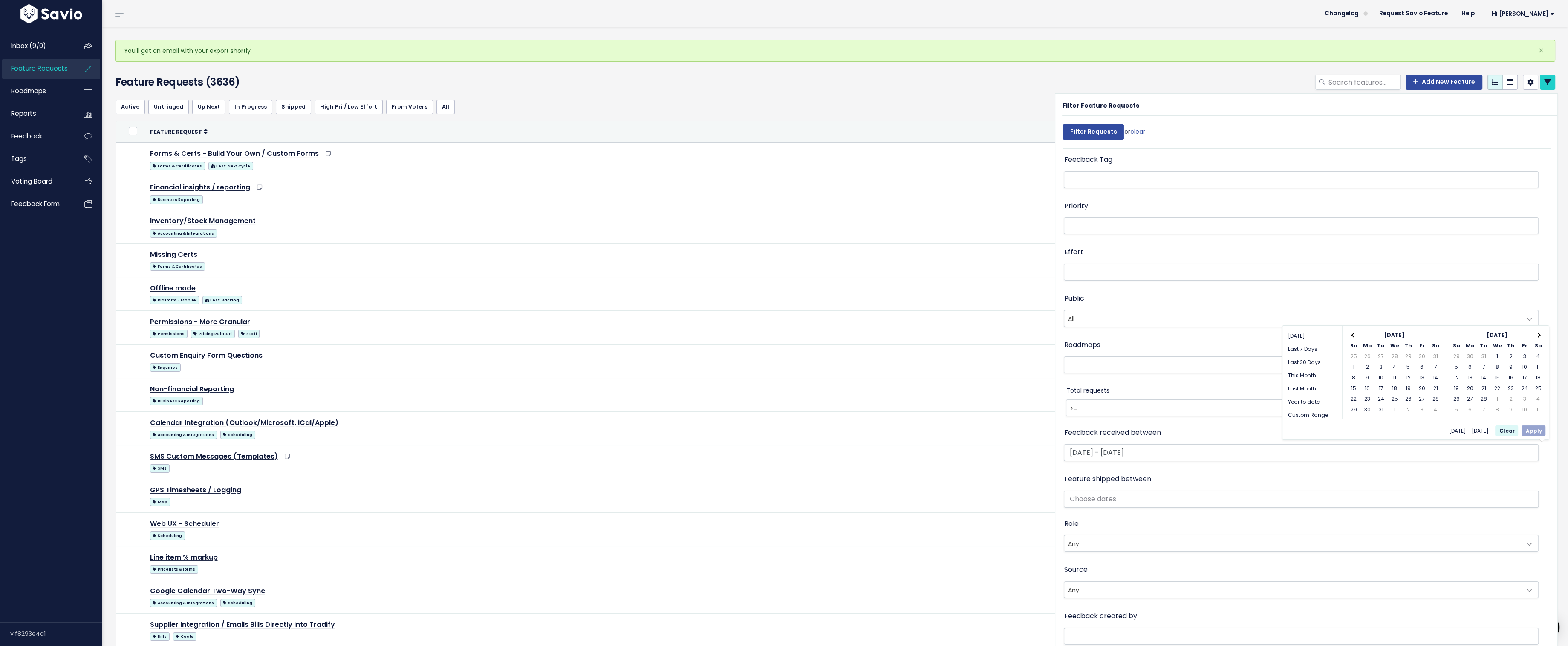
click at [1540, 333] on th at bounding box center [1538, 336] width 13 height 11
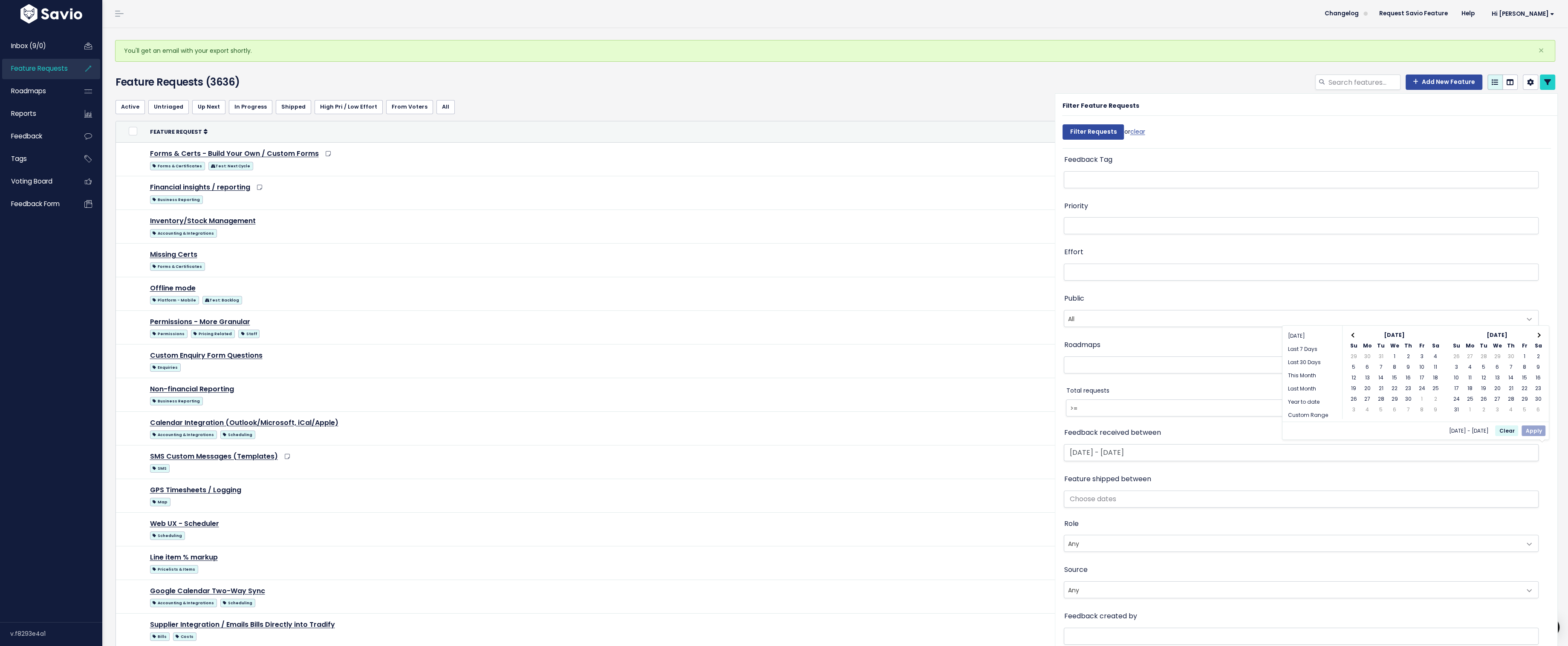
click at [1540, 333] on th at bounding box center [1538, 336] width 13 height 11
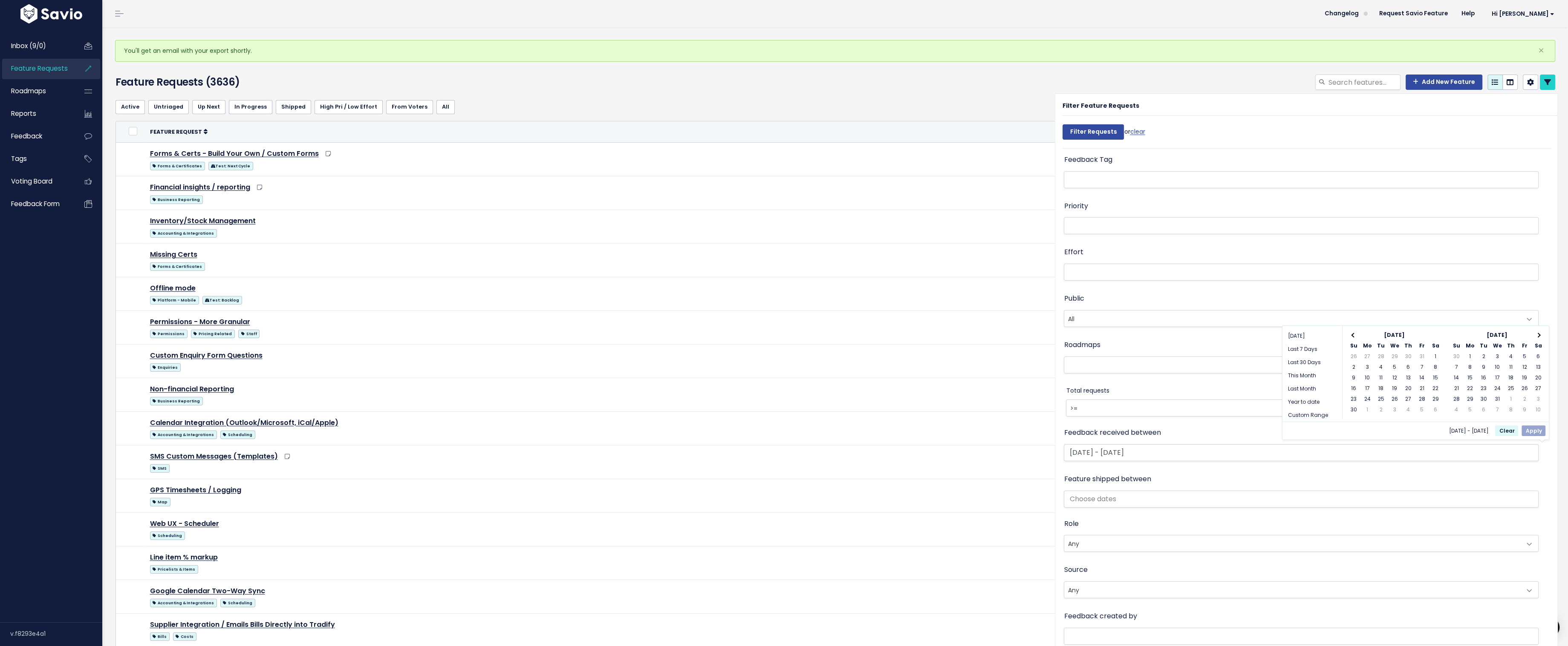
click at [1540, 333] on th at bounding box center [1538, 336] width 13 height 11
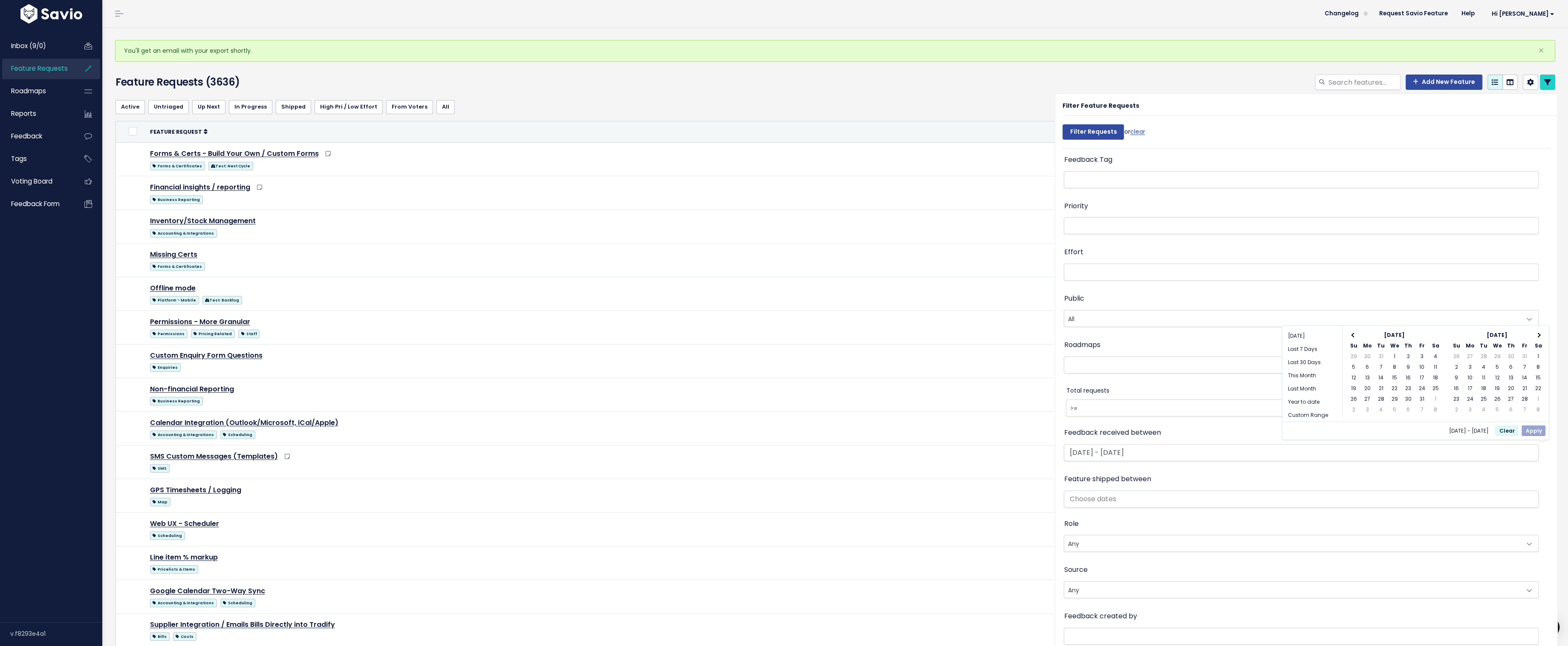
click at [1540, 333] on th at bounding box center [1538, 336] width 13 height 11
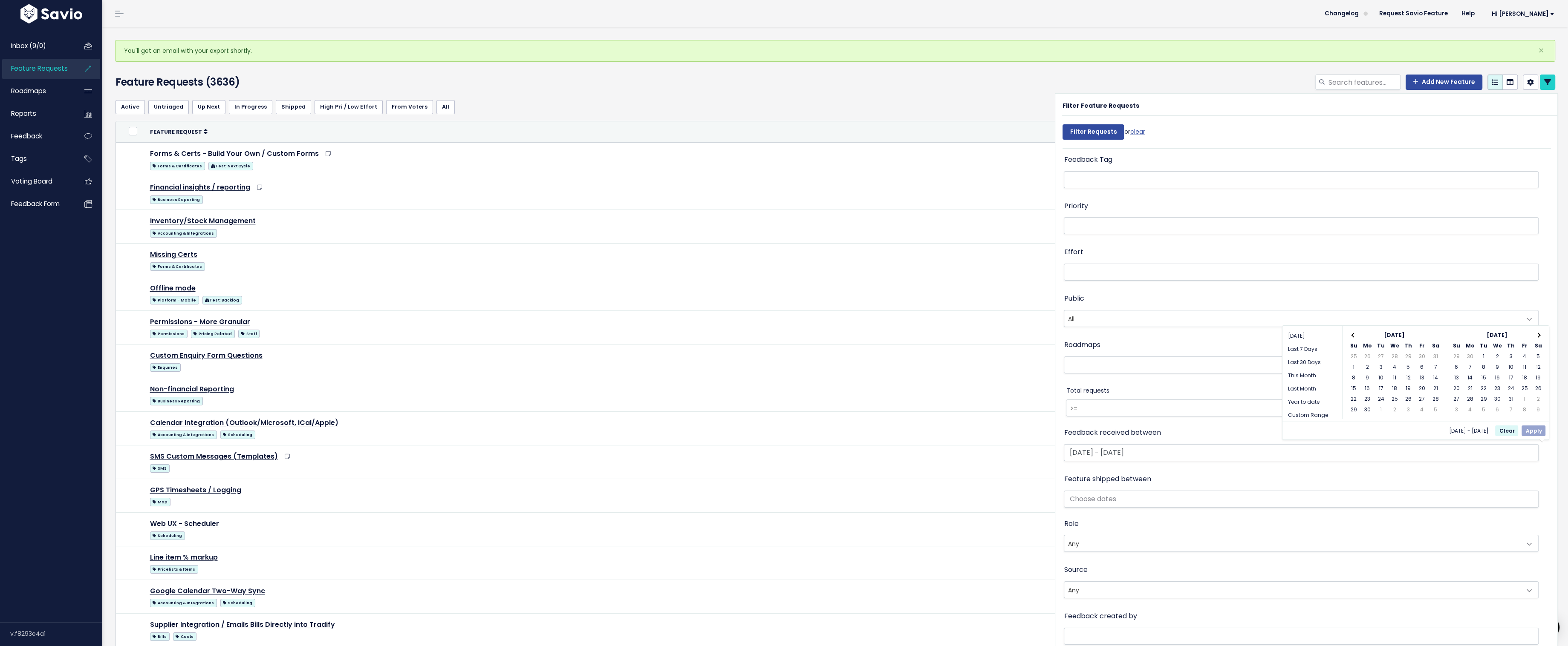
click at [1540, 333] on th at bounding box center [1538, 336] width 13 height 11
click at [1535, 429] on button "Apply" at bounding box center [1533, 431] width 24 height 11
type input "[DATE] - [DATE]"
click at [1099, 128] on input "Filter Requests" at bounding box center [1093, 131] width 61 height 15
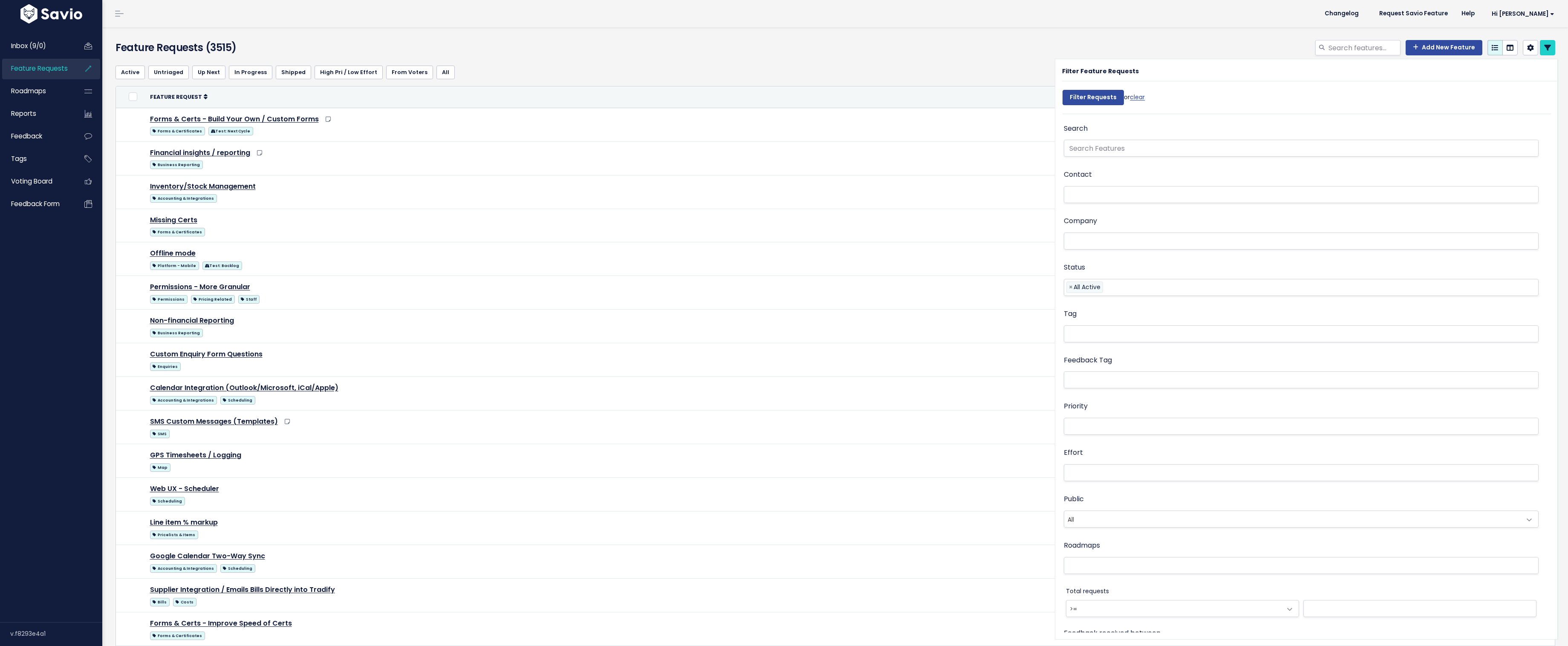
select select
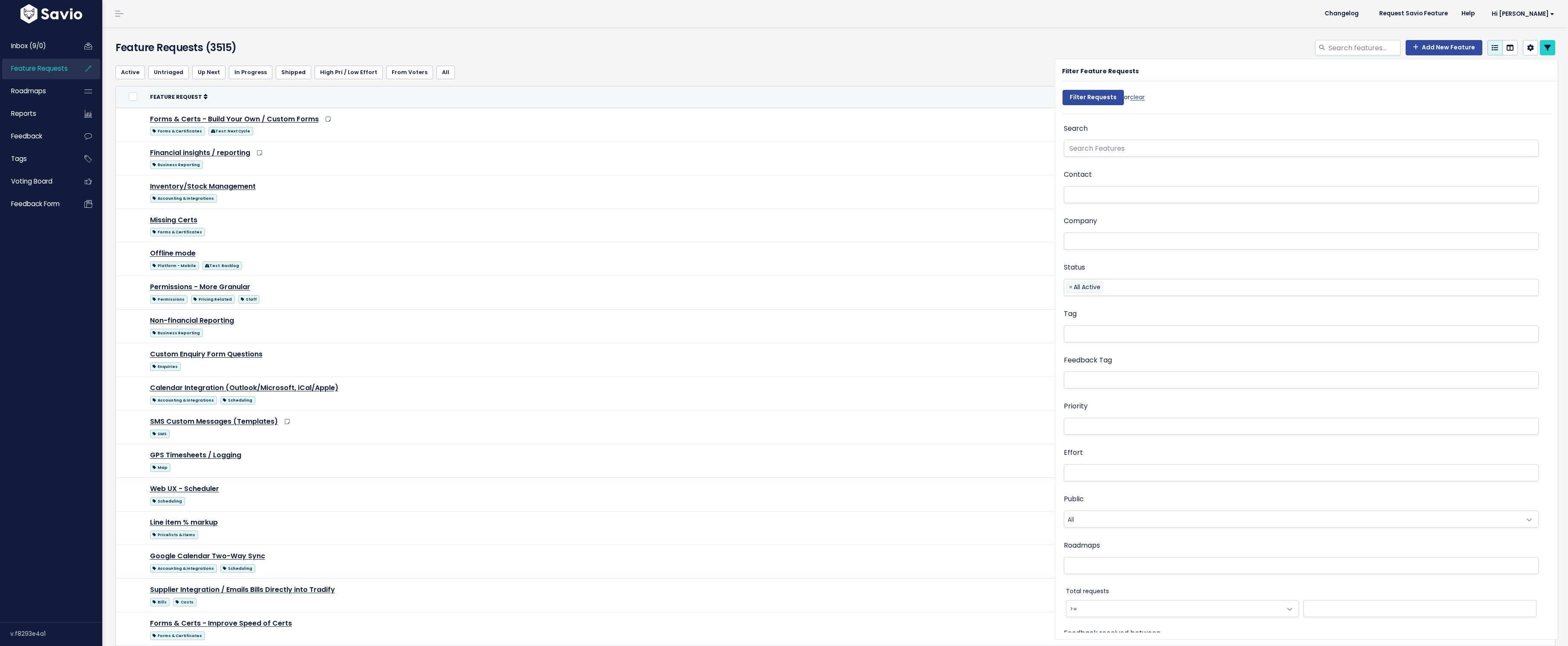
select select
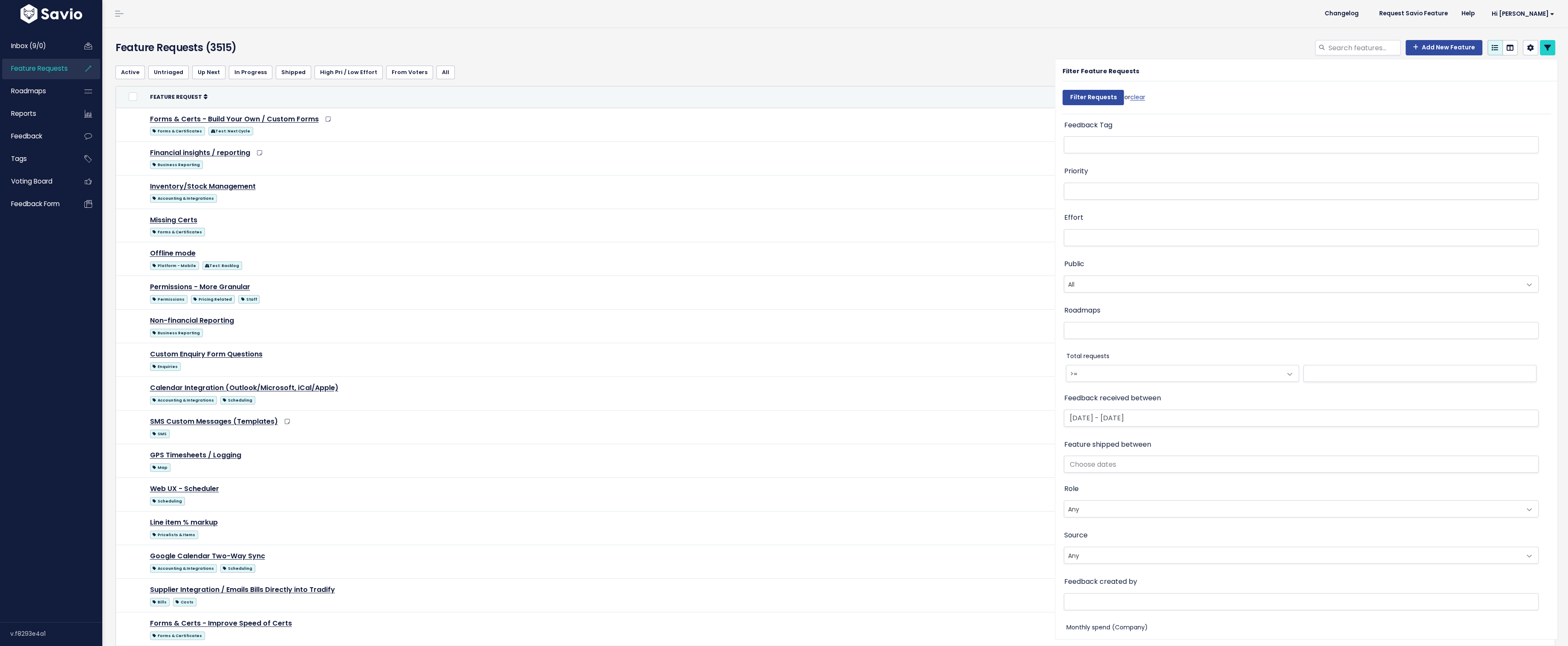
scroll to position [275, 0]
click at [1546, 44] on icon at bounding box center [1547, 47] width 7 height 7
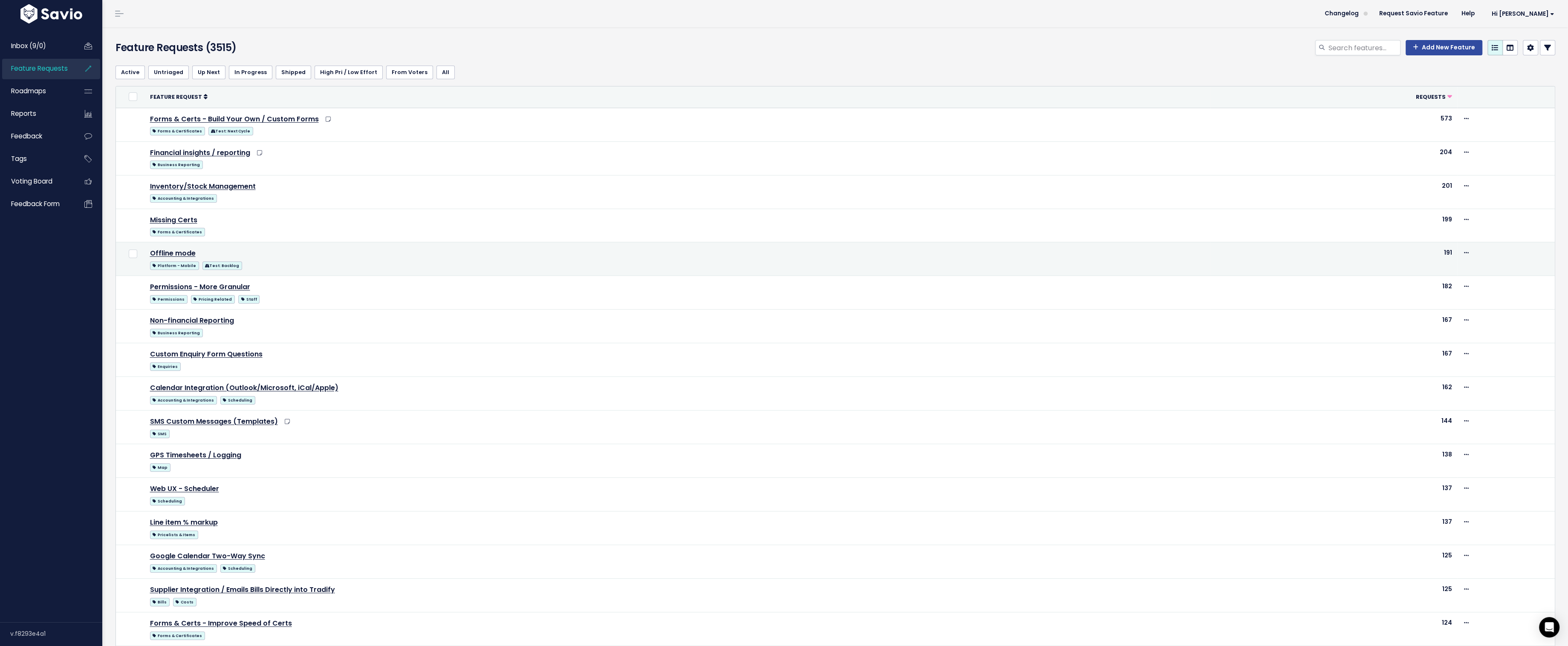
scroll to position [163, 0]
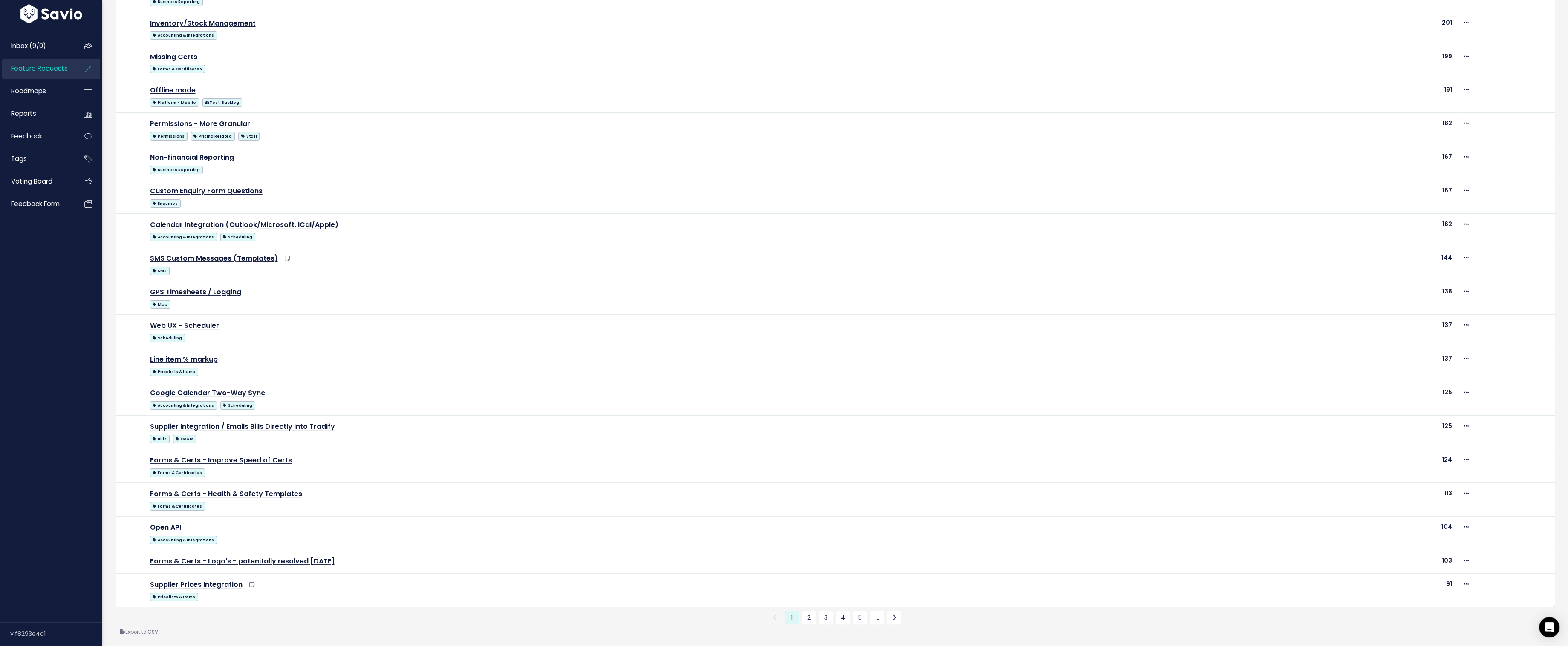
click at [139, 628] on link "Export to CSV" at bounding box center [139, 631] width 38 height 7
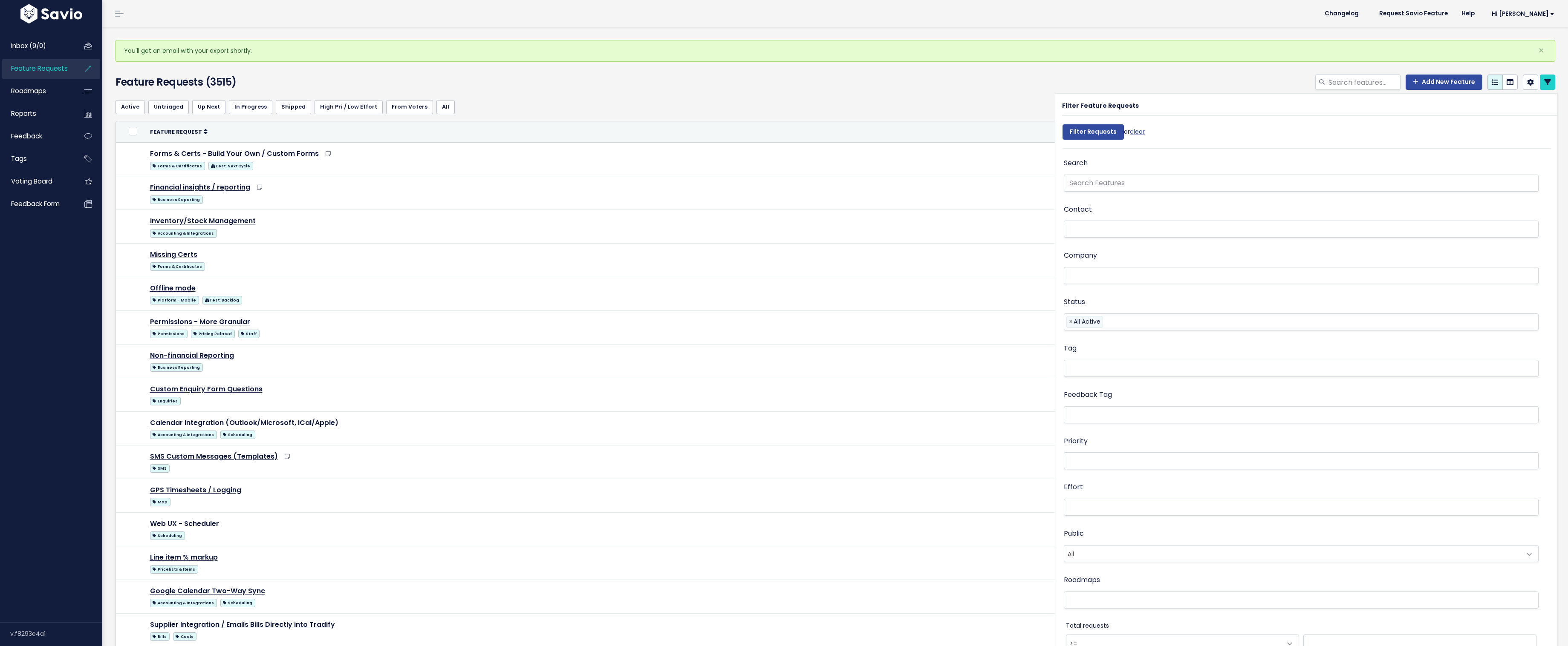
select select
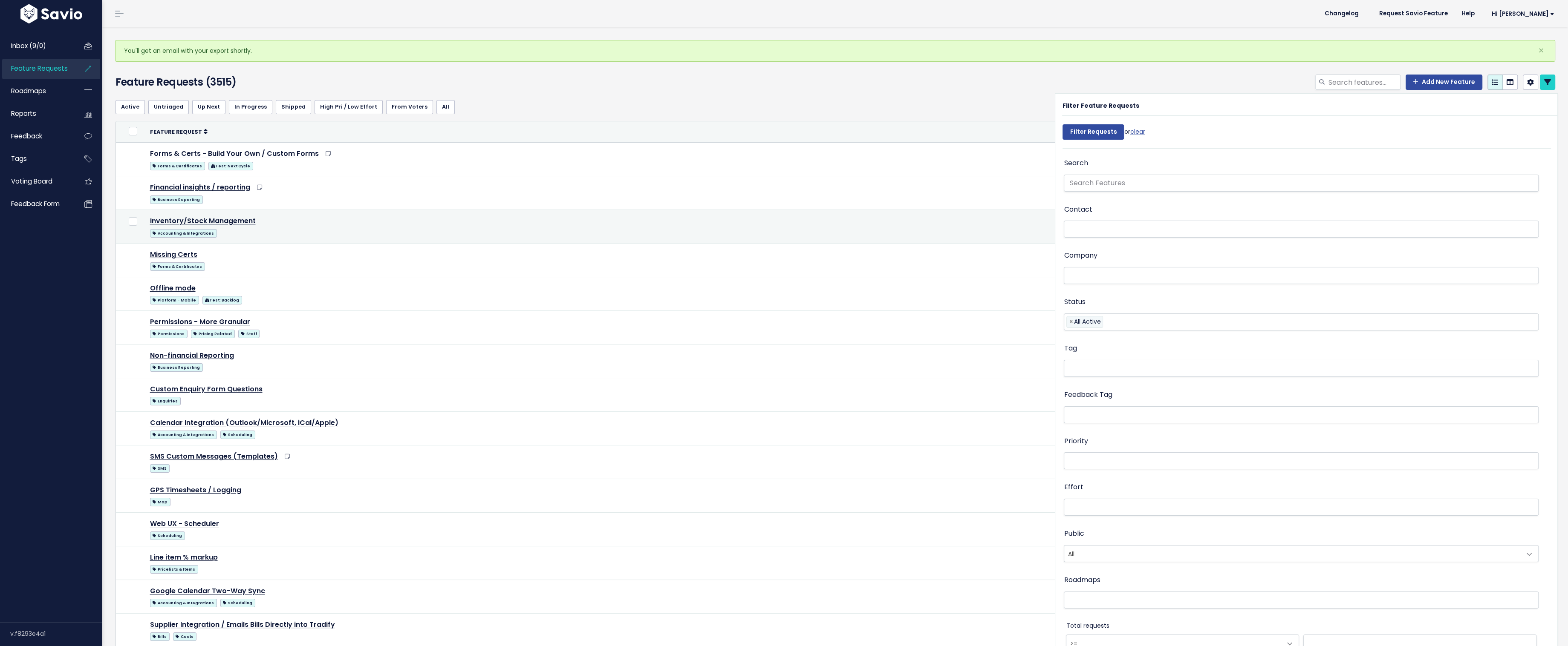
select select
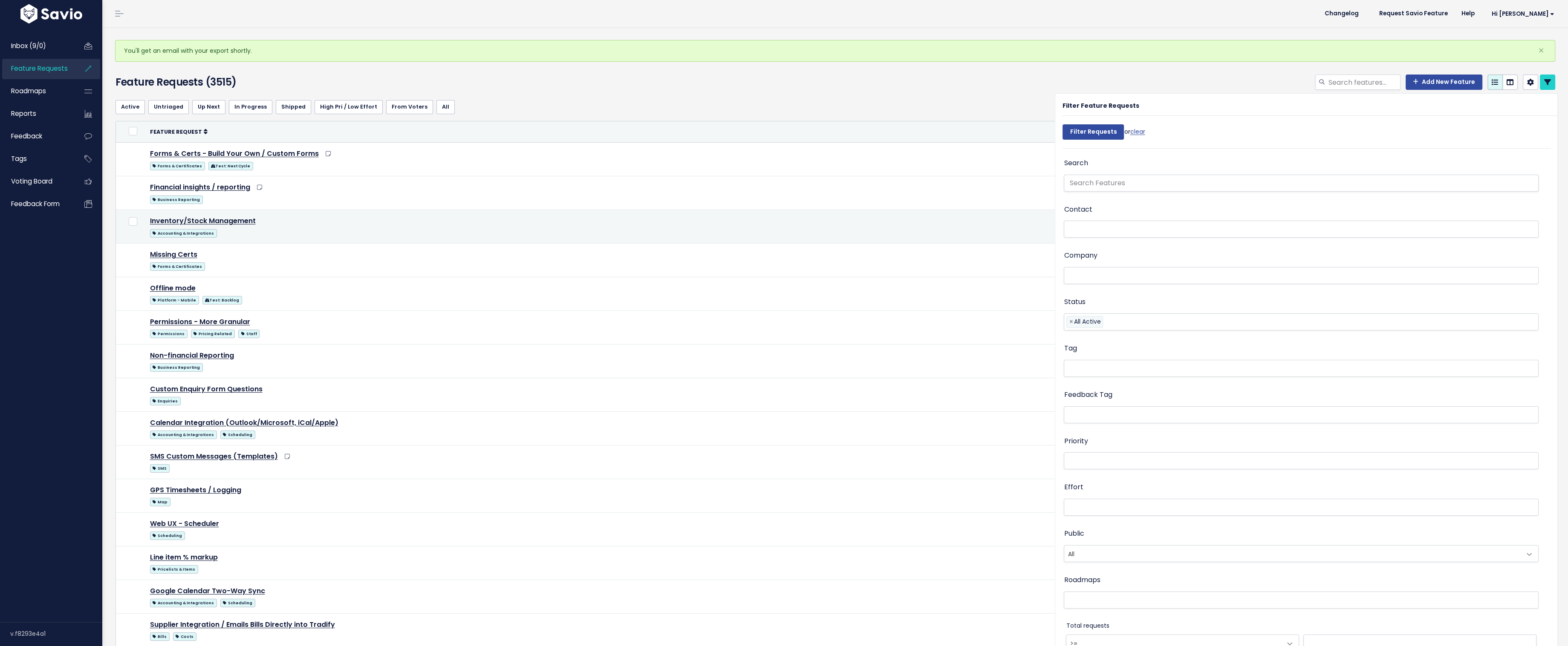
select select
